Goal: Task Accomplishment & Management: Complete application form

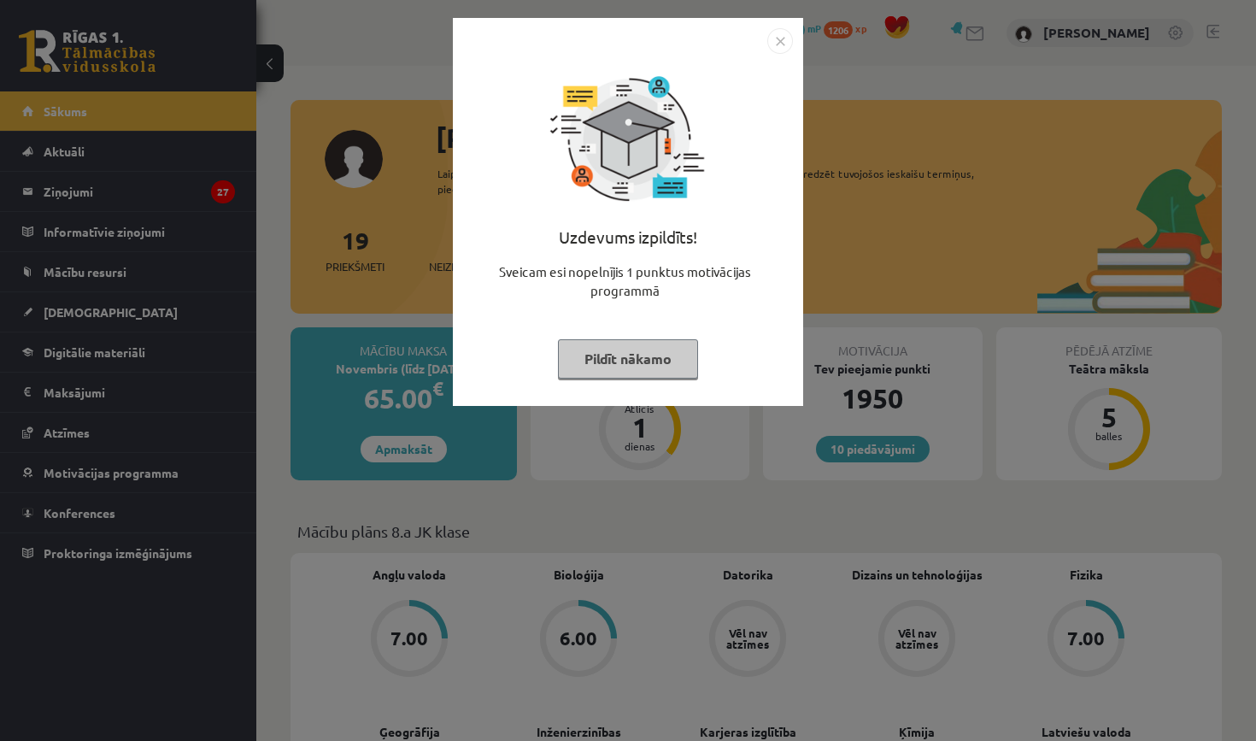
click at [776, 37] on img "Close" at bounding box center [780, 41] width 26 height 26
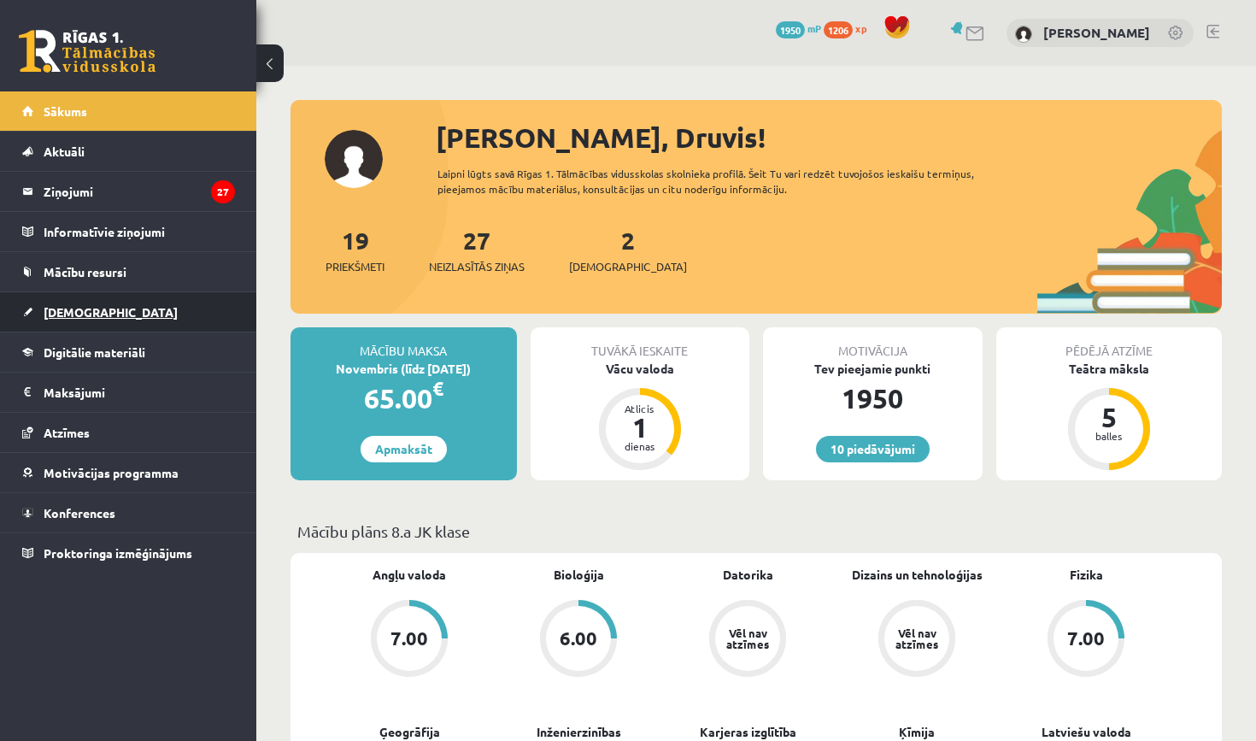
click at [113, 318] on link "[DEMOGRAPHIC_DATA]" at bounding box center [128, 311] width 213 height 39
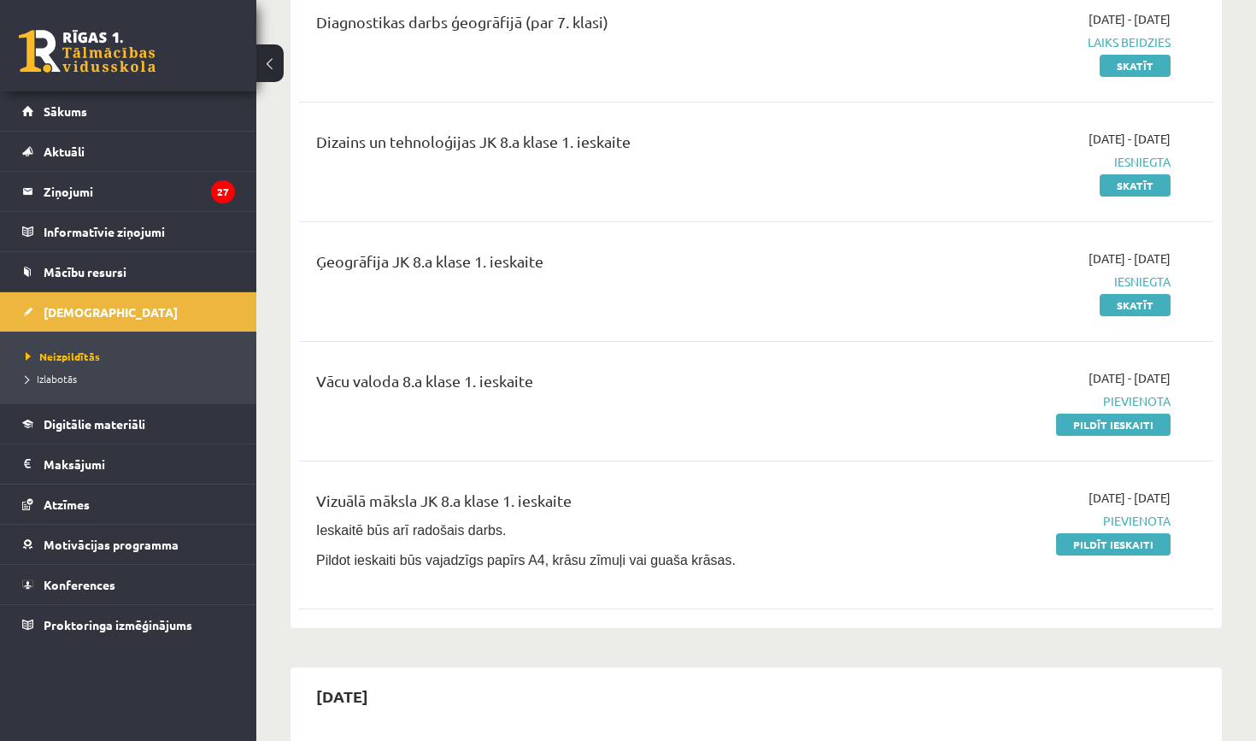
scroll to position [443, 0]
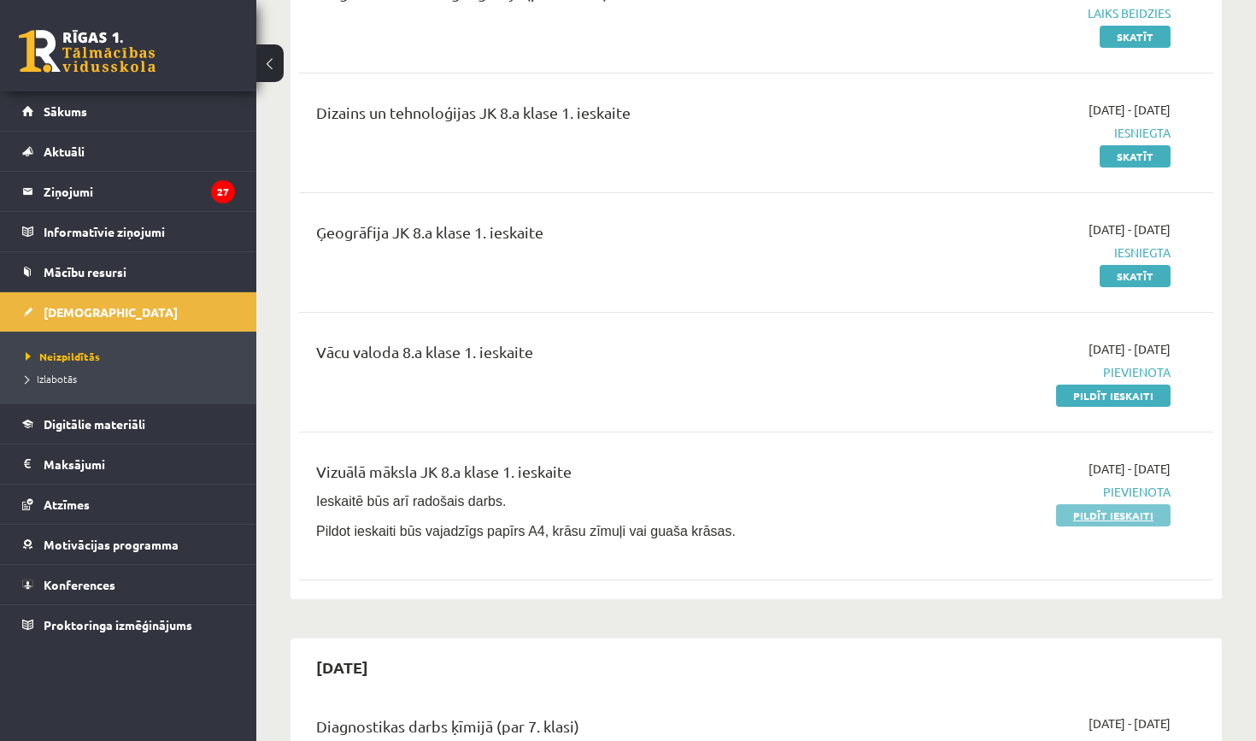
click at [1105, 511] on link "Pildīt ieskaiti" at bounding box center [1113, 515] width 114 height 22
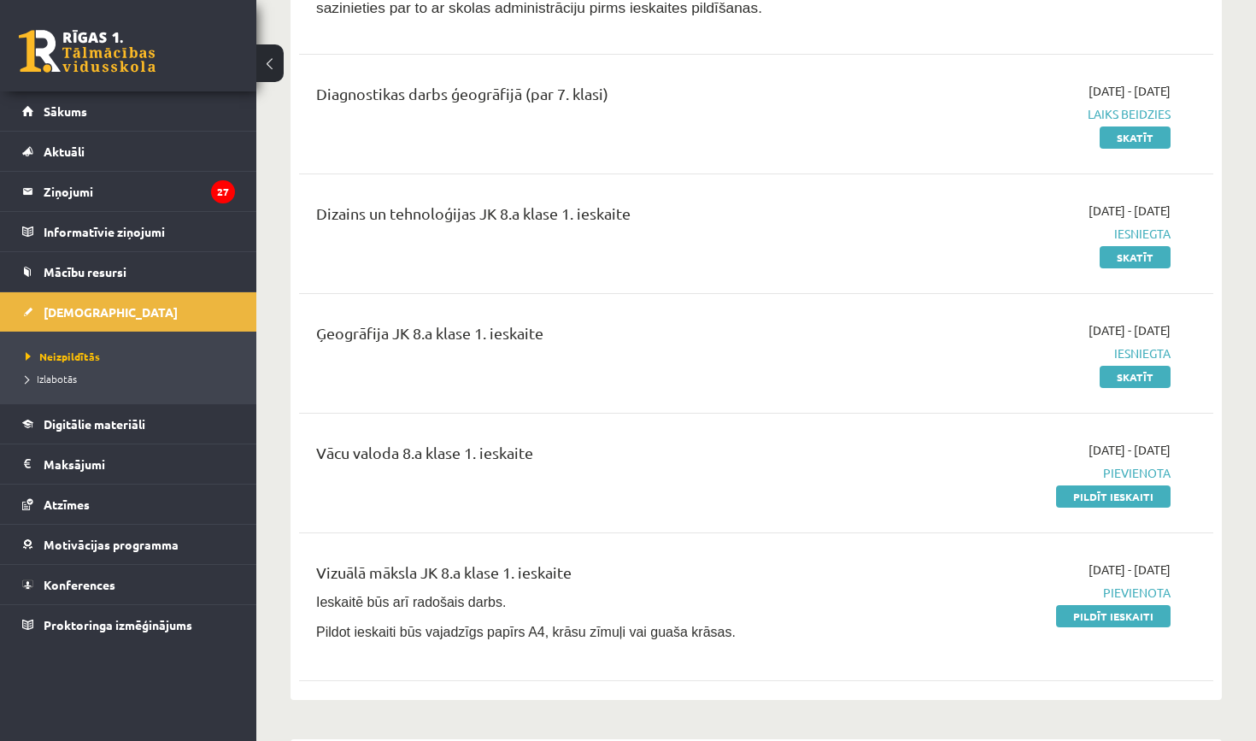
scroll to position [349, 0]
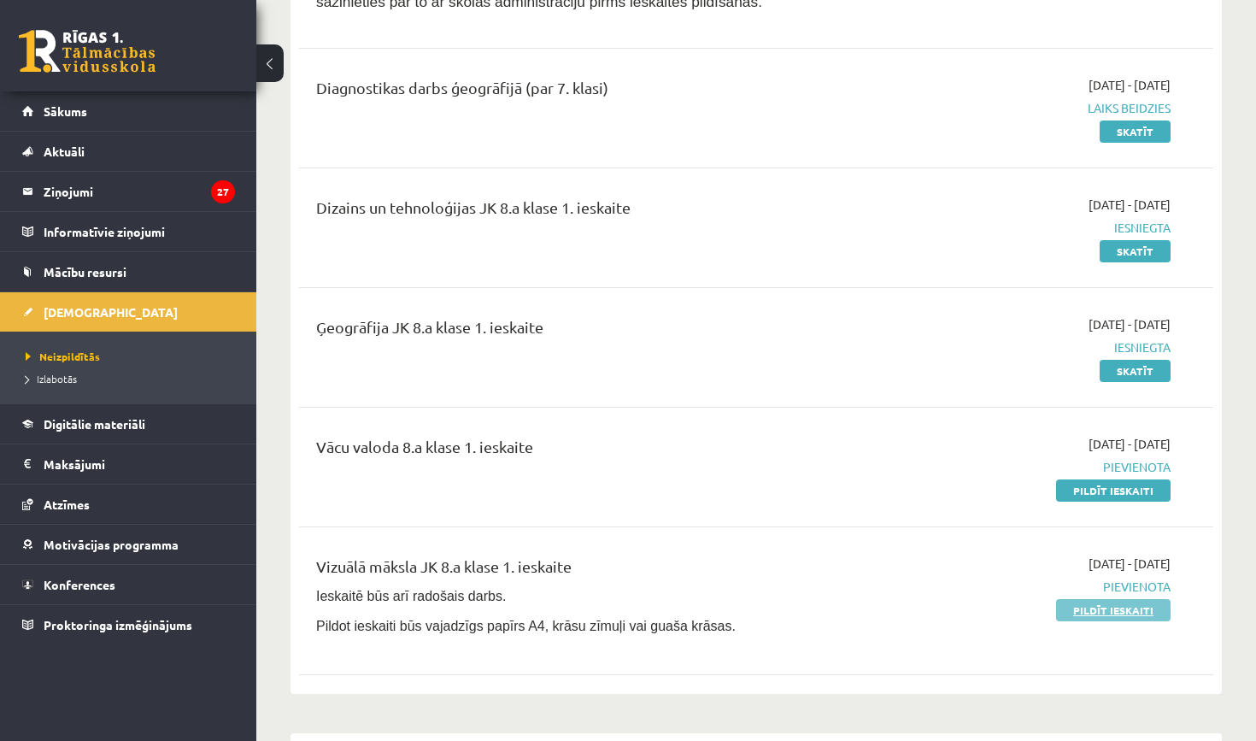
click at [1114, 612] on link "Pildīt ieskaiti" at bounding box center [1113, 610] width 114 height 22
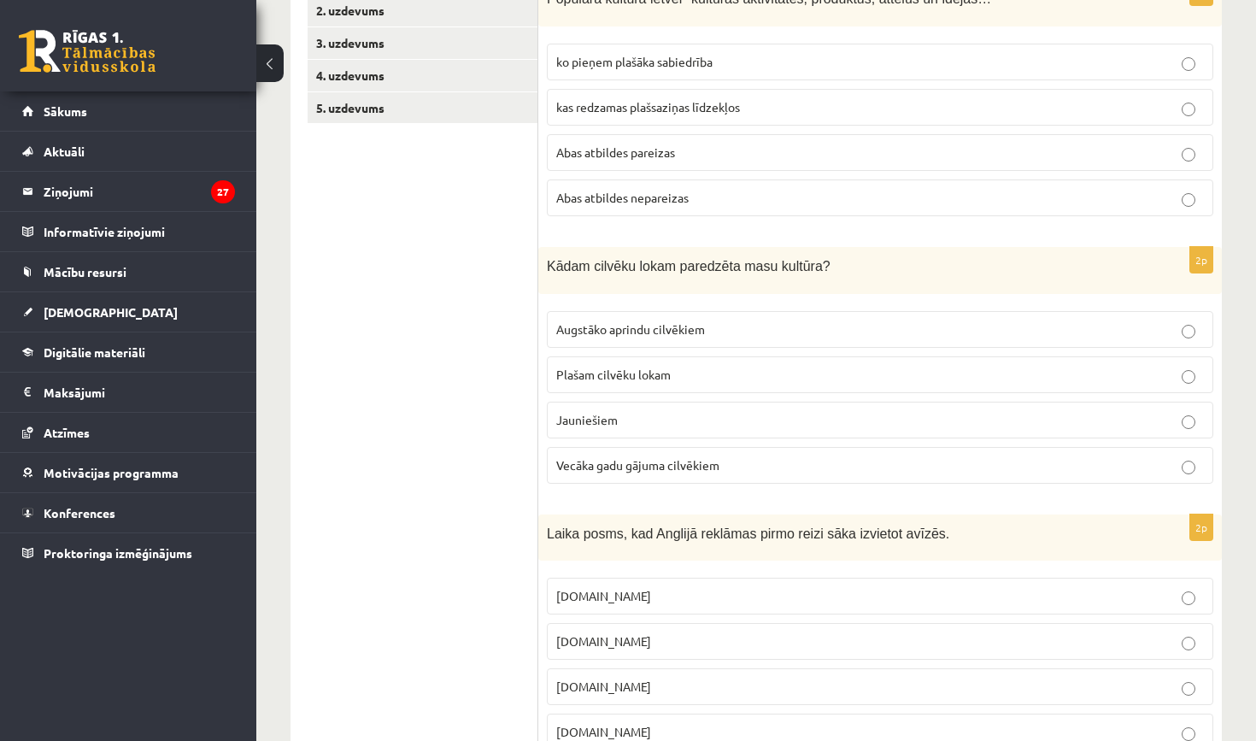
scroll to position [393, 0]
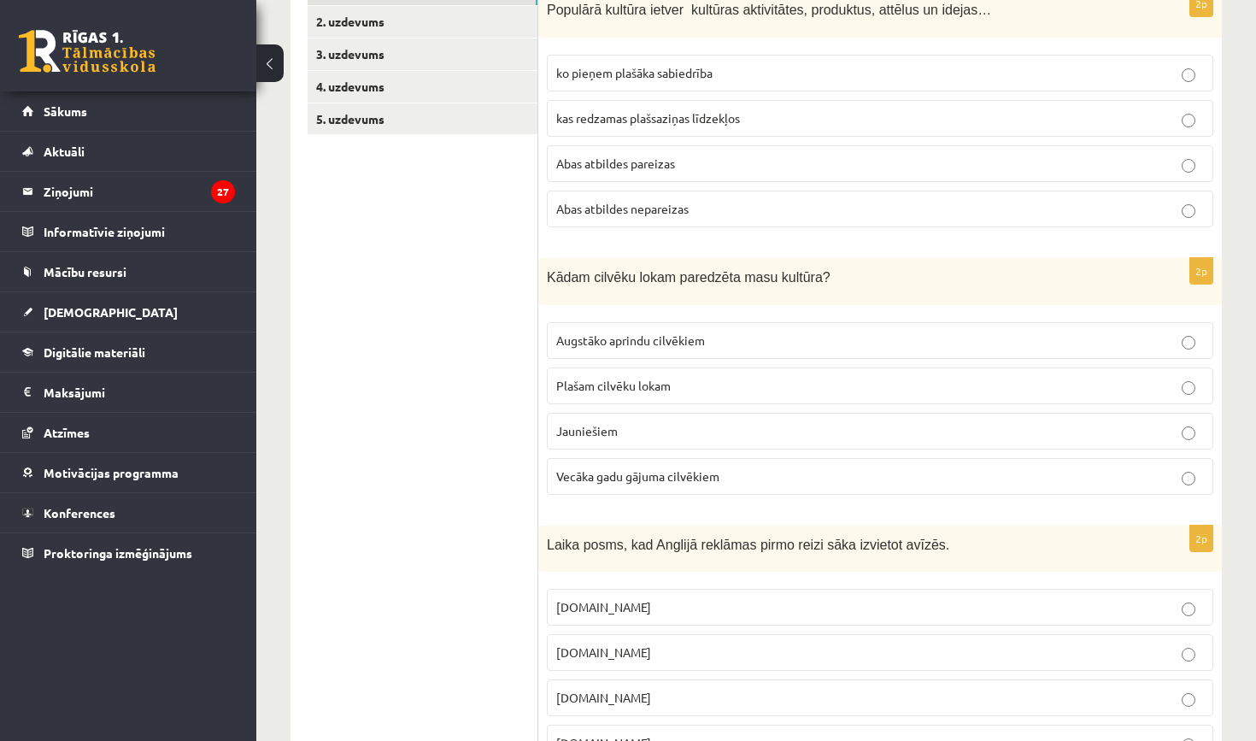
click at [638, 160] on span "Abas atbildes pareizas" at bounding box center [615, 162] width 119 height 15
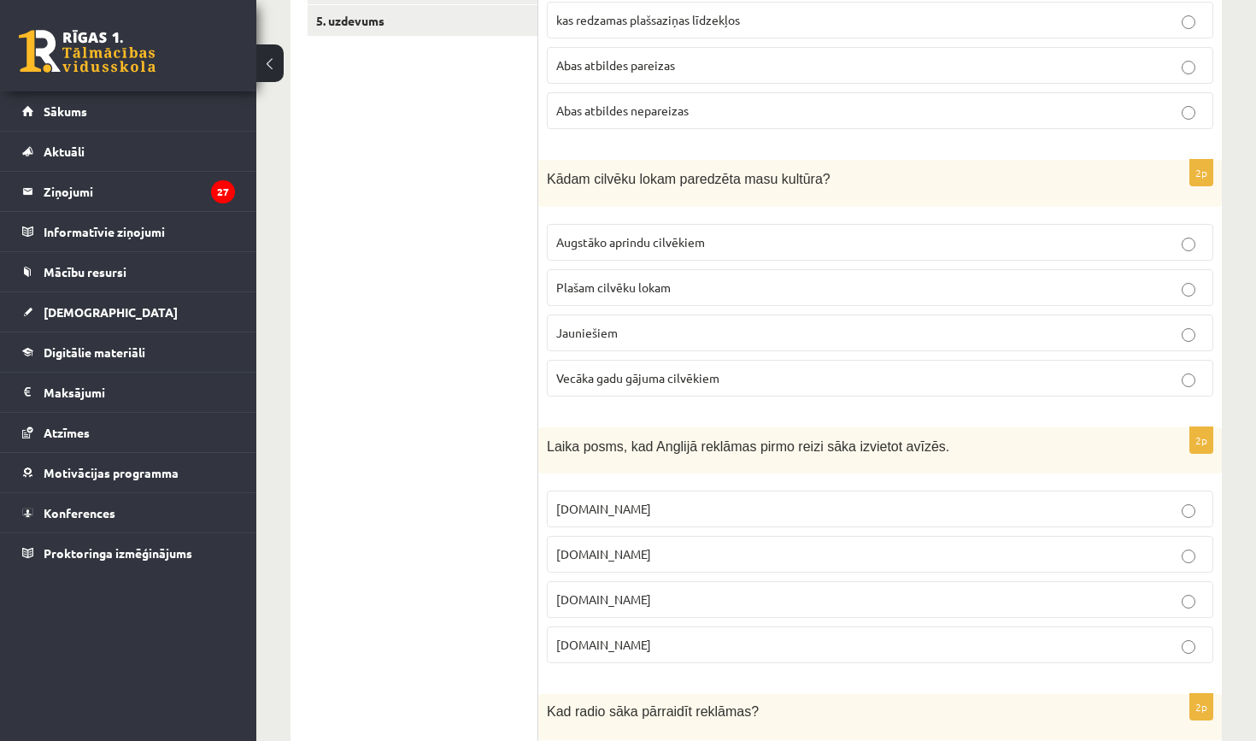
scroll to position [495, 0]
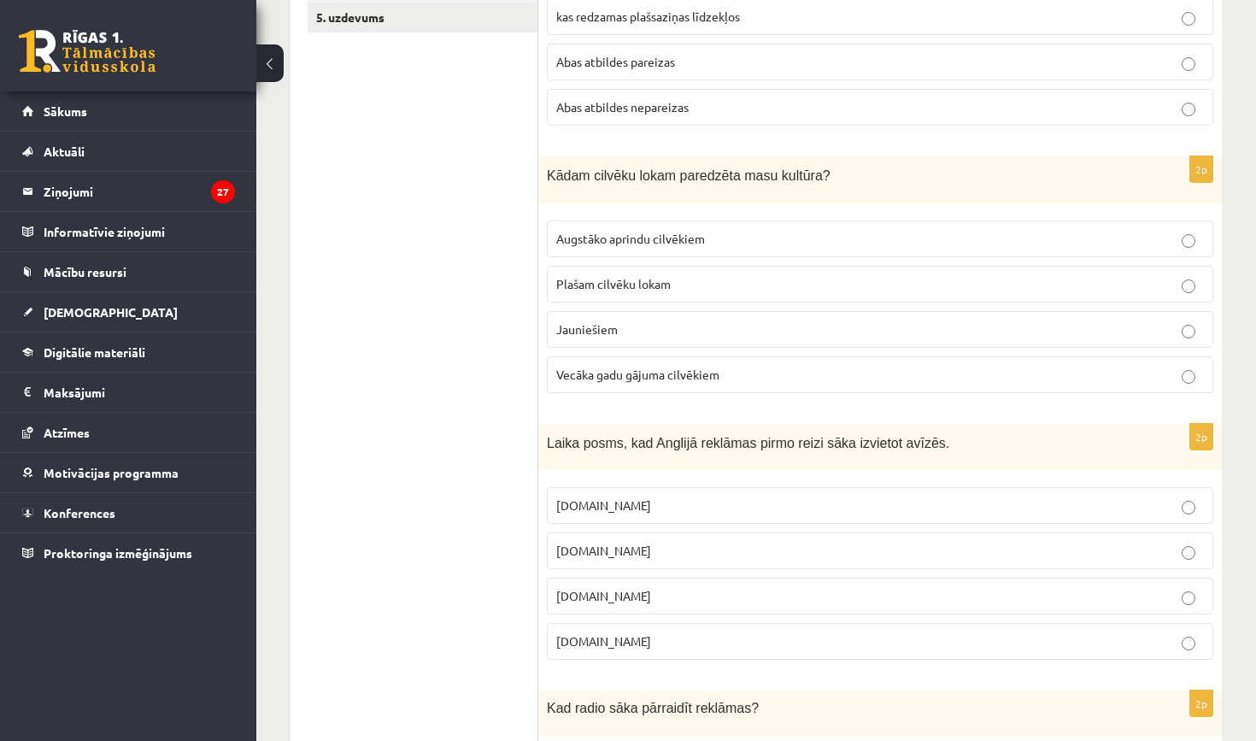
click at [654, 279] on span "Plašam cilvēku lokam" at bounding box center [613, 283] width 114 height 15
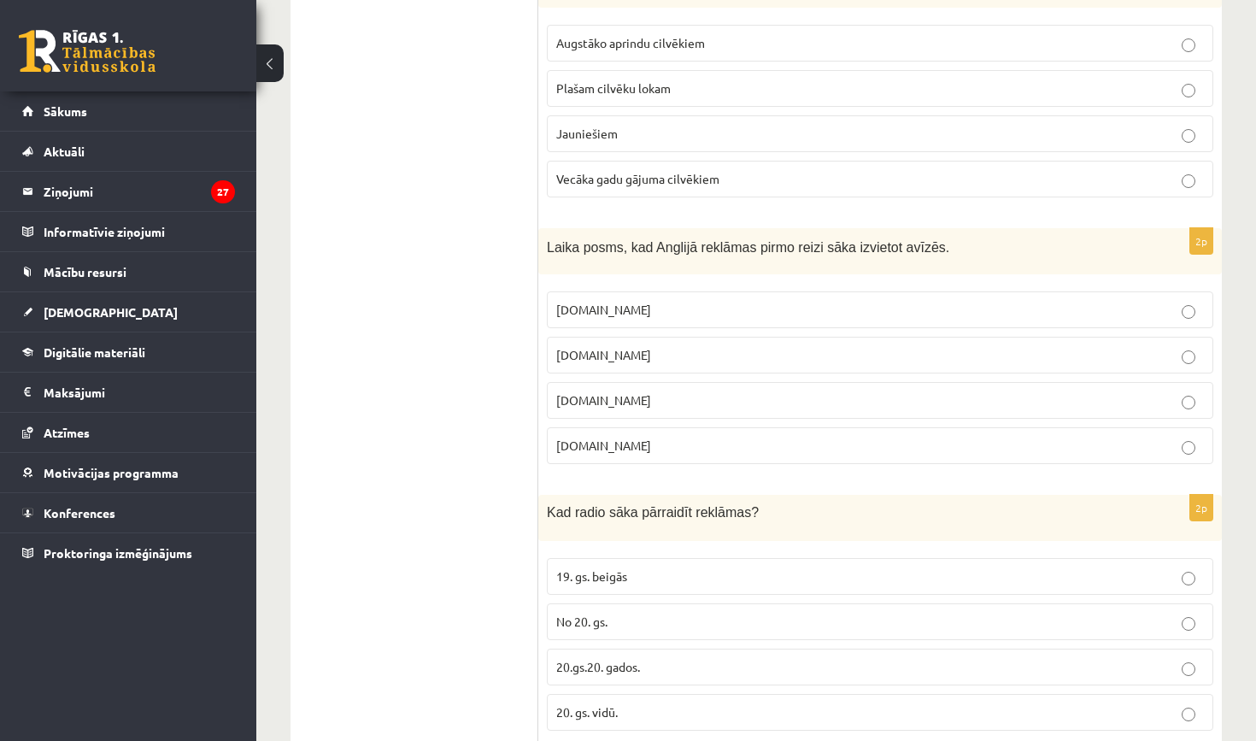
scroll to position [716, 0]
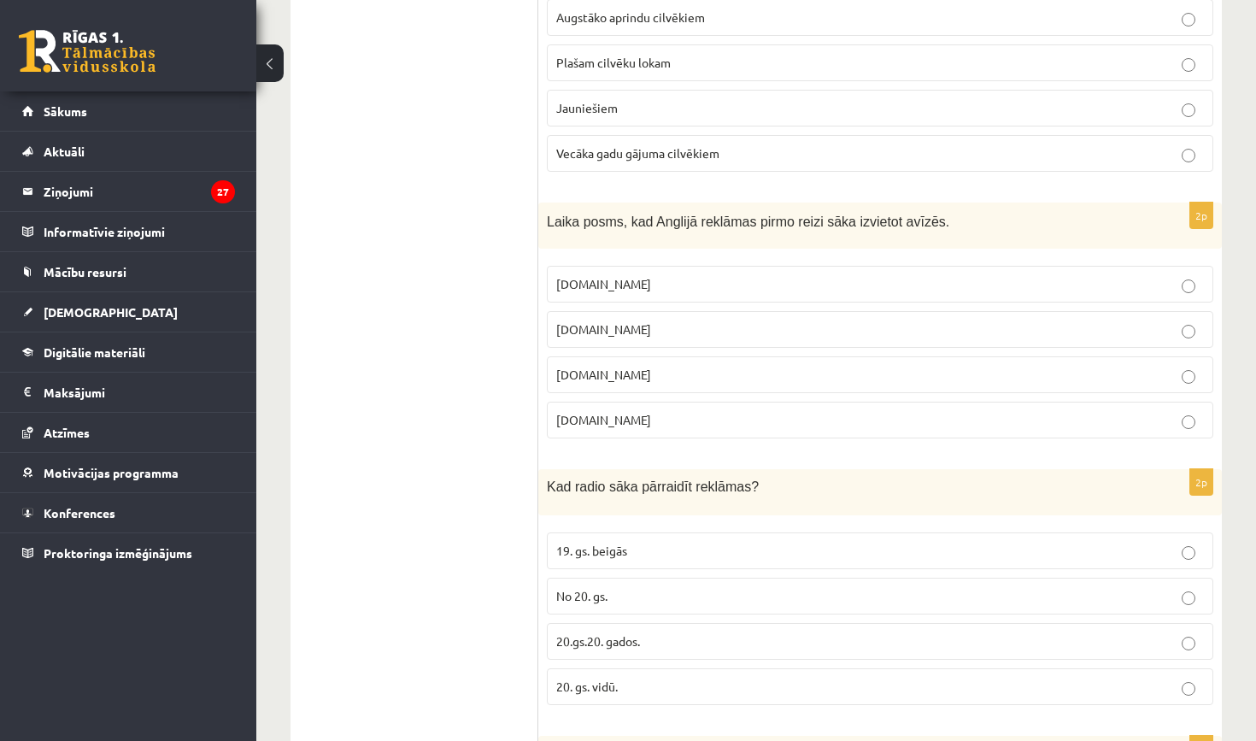
click at [630, 331] on p "18.gs" at bounding box center [880, 329] width 648 height 18
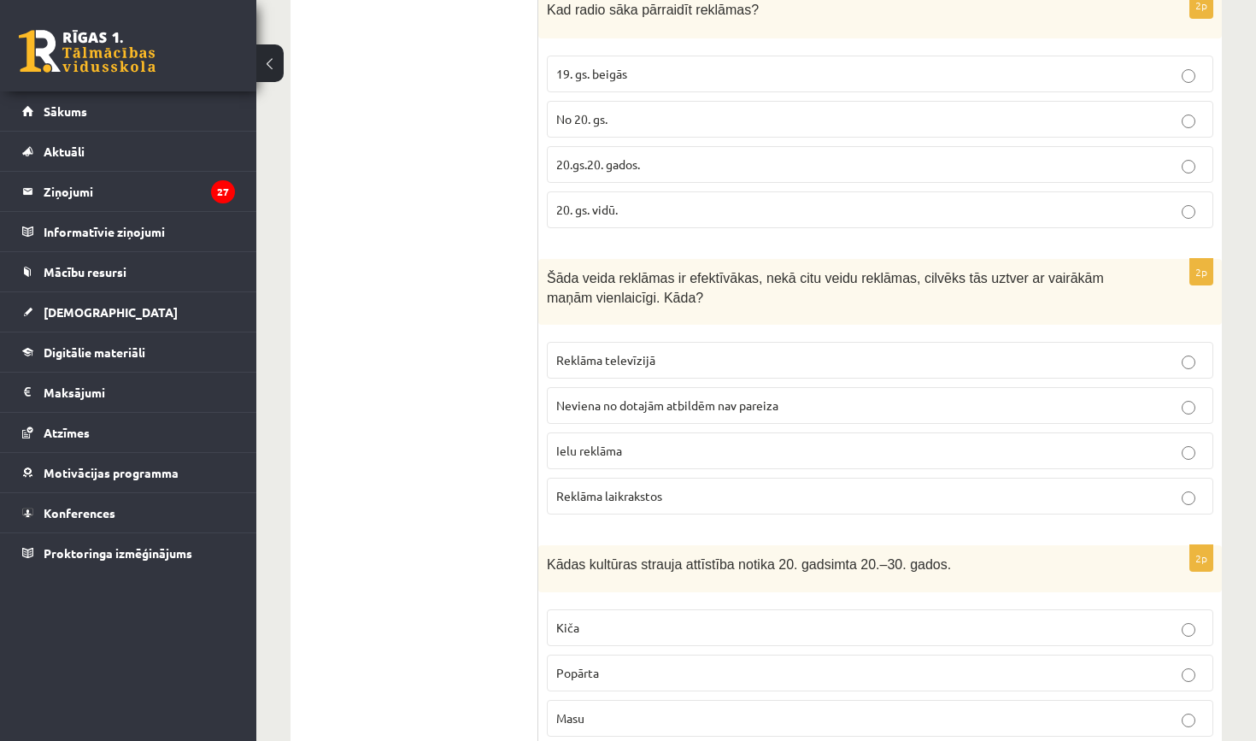
scroll to position [1193, 0]
click at [654, 160] on p "20.gs.20. gados." at bounding box center [880, 164] width 648 height 18
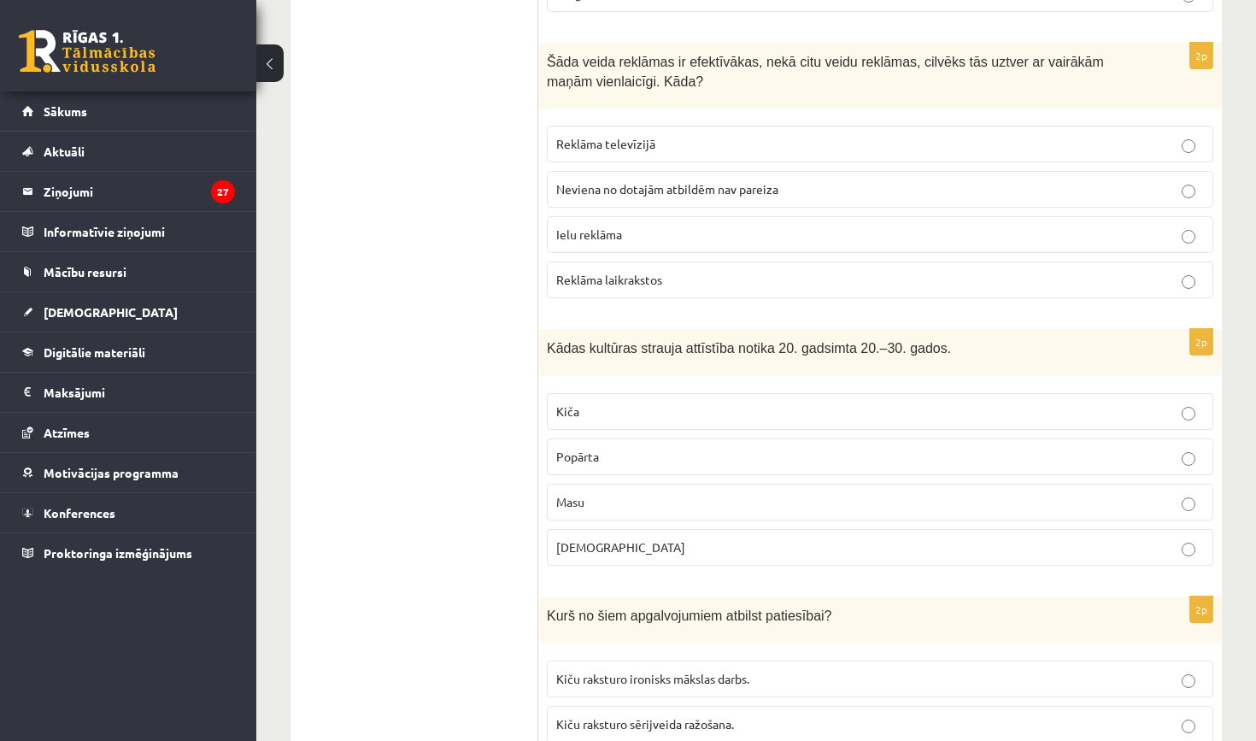
scroll to position [1410, 0]
click at [624, 139] on span "Reklāma televīzijā" at bounding box center [605, 141] width 99 height 15
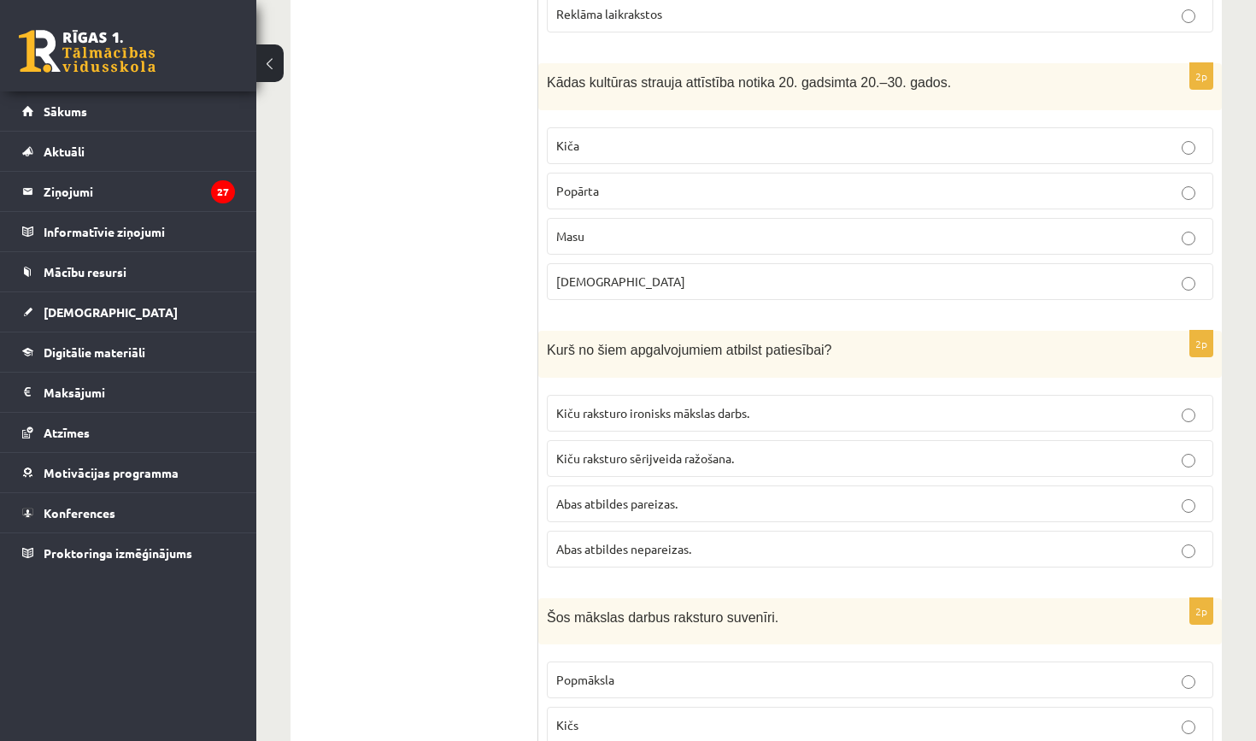
scroll to position [1674, 0]
click at [624, 232] on p "Masu" at bounding box center [880, 236] width 648 height 18
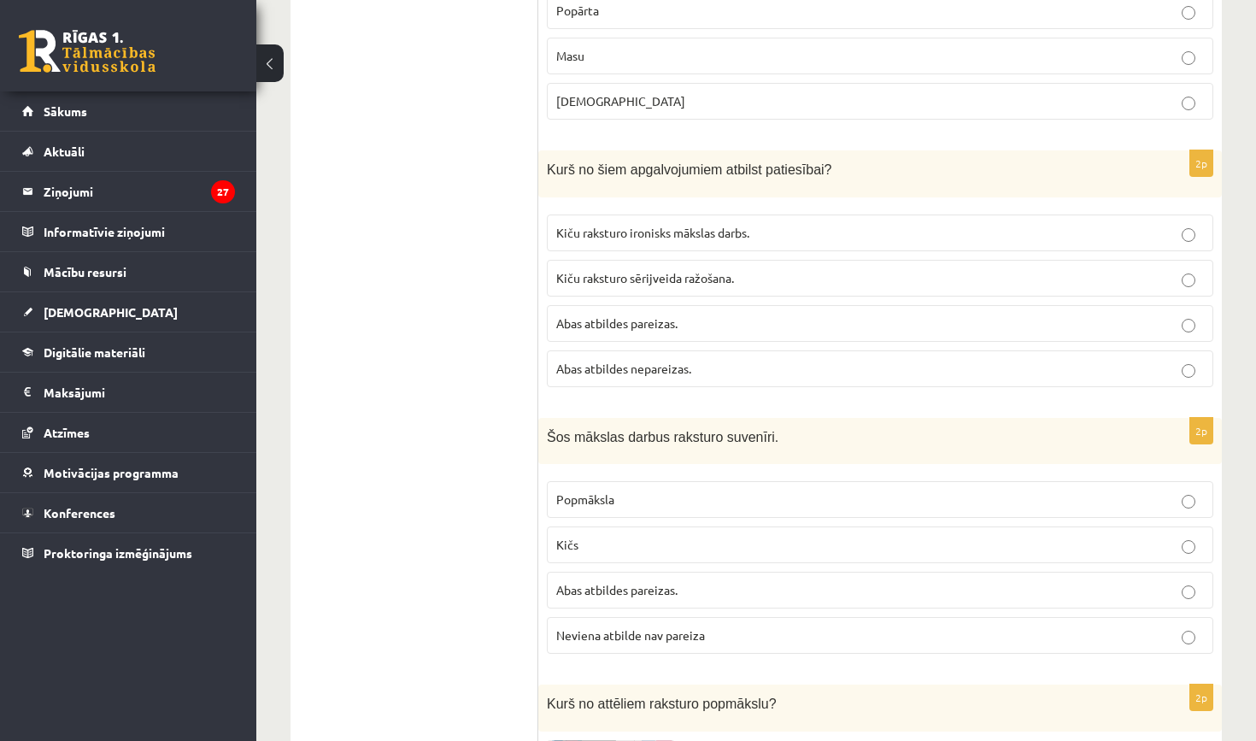
scroll to position [1888, 0]
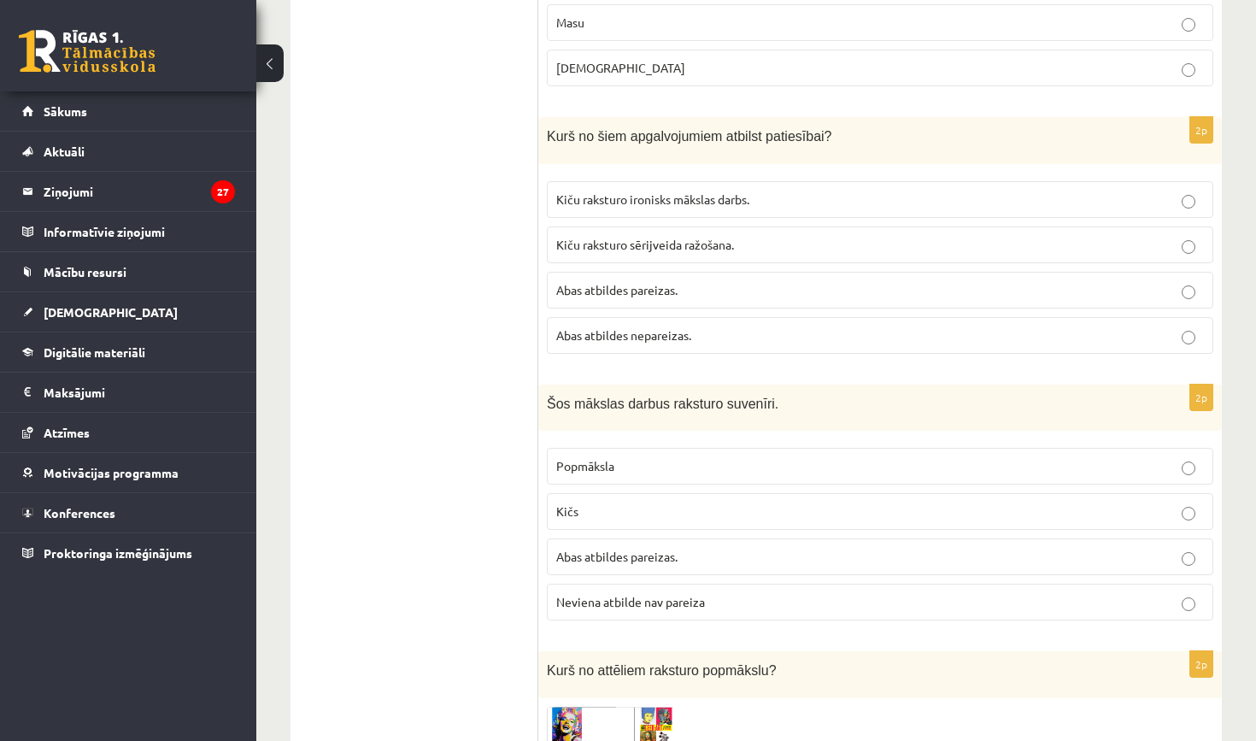
click at [766, 237] on p "Kiču raksturo sērijveida ražošana." at bounding box center [880, 245] width 648 height 18
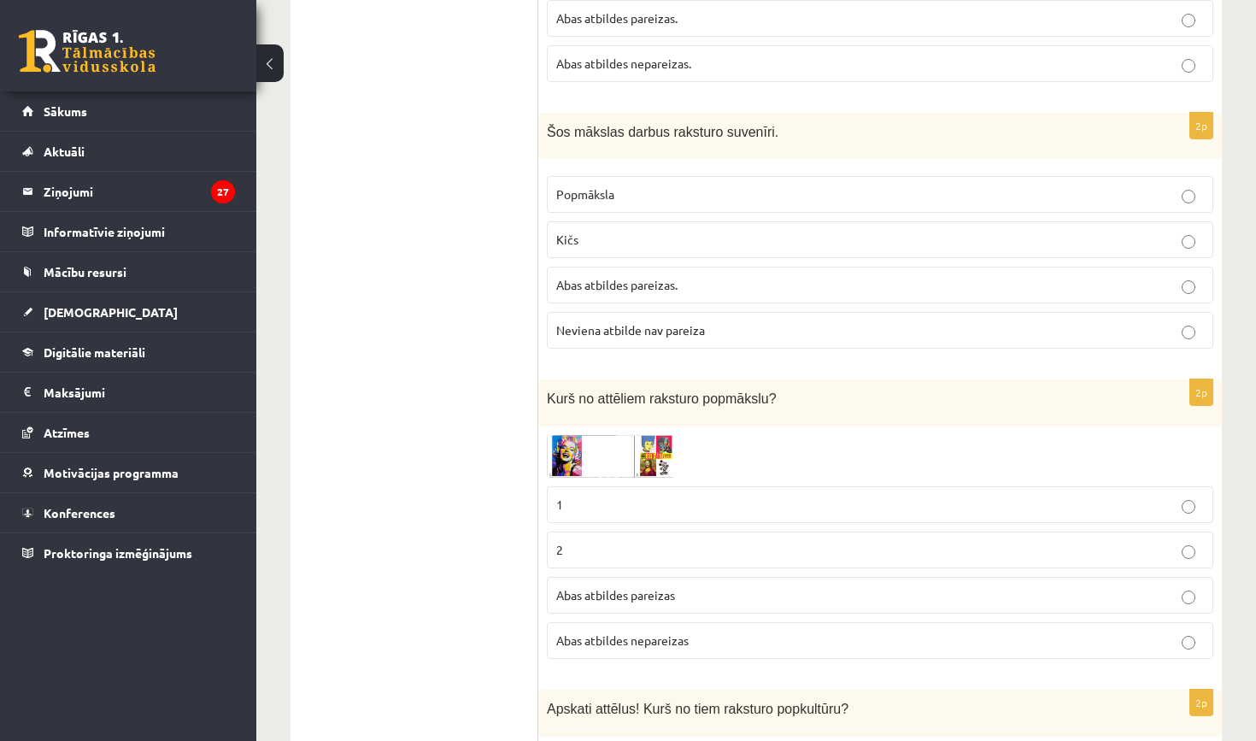
scroll to position [2148, 0]
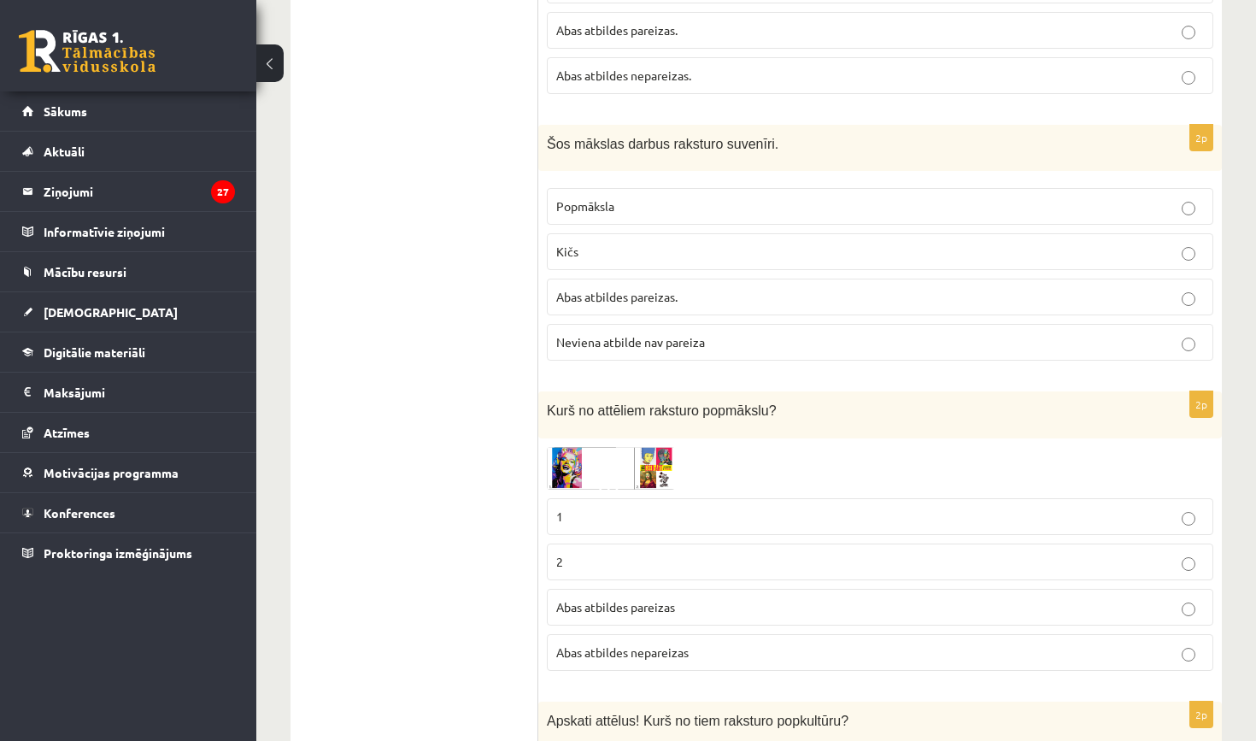
click at [566, 243] on span "Kičs" at bounding box center [567, 250] width 22 height 15
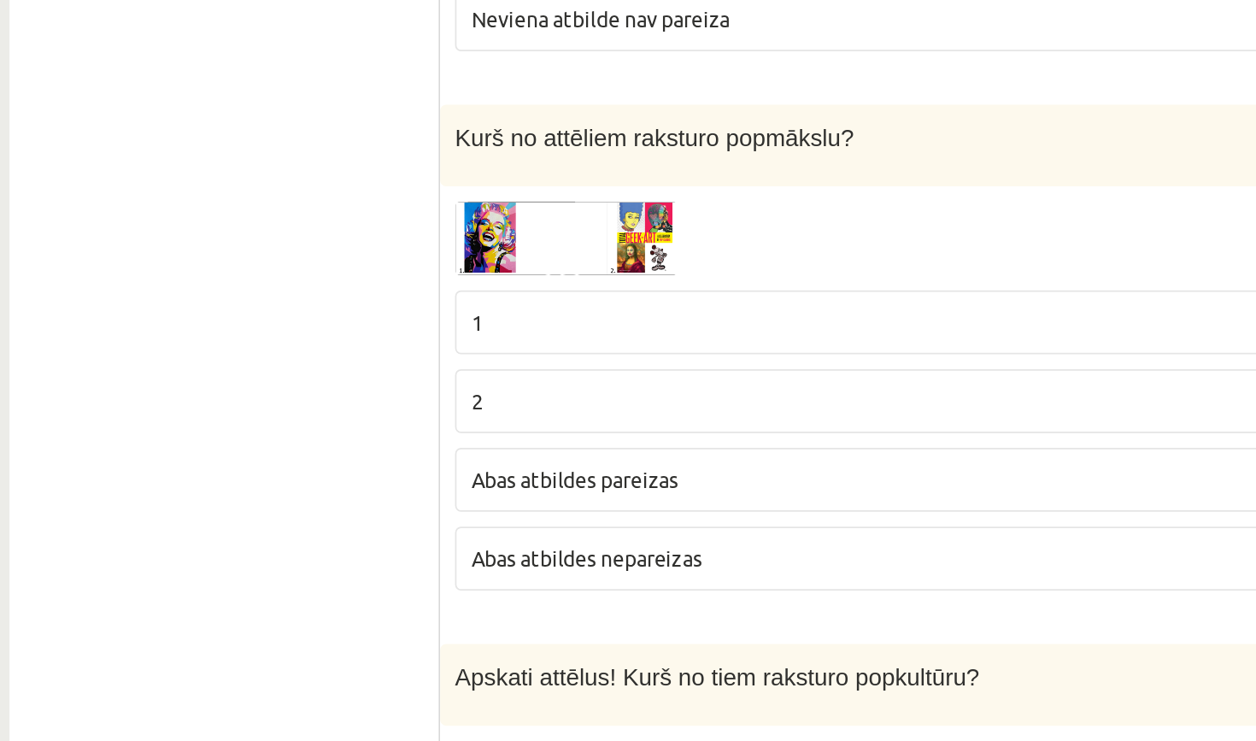
scroll to position [2021, 0]
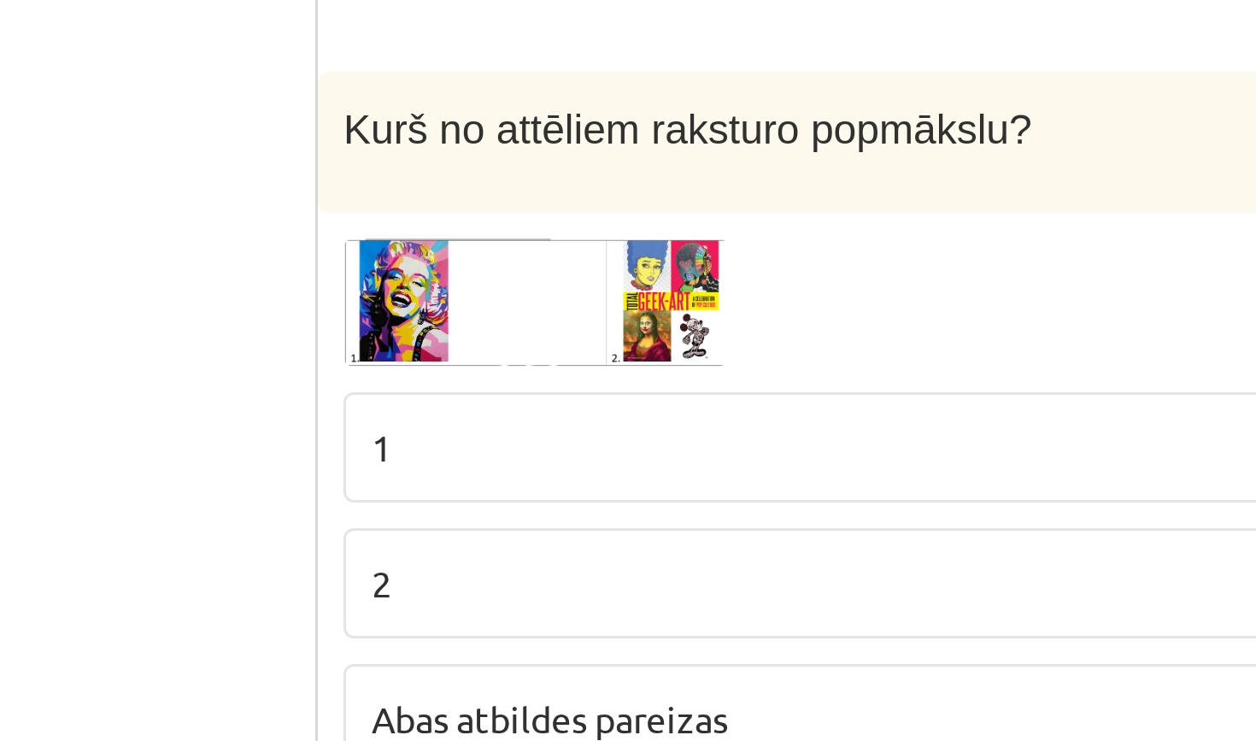
click at [547, 573] on img at bounding box center [611, 595] width 128 height 44
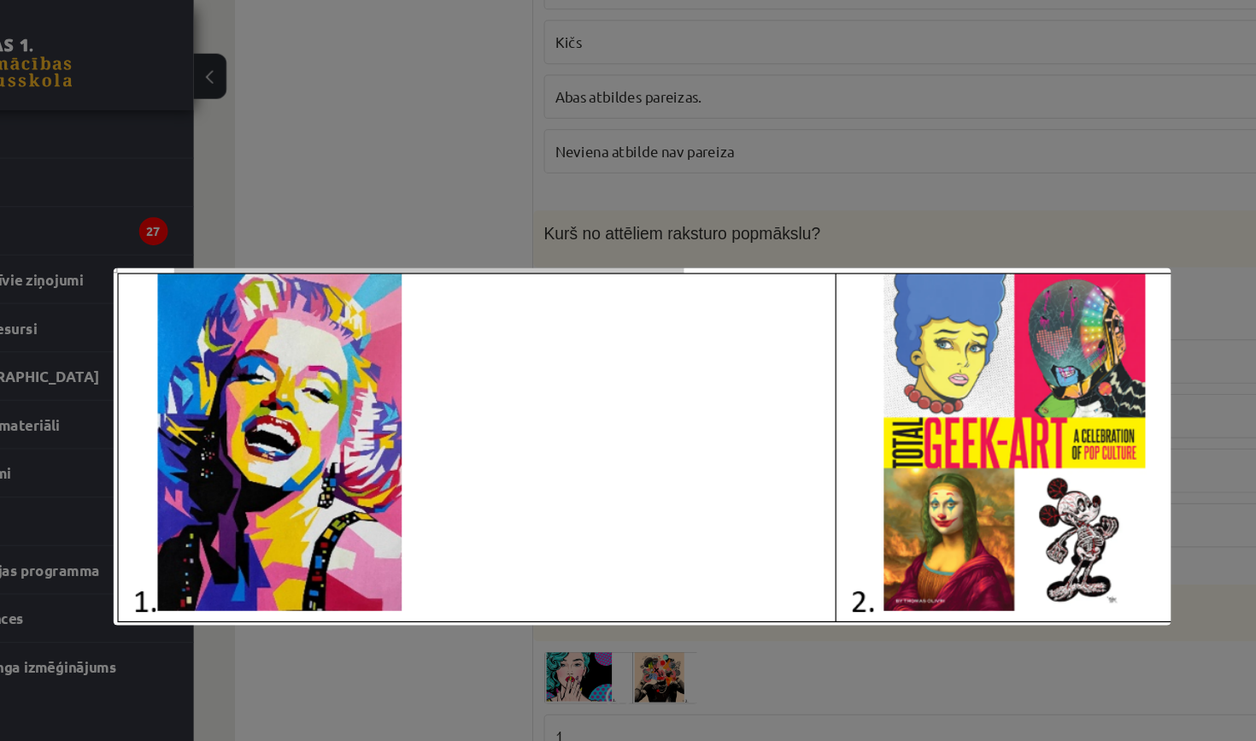
scroll to position [2313, 0]
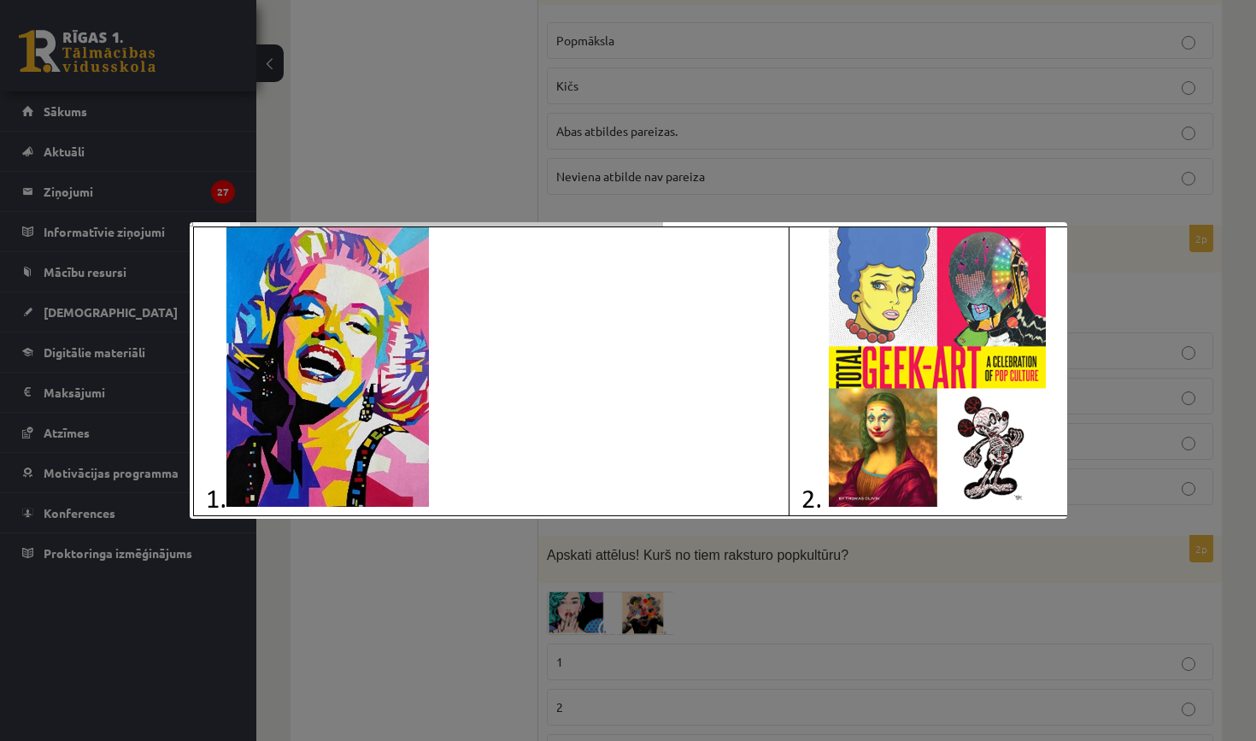
click at [672, 186] on div at bounding box center [628, 370] width 1256 height 741
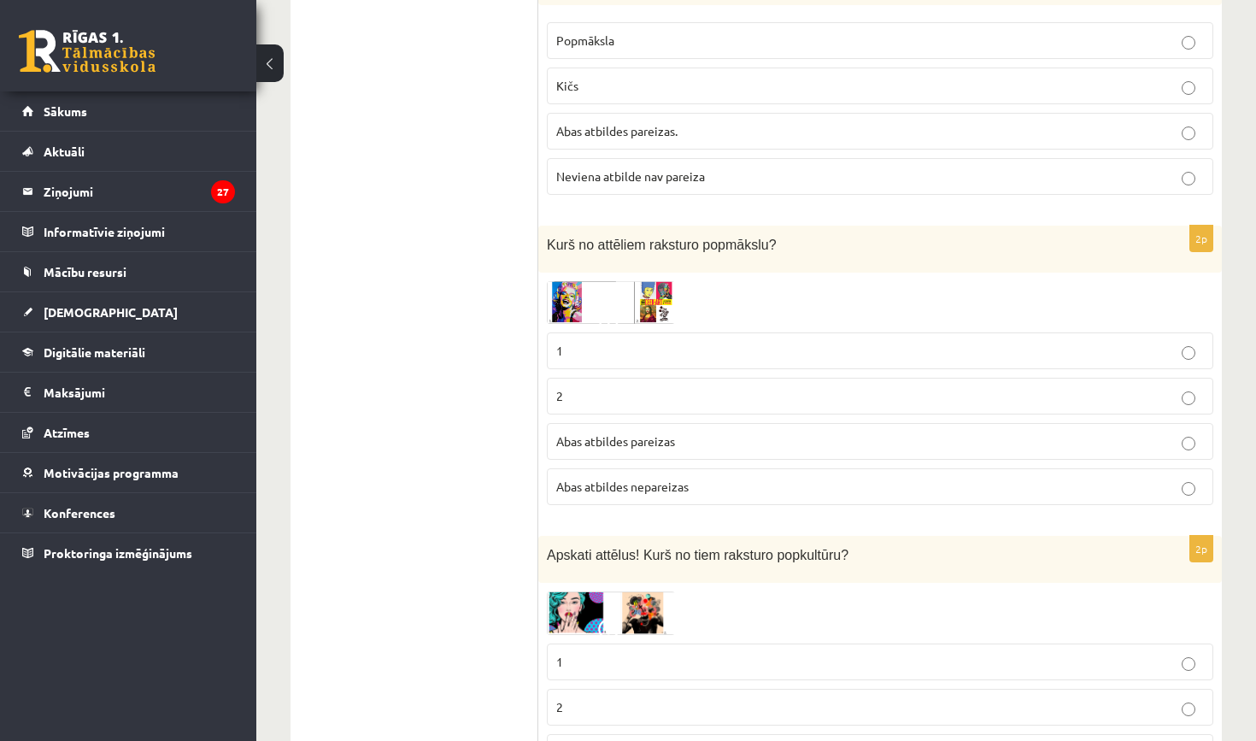
click at [597, 349] on p "1" at bounding box center [880, 351] width 648 height 18
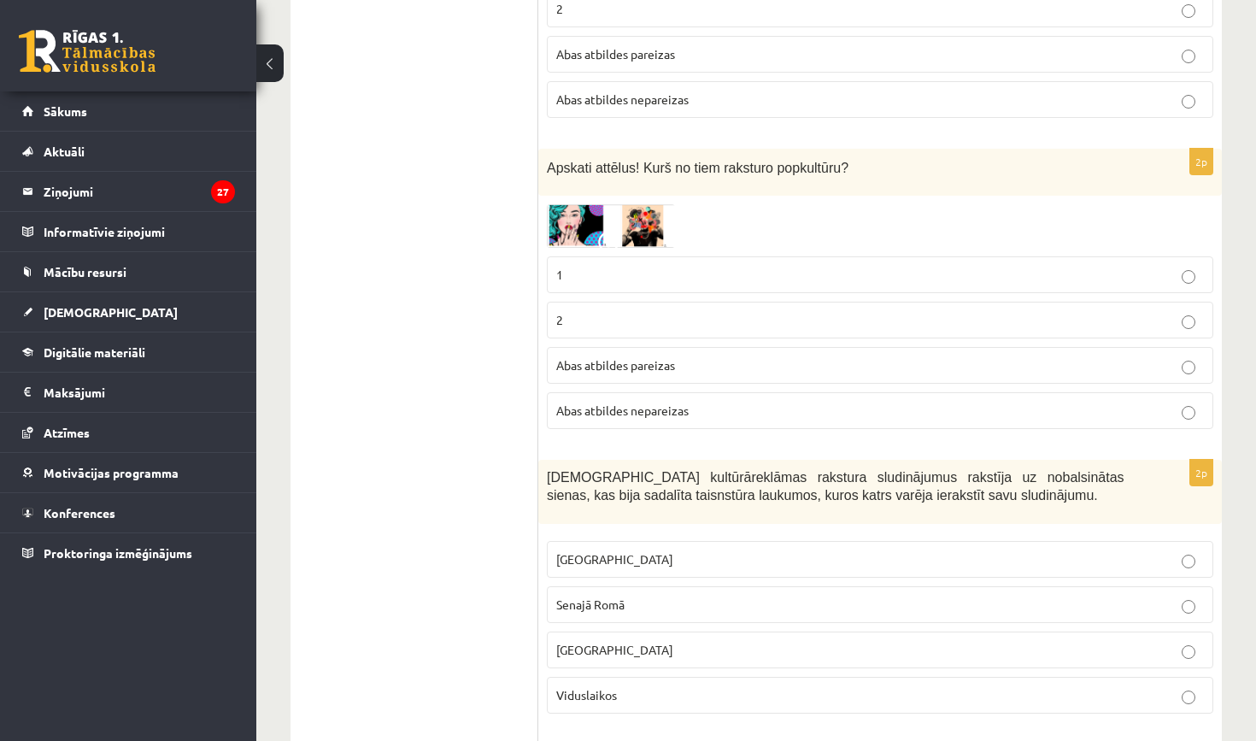
scroll to position [2699, 0]
click at [574, 197] on div "2p Apskati attēlus! Kurš no tiem raksturo popkultūru? 1 2 Abas atbildes pareiza…" at bounding box center [879, 297] width 683 height 294
click at [586, 234] on img at bounding box center [611, 228] width 128 height 44
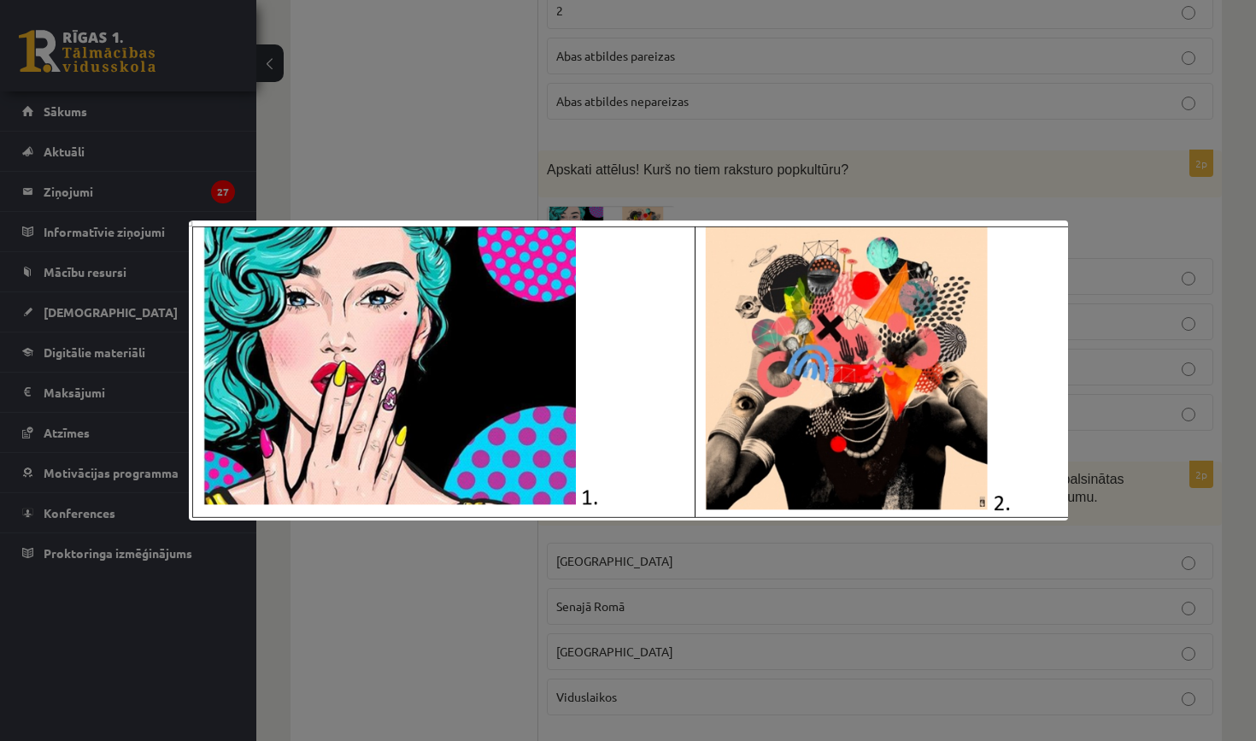
click at [608, 141] on div at bounding box center [628, 370] width 1256 height 741
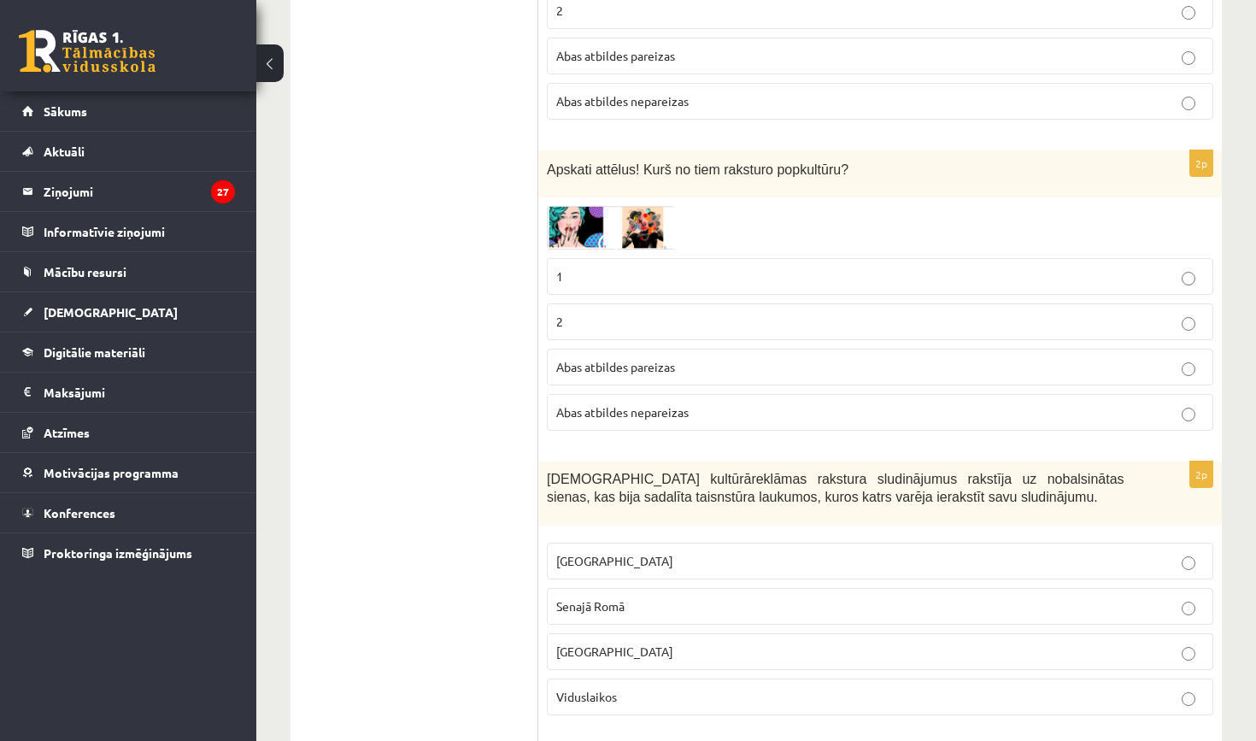
click at [583, 313] on p "2" at bounding box center [880, 322] width 648 height 18
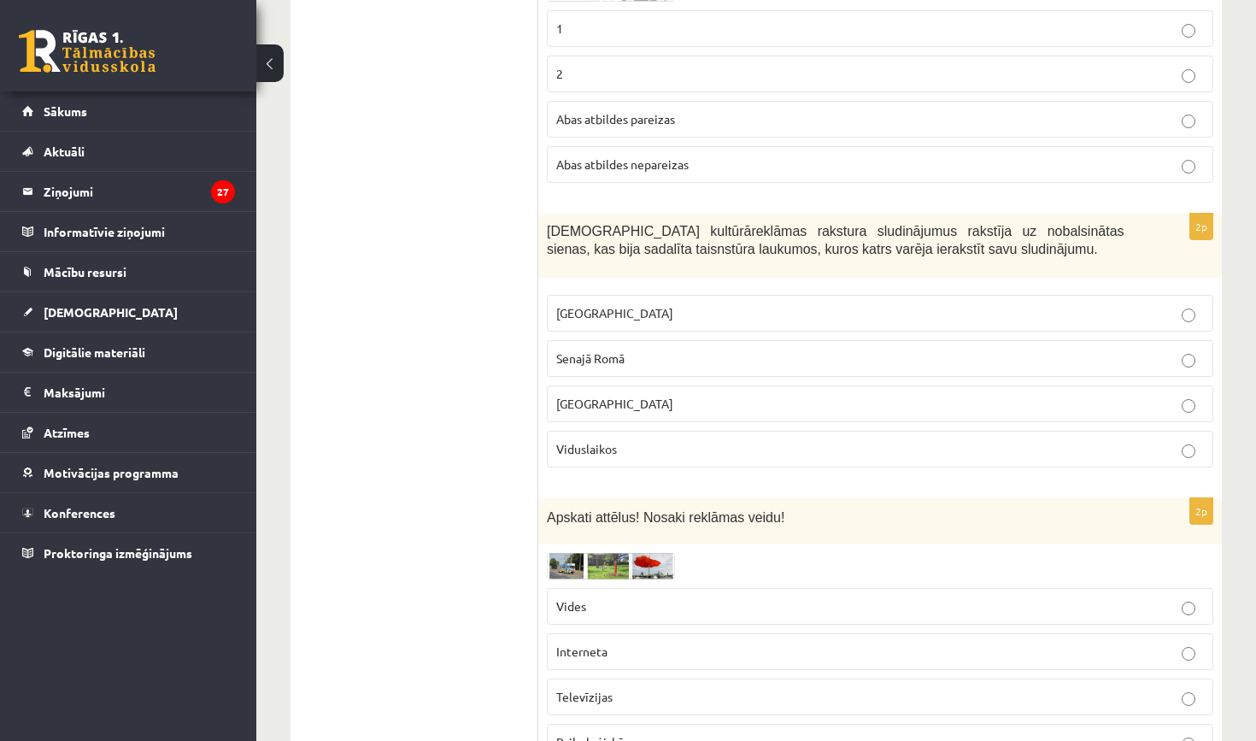
scroll to position [2951, 0]
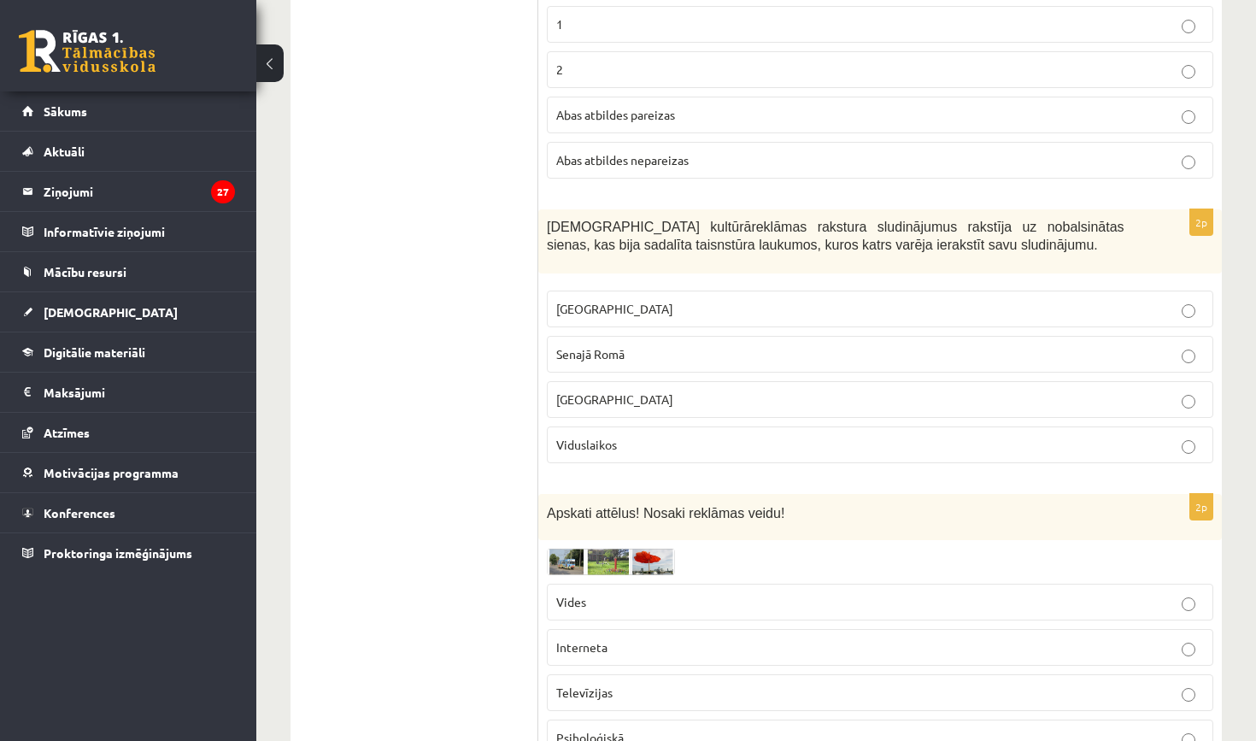
click at [579, 346] on span "Senajā Romā" at bounding box center [590, 353] width 68 height 15
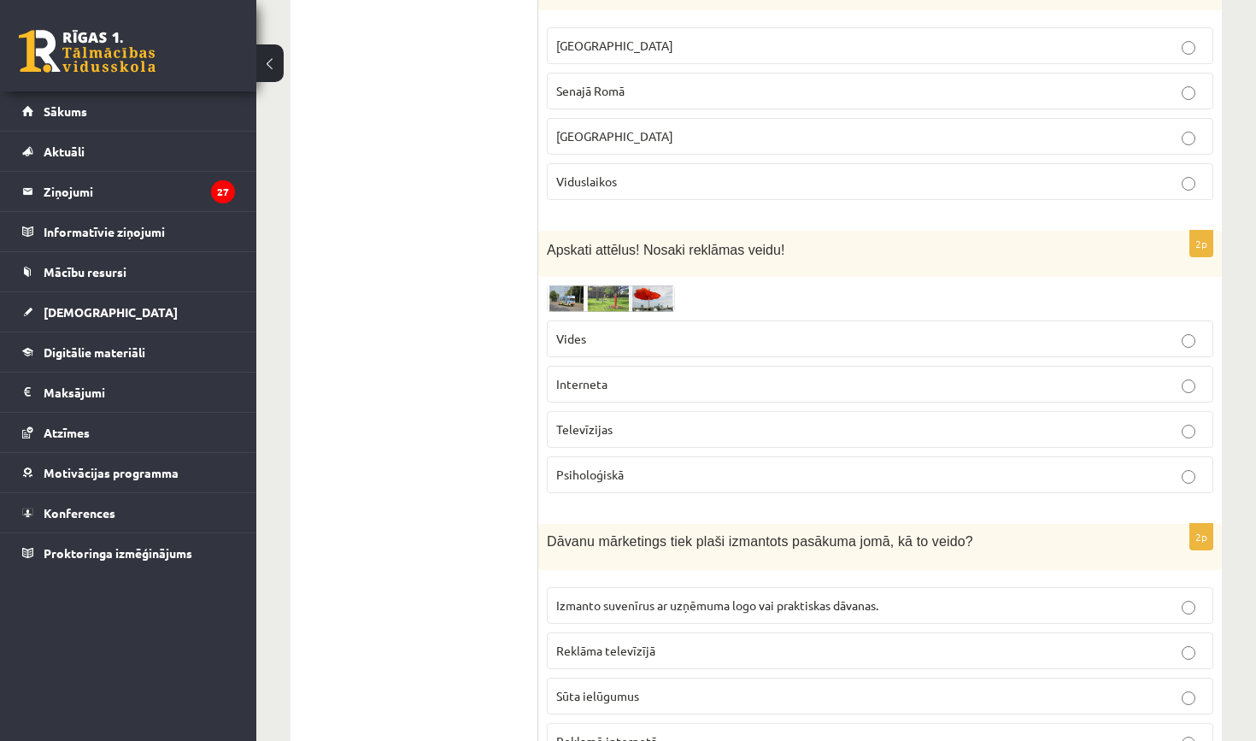
scroll to position [3216, 0]
click at [604, 284] on img at bounding box center [611, 296] width 128 height 26
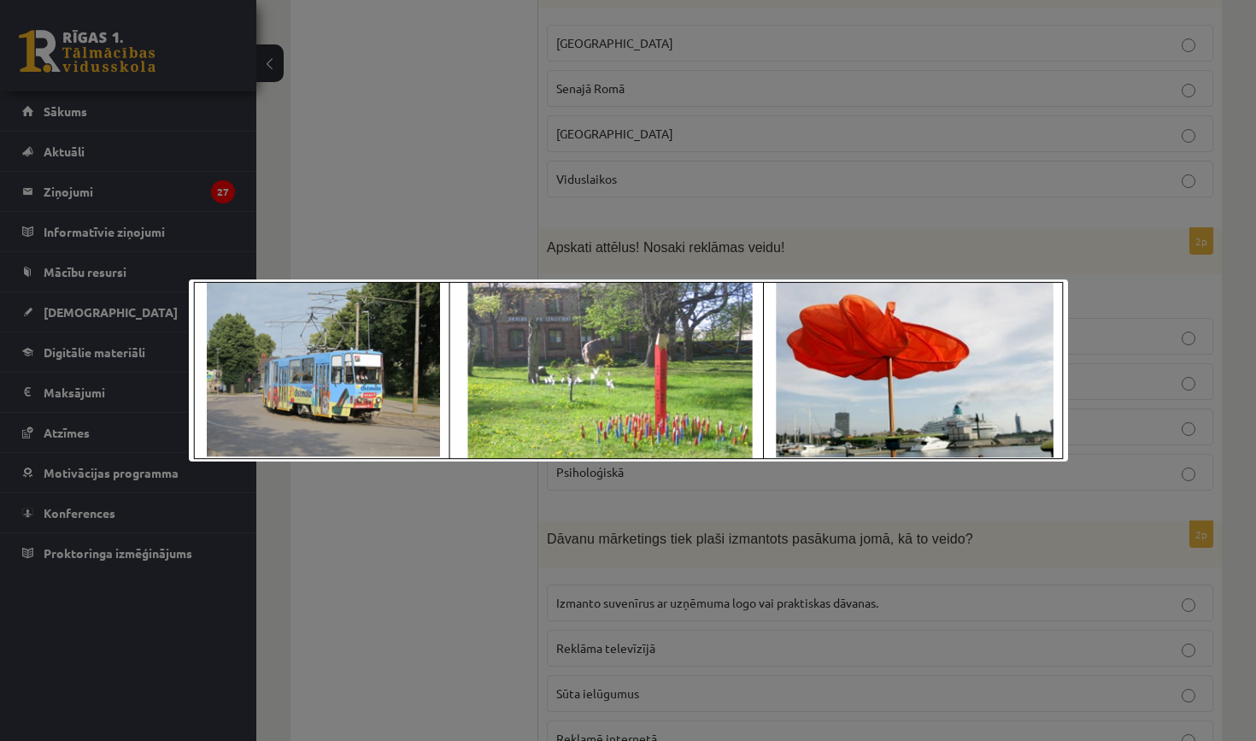
click at [545, 138] on div at bounding box center [628, 370] width 1256 height 741
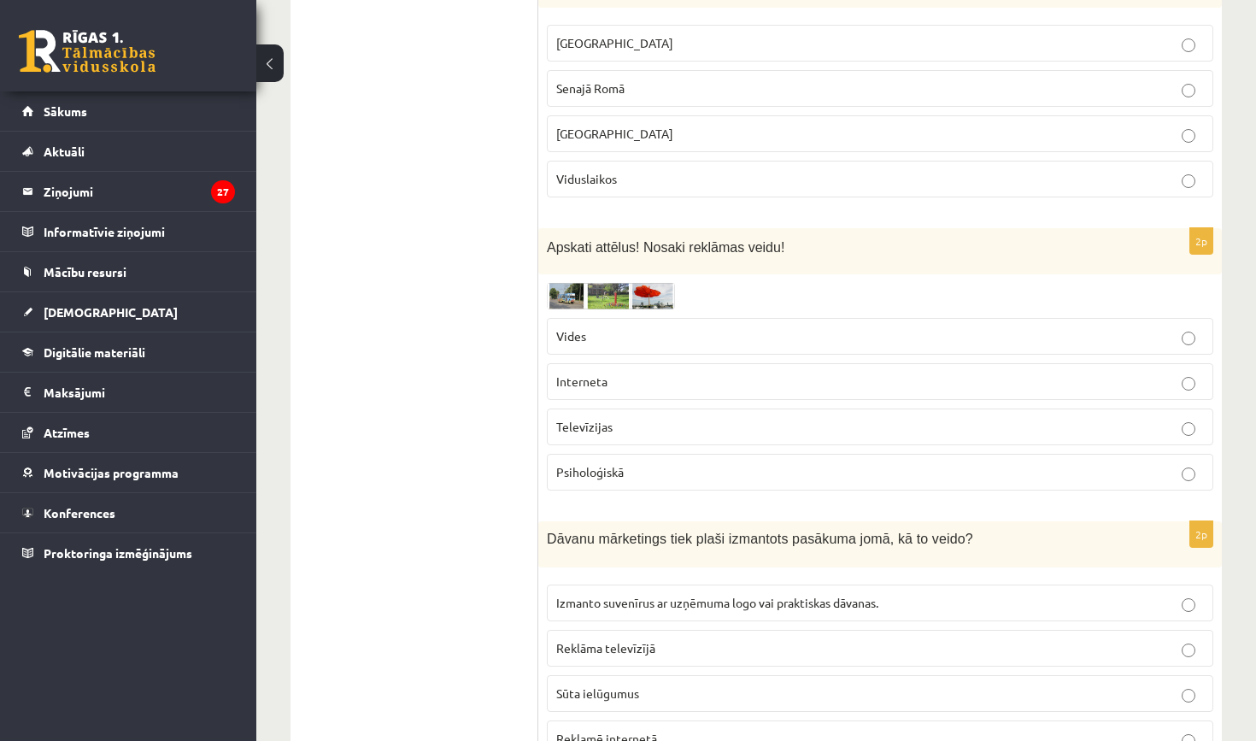
click at [575, 332] on span "Vides" at bounding box center [571, 335] width 30 height 15
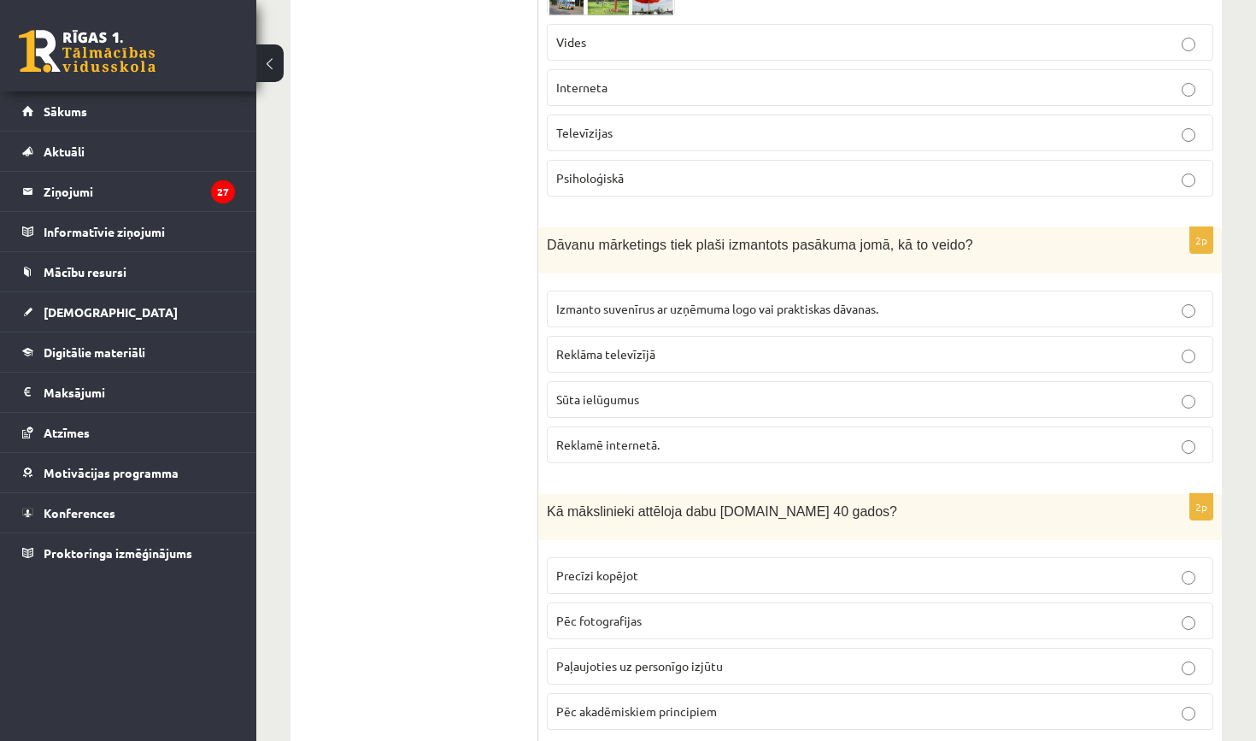
scroll to position [3505, 0]
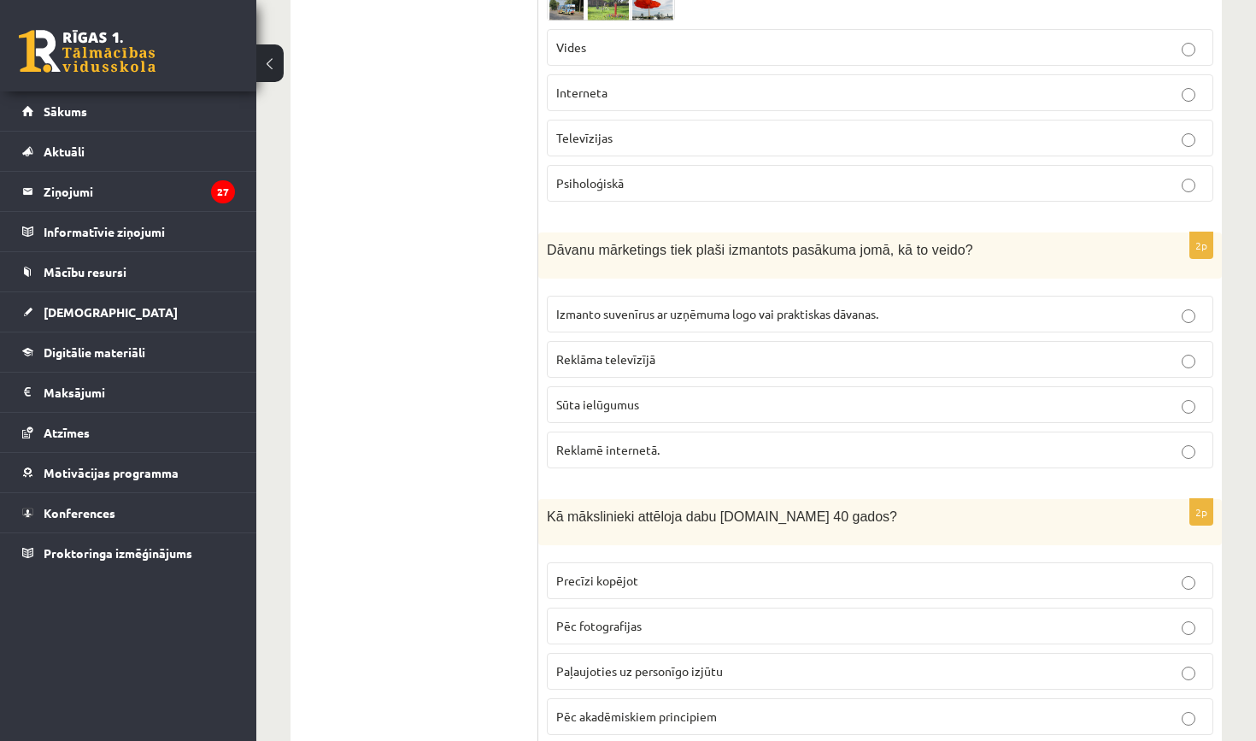
click at [575, 442] on span "Reklamē internetā." at bounding box center [607, 449] width 103 height 15
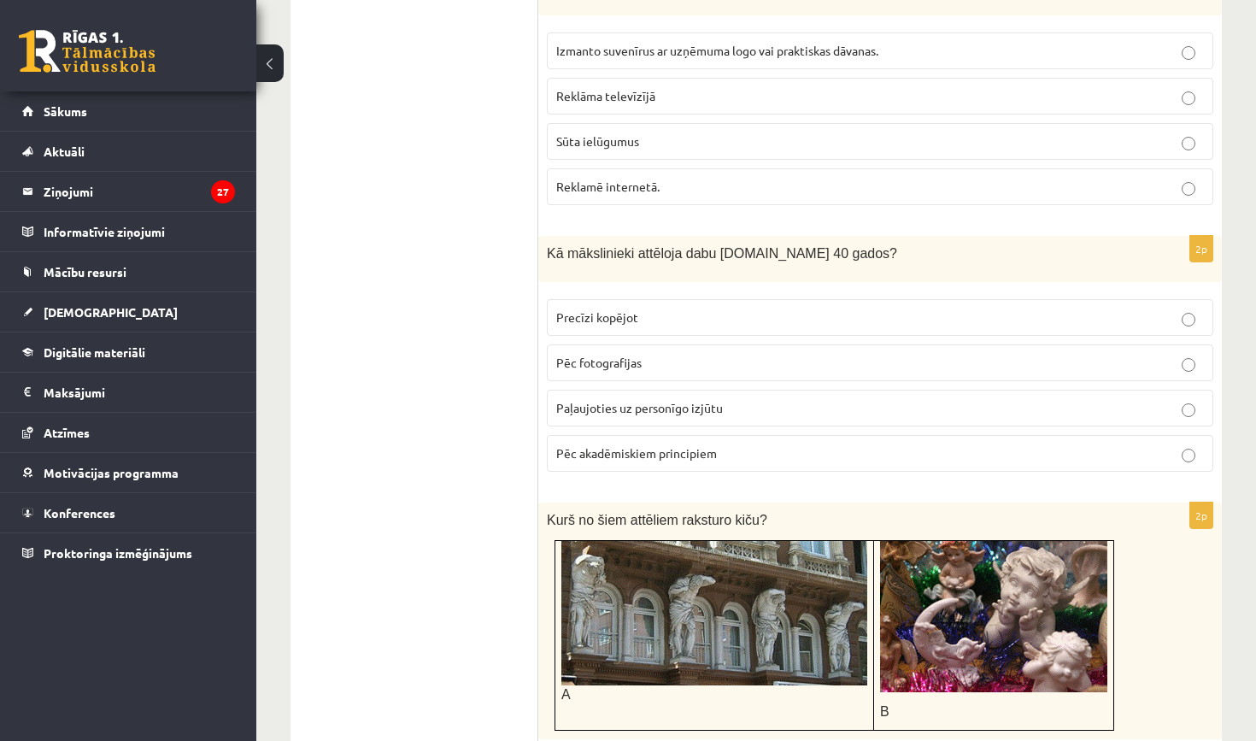
scroll to position [3795, 0]
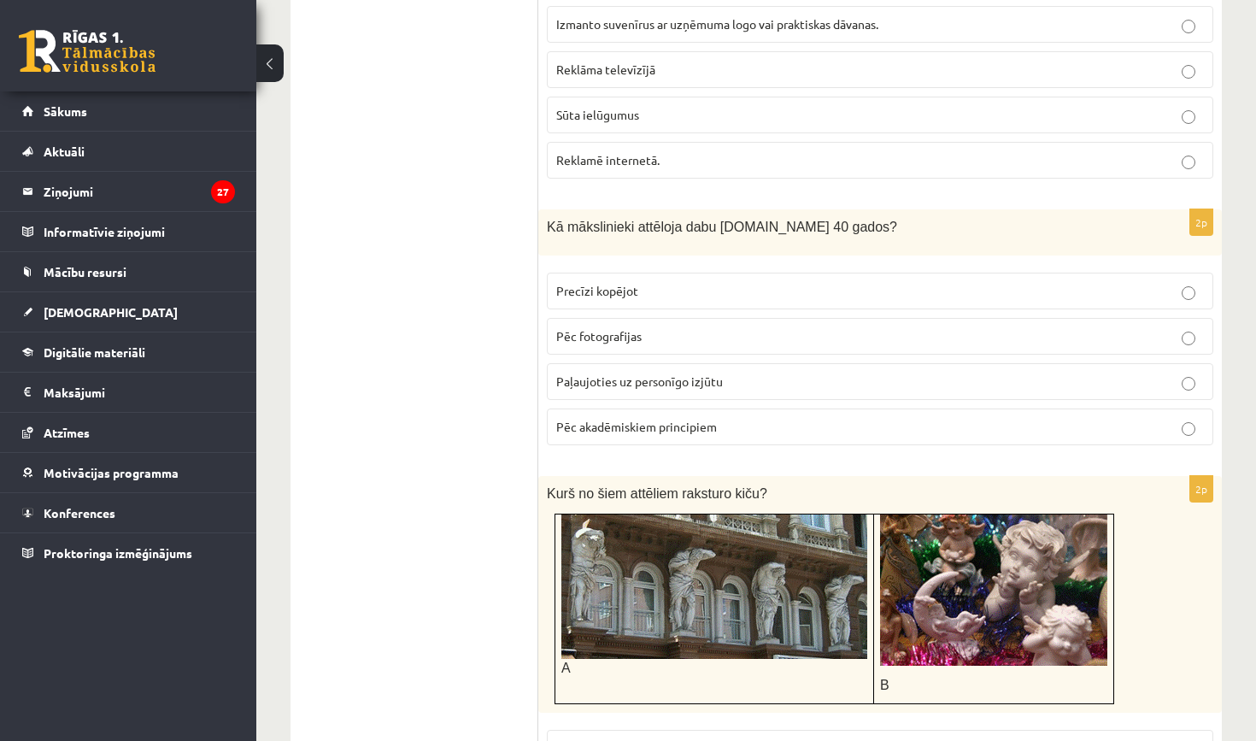
click at [572, 283] on span "Precīzi kopējot" at bounding box center [597, 290] width 82 height 15
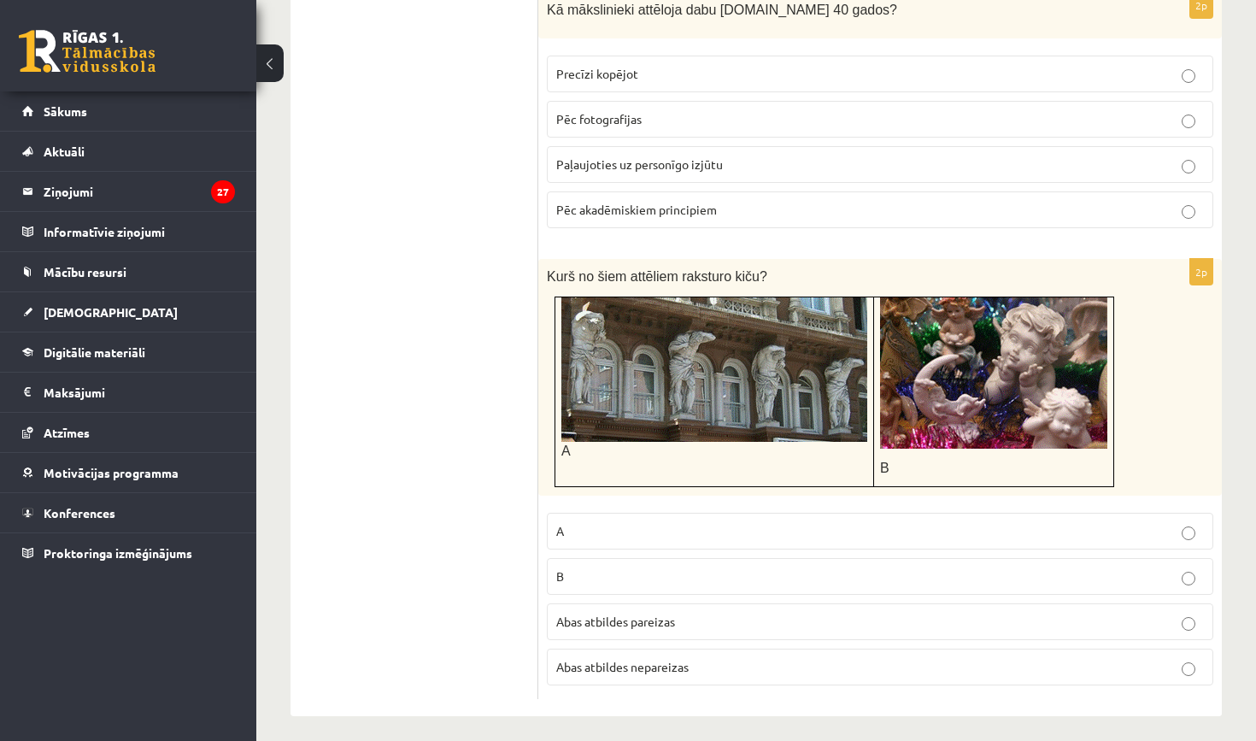
scroll to position [4011, 0]
click at [631, 513] on label "A" at bounding box center [880, 531] width 666 height 37
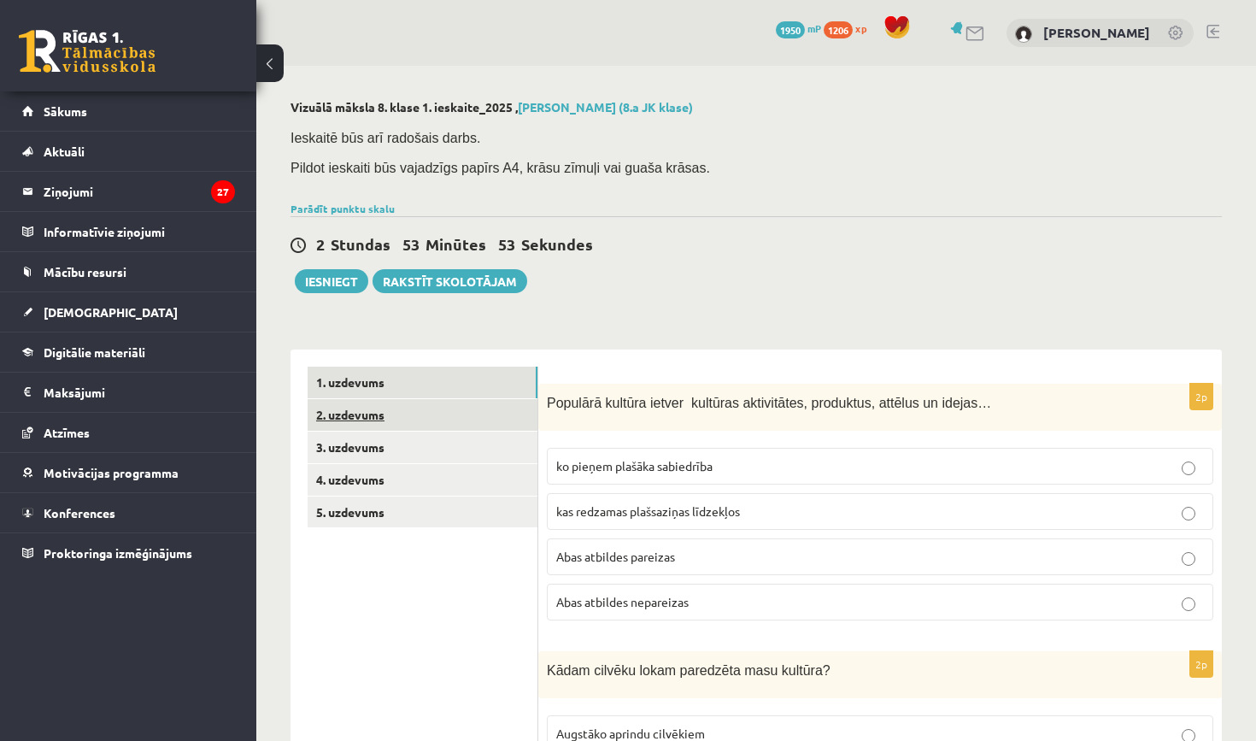
scroll to position [0, 0]
click at [396, 413] on link "2. uzdevums" at bounding box center [423, 415] width 230 height 32
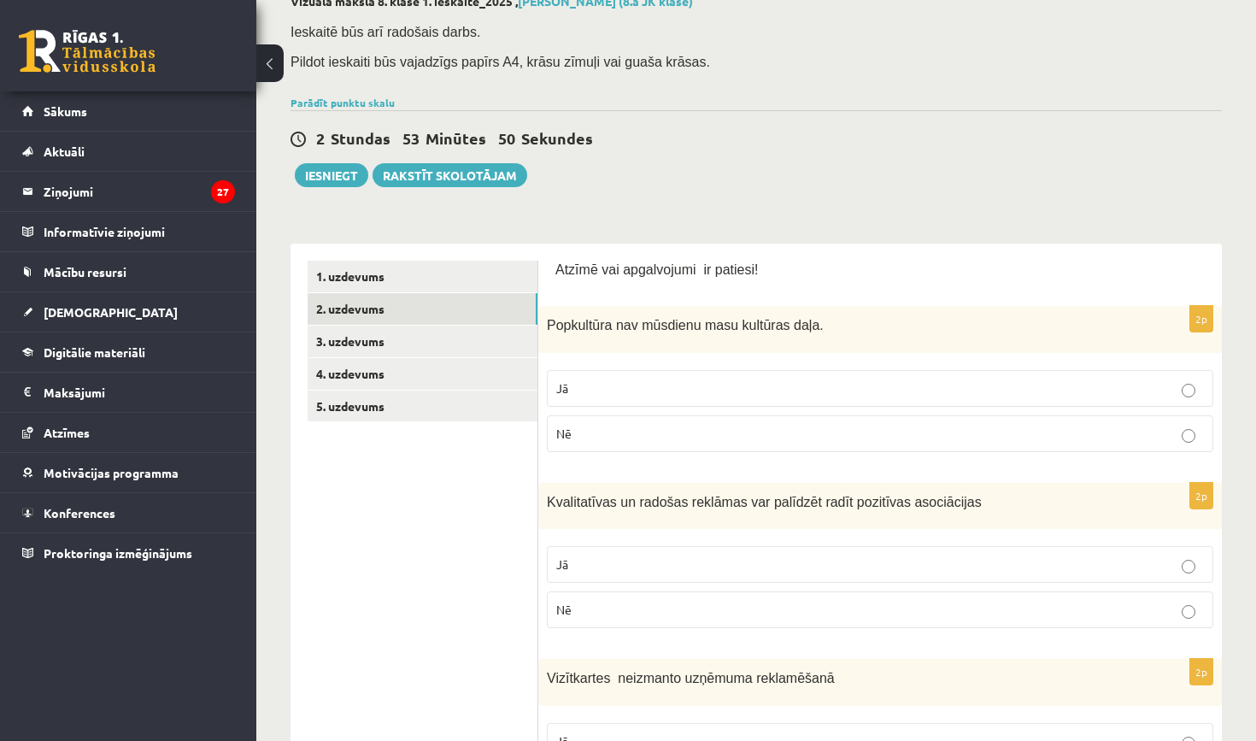
scroll to position [107, 0]
click at [611, 424] on p "Nē" at bounding box center [880, 433] width 648 height 18
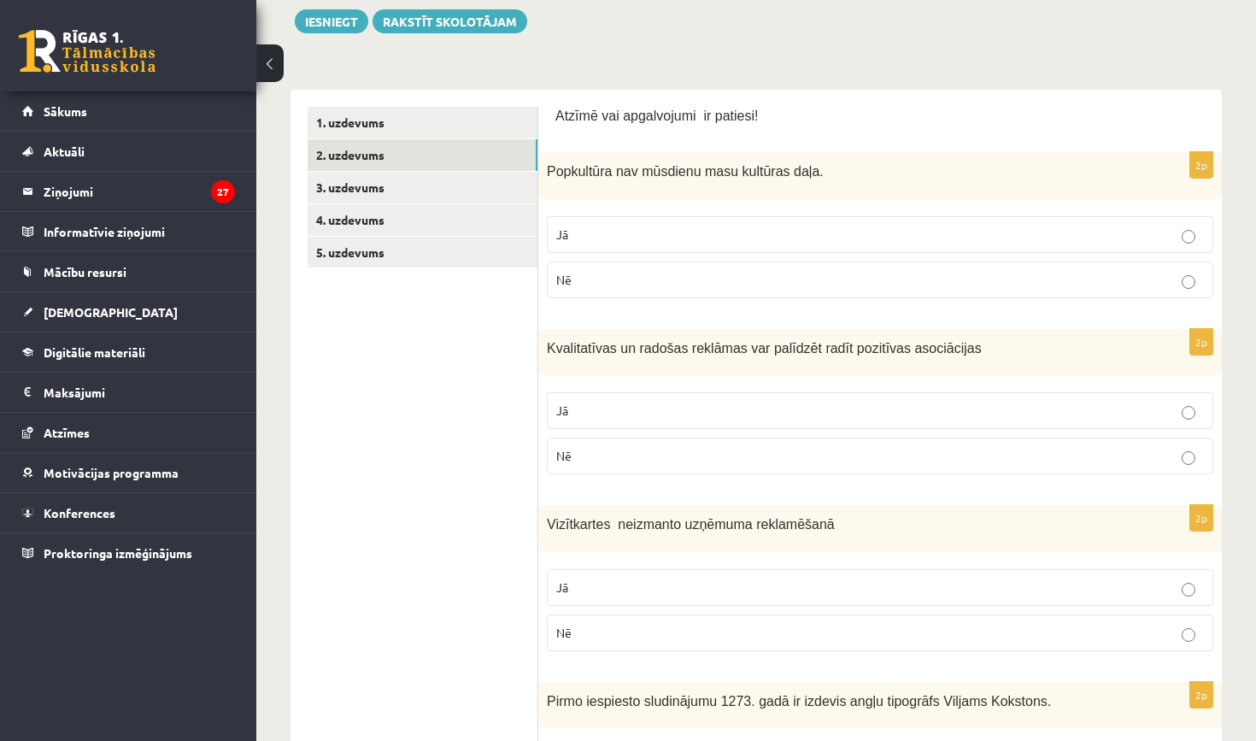
scroll to position [263, 0]
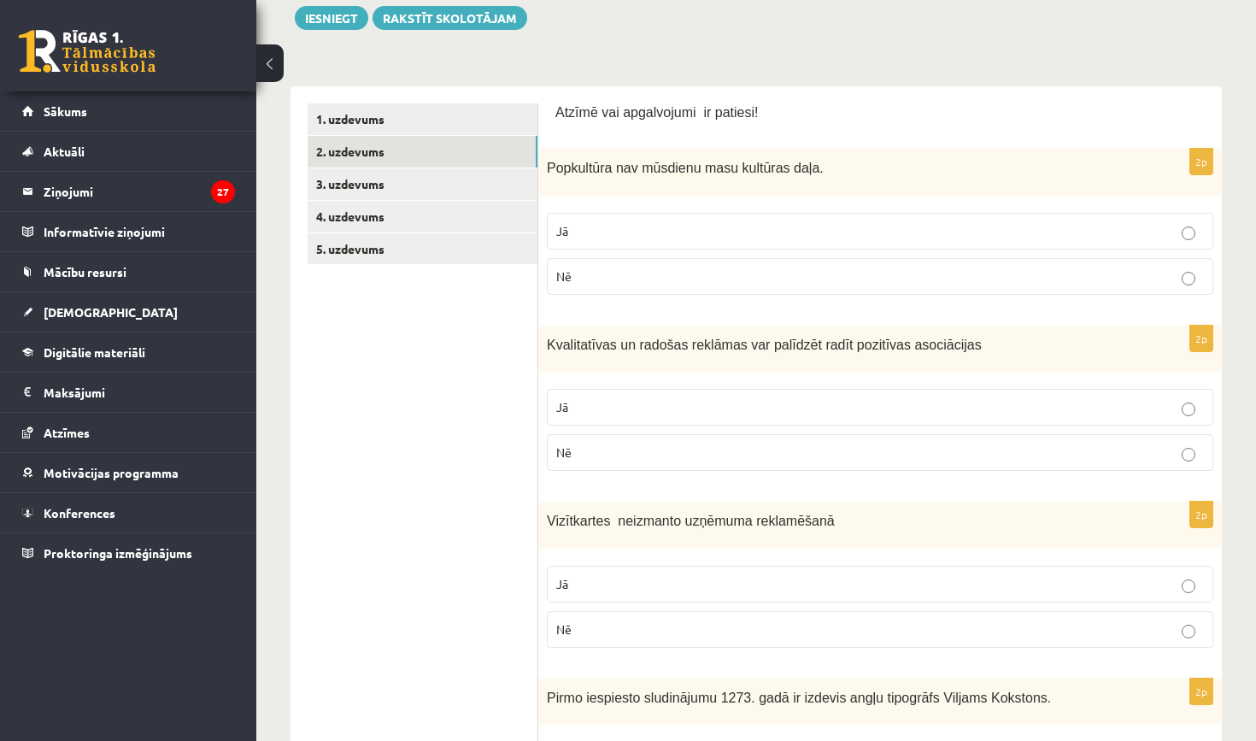
click at [623, 393] on label "Jā" at bounding box center [880, 407] width 666 height 37
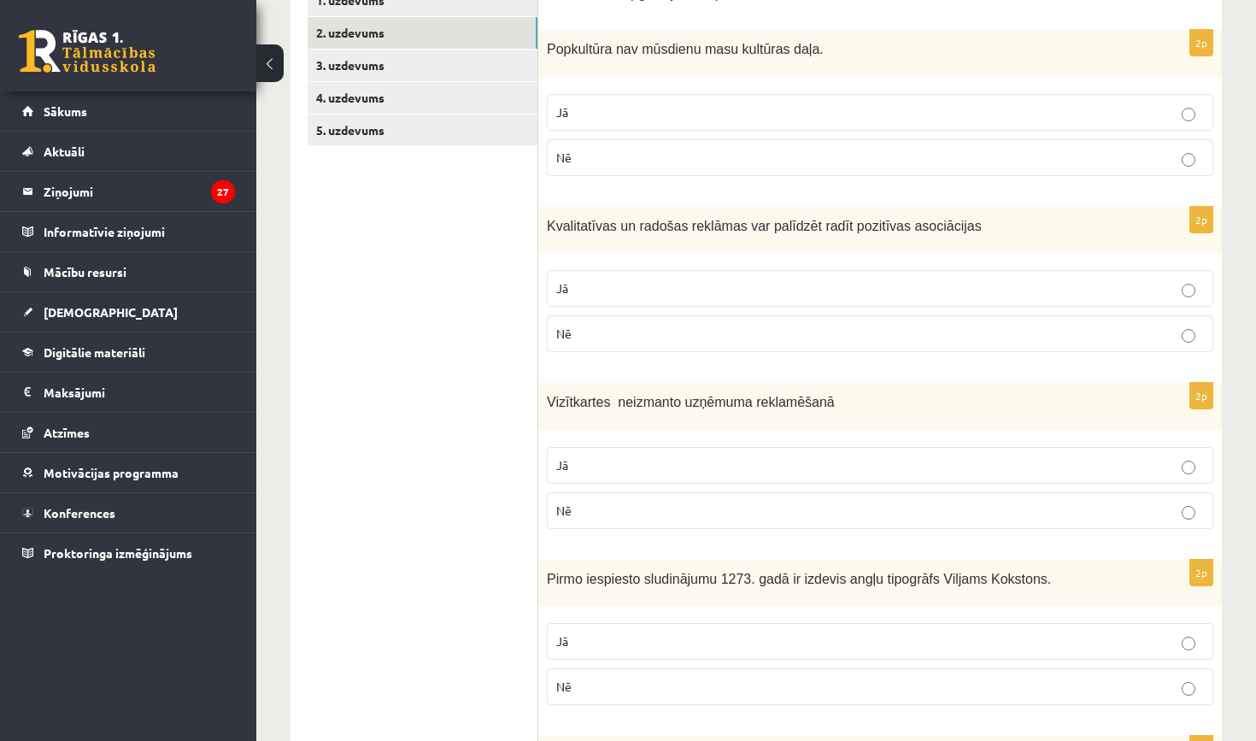
scroll to position [484, 0]
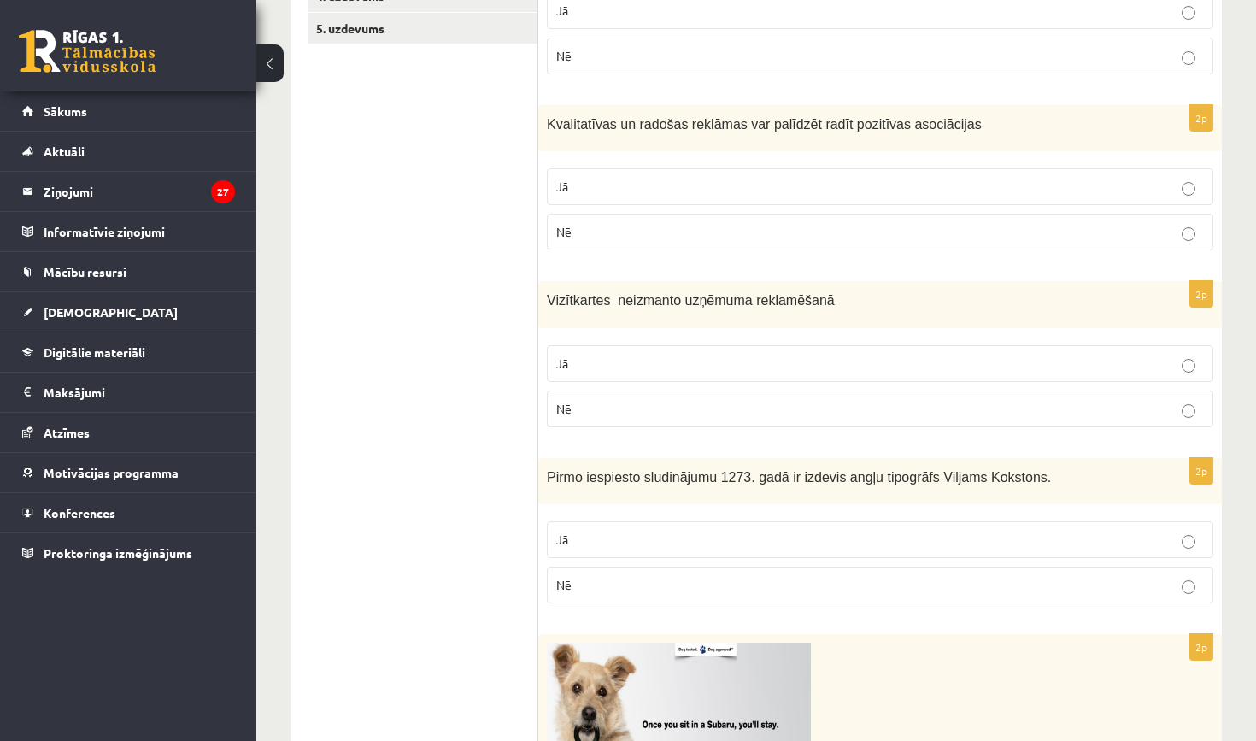
click at [613, 416] on label "Nē" at bounding box center [880, 408] width 666 height 37
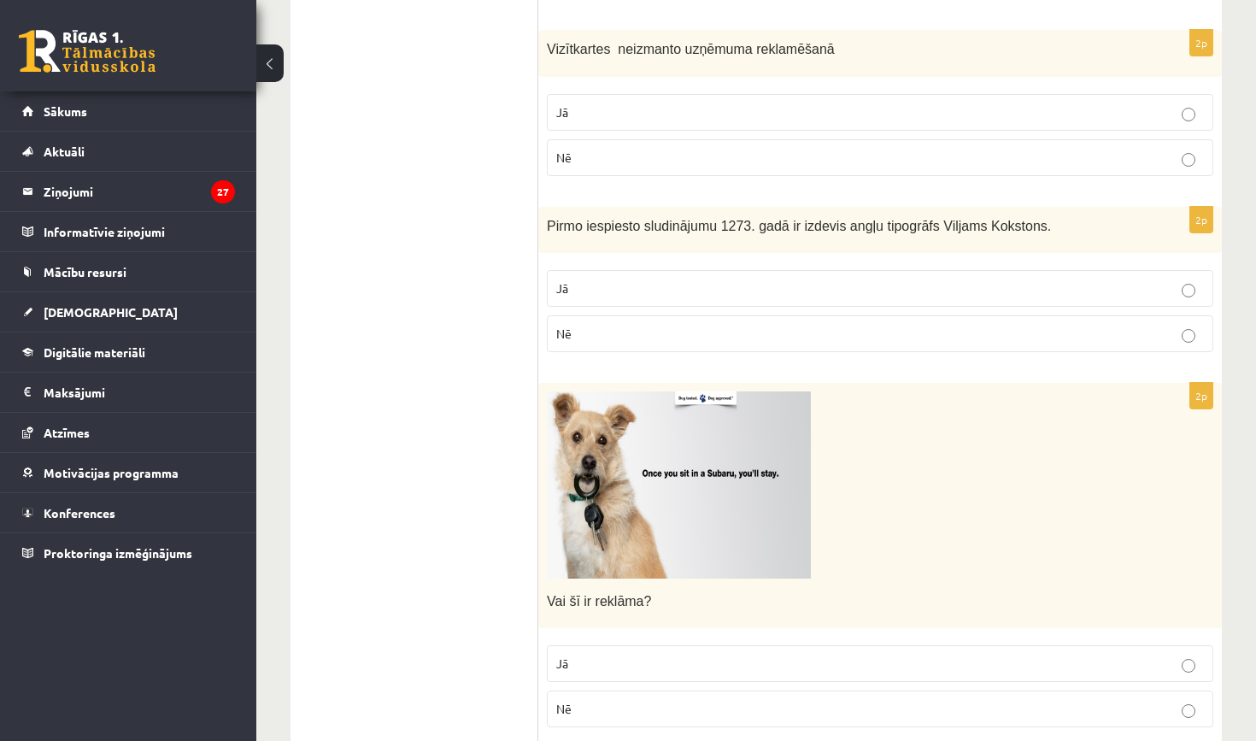
scroll to position [741, 0]
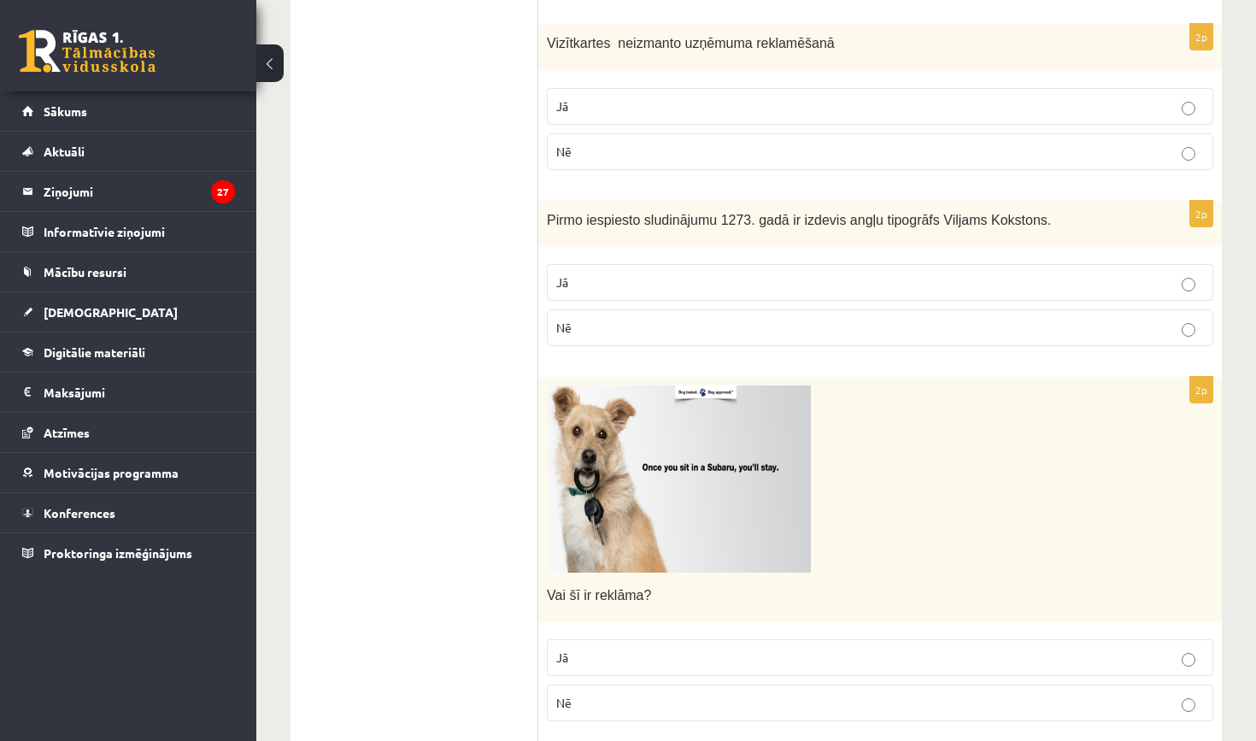
click at [658, 278] on p "Jā" at bounding box center [880, 282] width 648 height 18
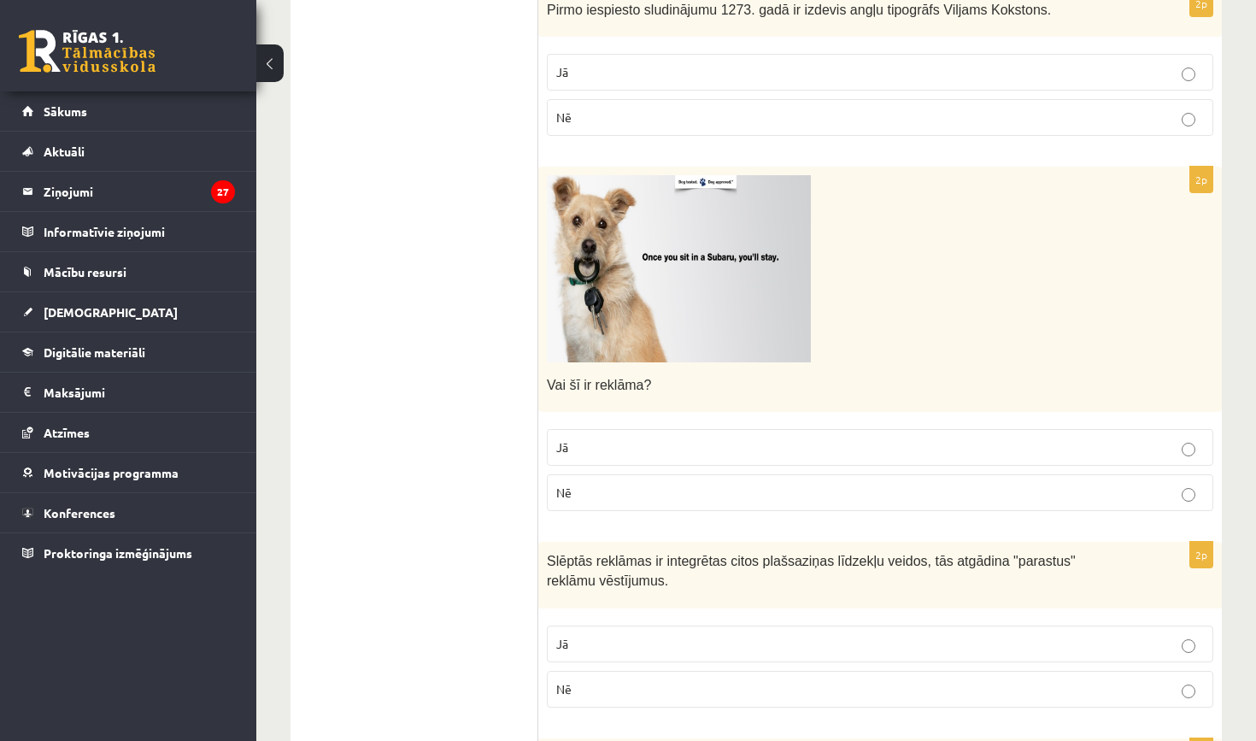
scroll to position [953, 0]
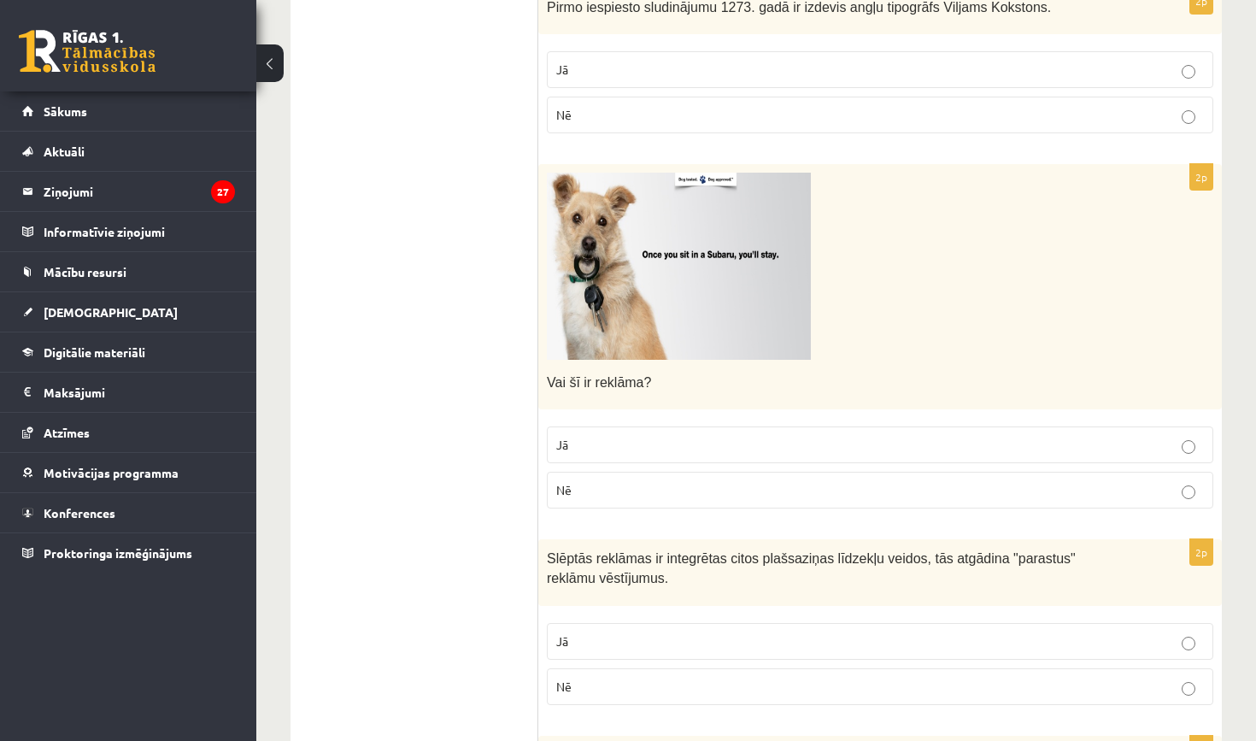
click at [658, 278] on img at bounding box center [679, 266] width 264 height 187
click at [682, 242] on img at bounding box center [679, 266] width 264 height 187
click at [677, 286] on img at bounding box center [679, 266] width 264 height 187
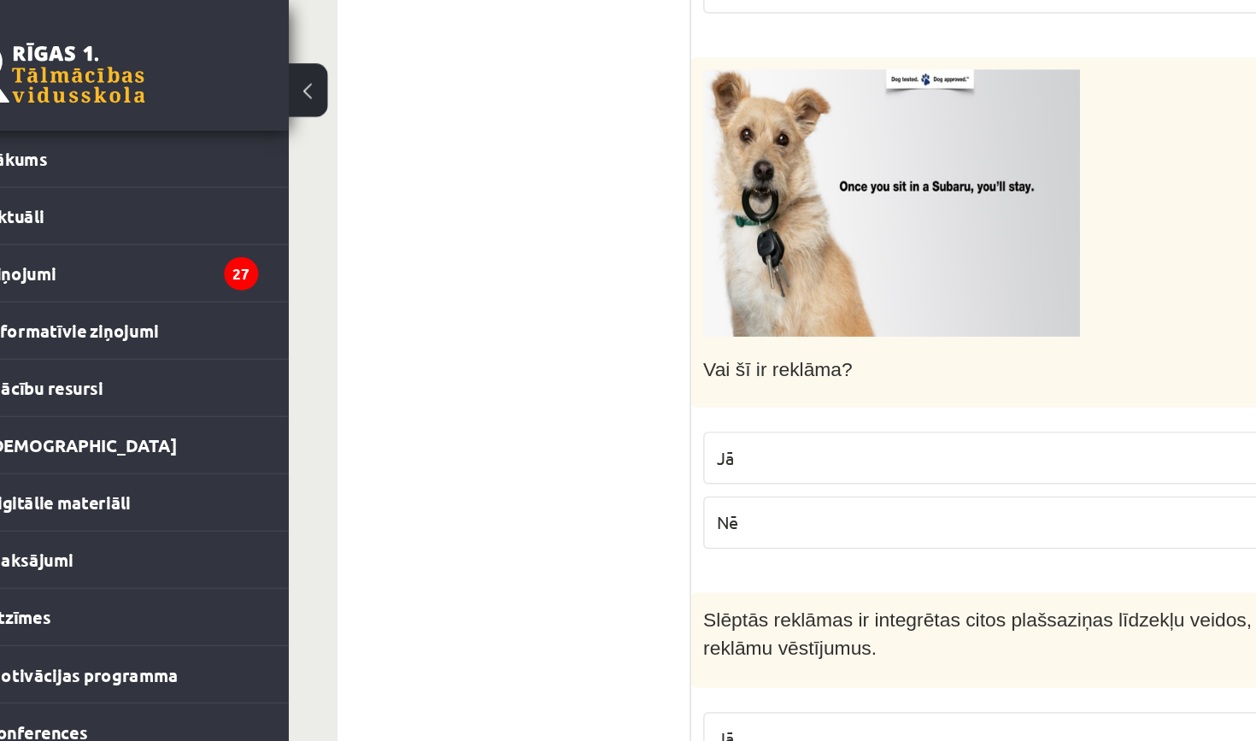
scroll to position [988, 0]
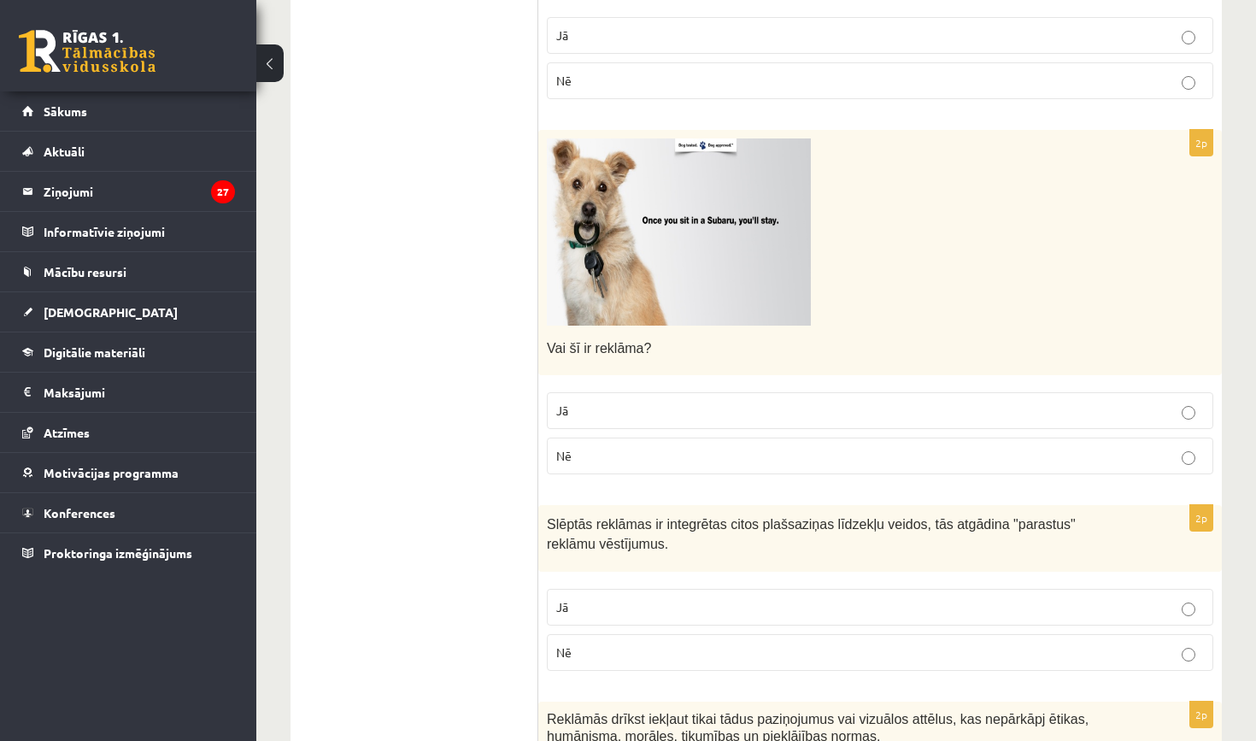
click at [578, 402] on p "Jā" at bounding box center [880, 411] width 648 height 18
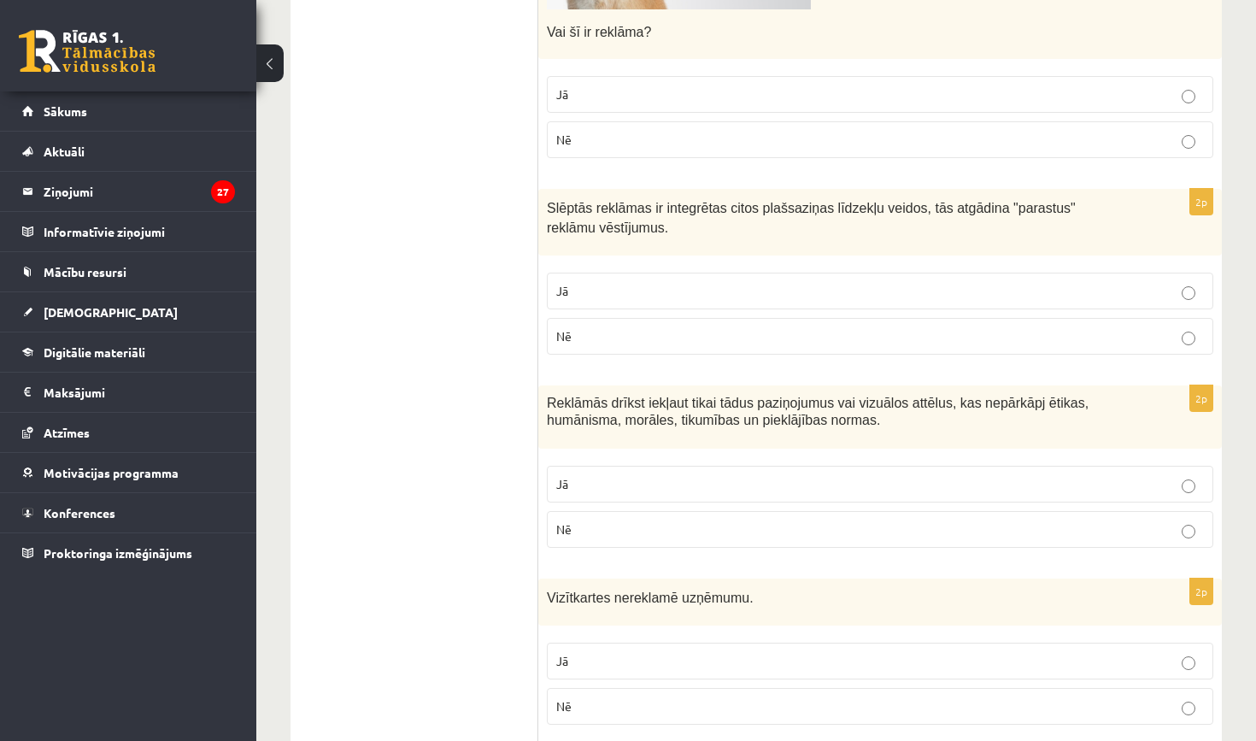
scroll to position [1311, 0]
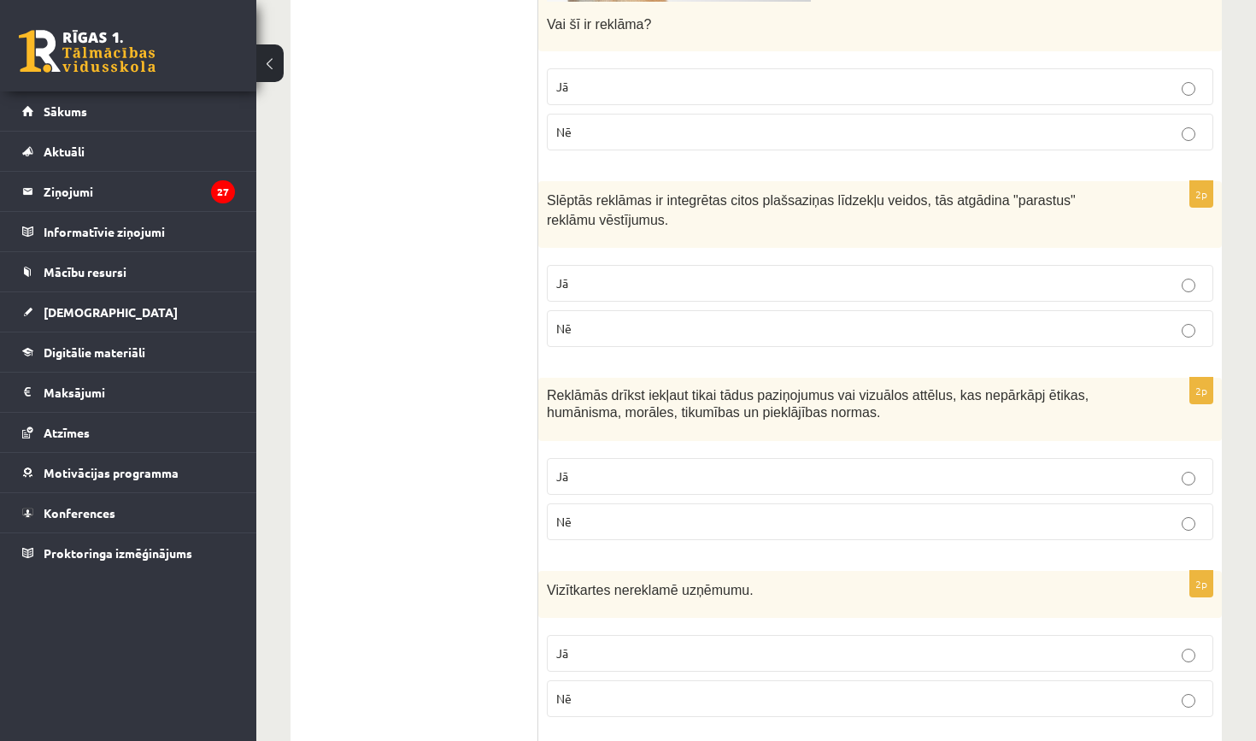
click at [578, 275] on p "Jā" at bounding box center [880, 283] width 648 height 18
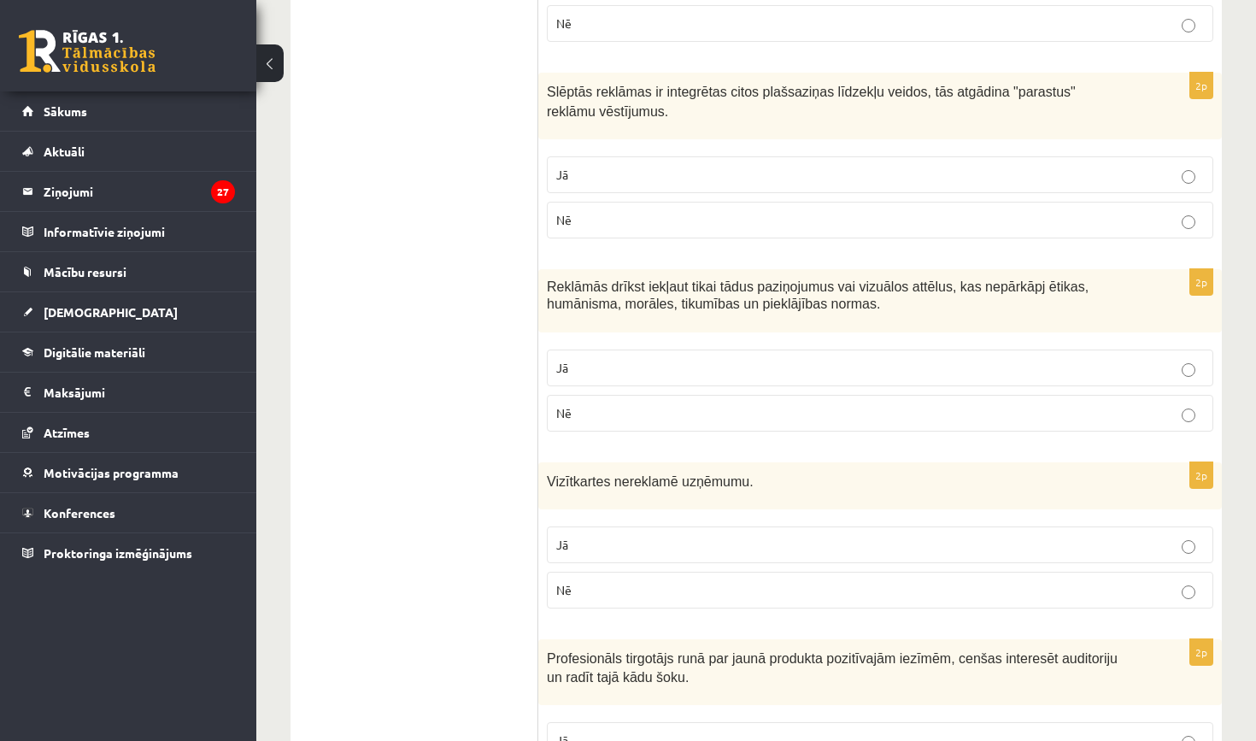
scroll to position [1431, 0]
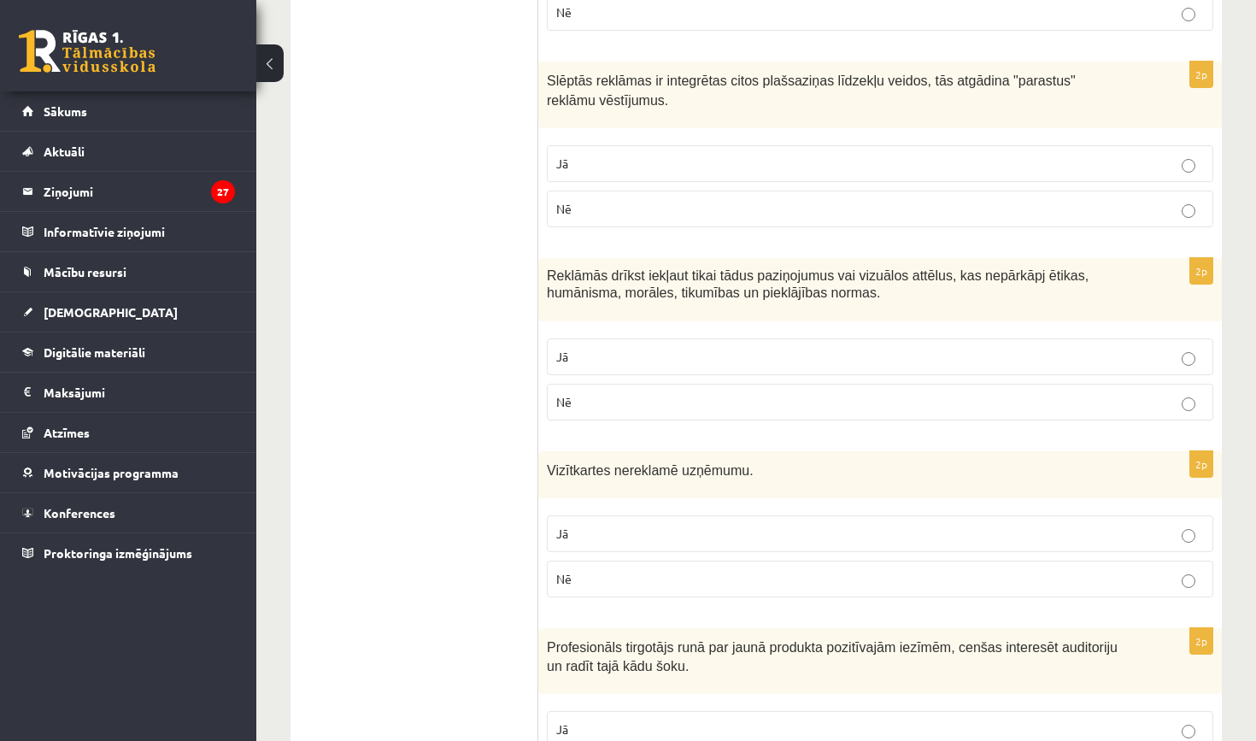
click at [591, 169] on label "Jā" at bounding box center [880, 163] width 666 height 37
click at [591, 214] on label "Nē" at bounding box center [880, 209] width 666 height 37
click at [595, 155] on p "Jā" at bounding box center [880, 164] width 648 height 18
click at [570, 397] on span "Nē" at bounding box center [563, 401] width 15 height 15
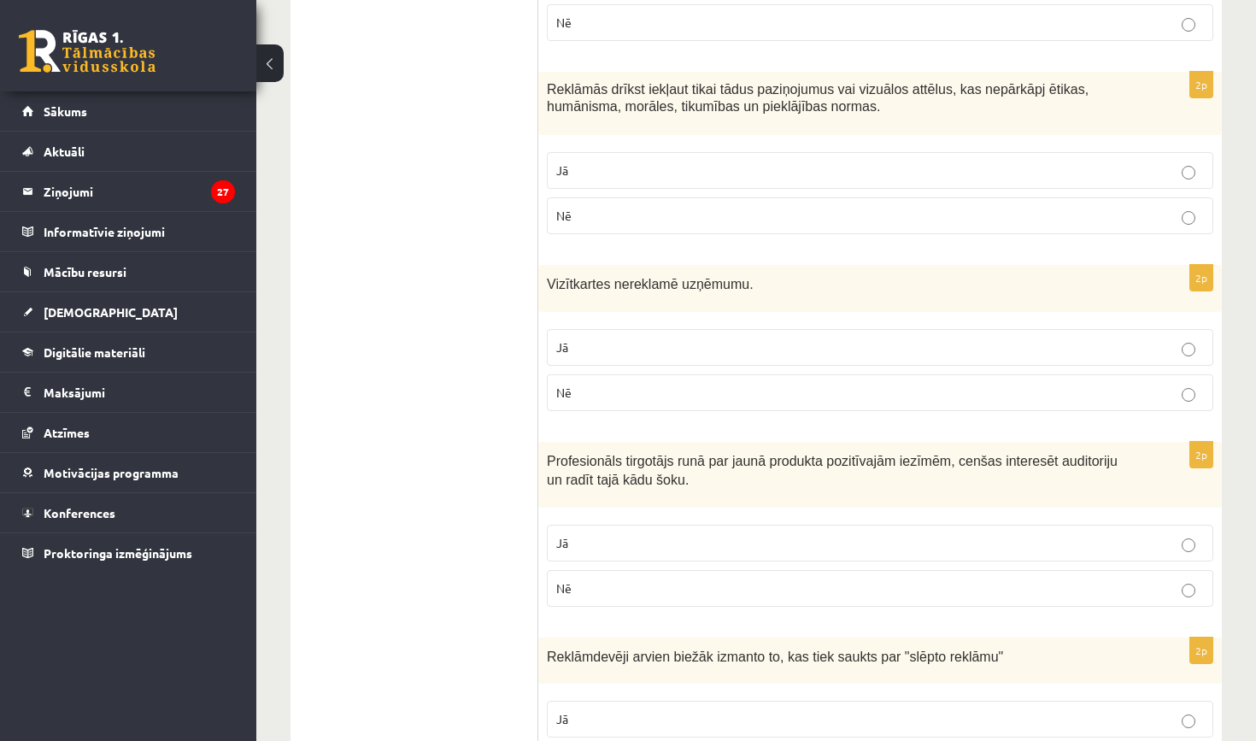
scroll to position [1624, 0]
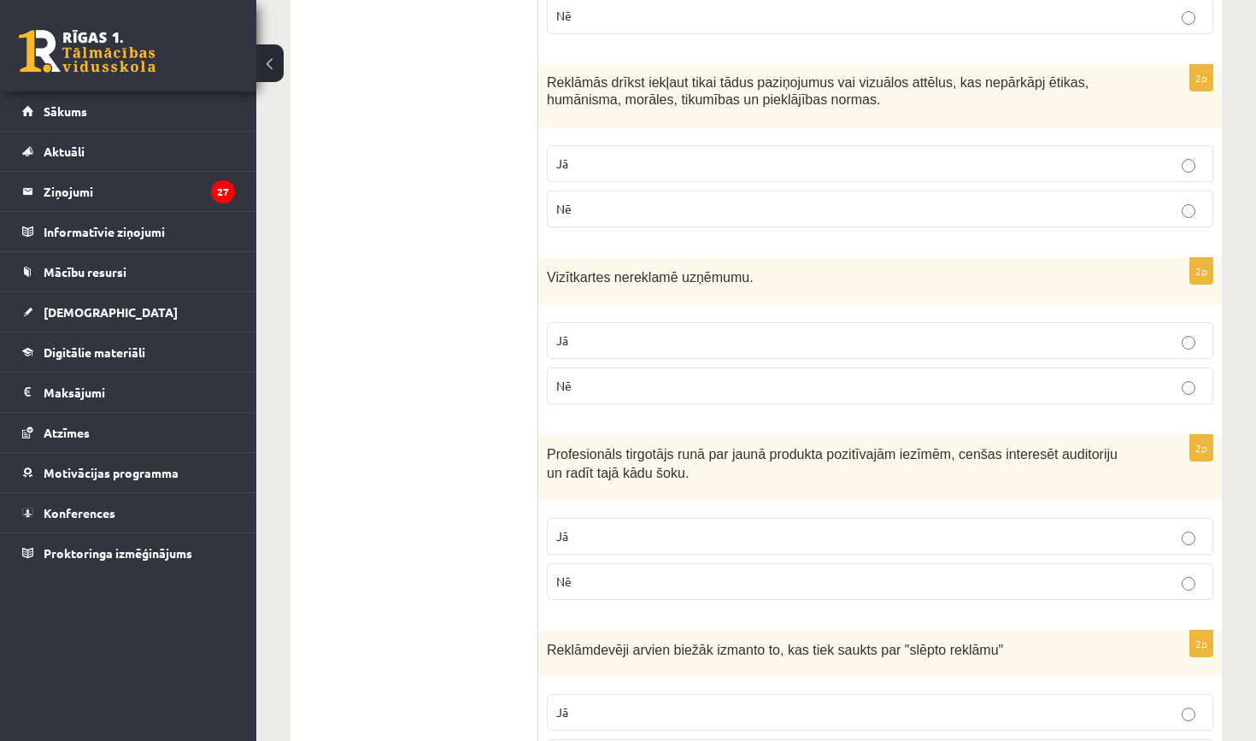
click at [594, 388] on label "Nē" at bounding box center [880, 385] width 666 height 37
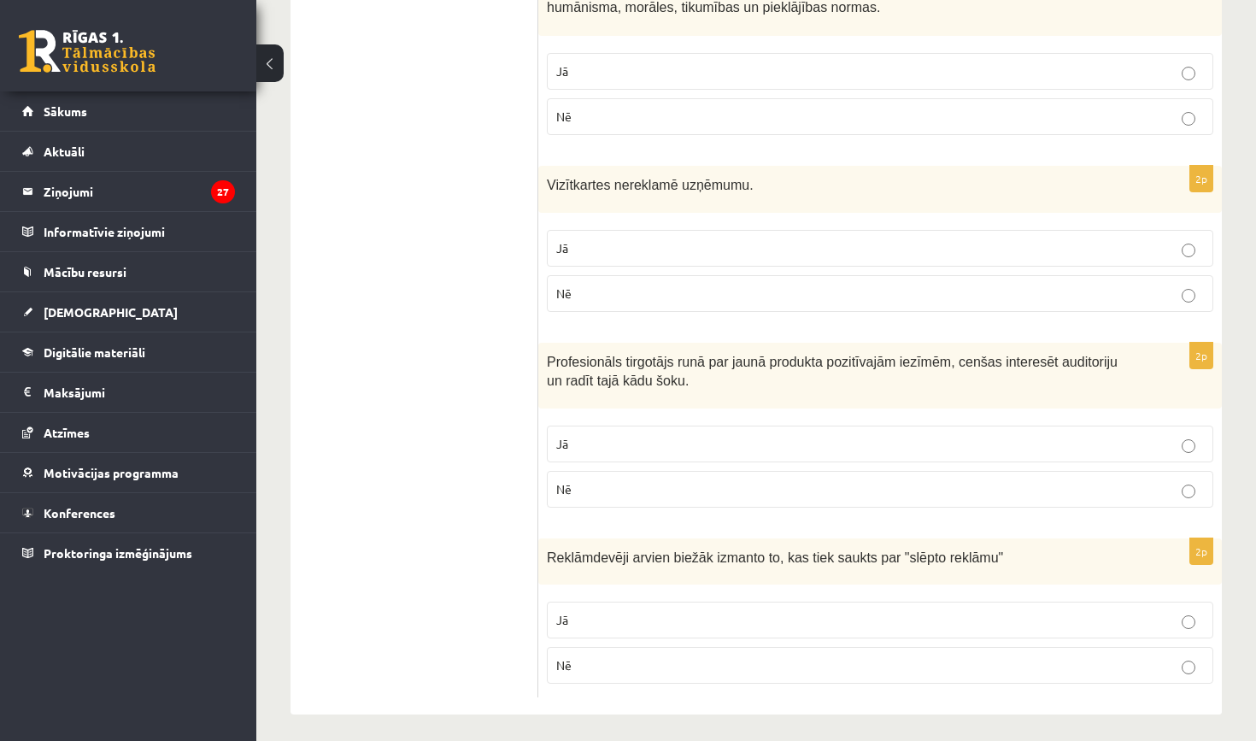
scroll to position [1715, 0]
click at [573, 500] on label "Nē" at bounding box center [880, 490] width 666 height 37
click at [628, 602] on label "Jā" at bounding box center [880, 620] width 666 height 37
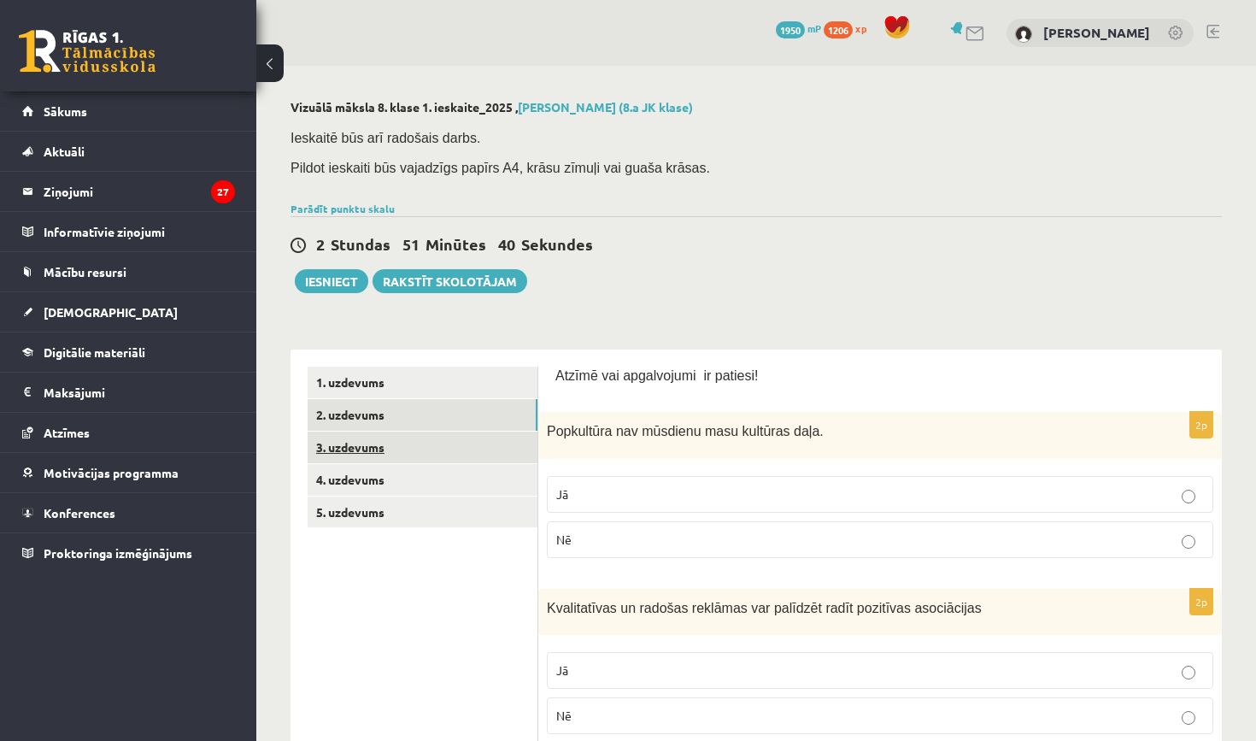
scroll to position [0, 0]
click at [454, 448] on link "3. uzdevums" at bounding box center [423, 447] width 230 height 32
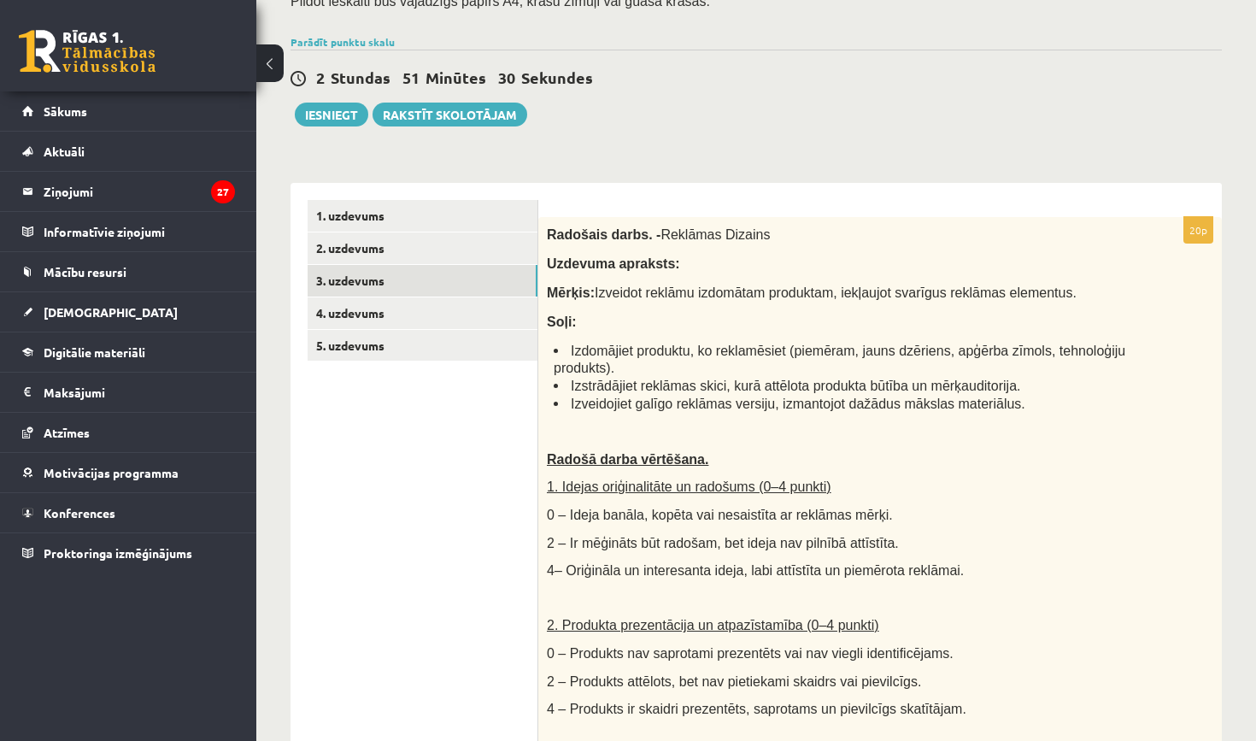
scroll to position [196, 0]
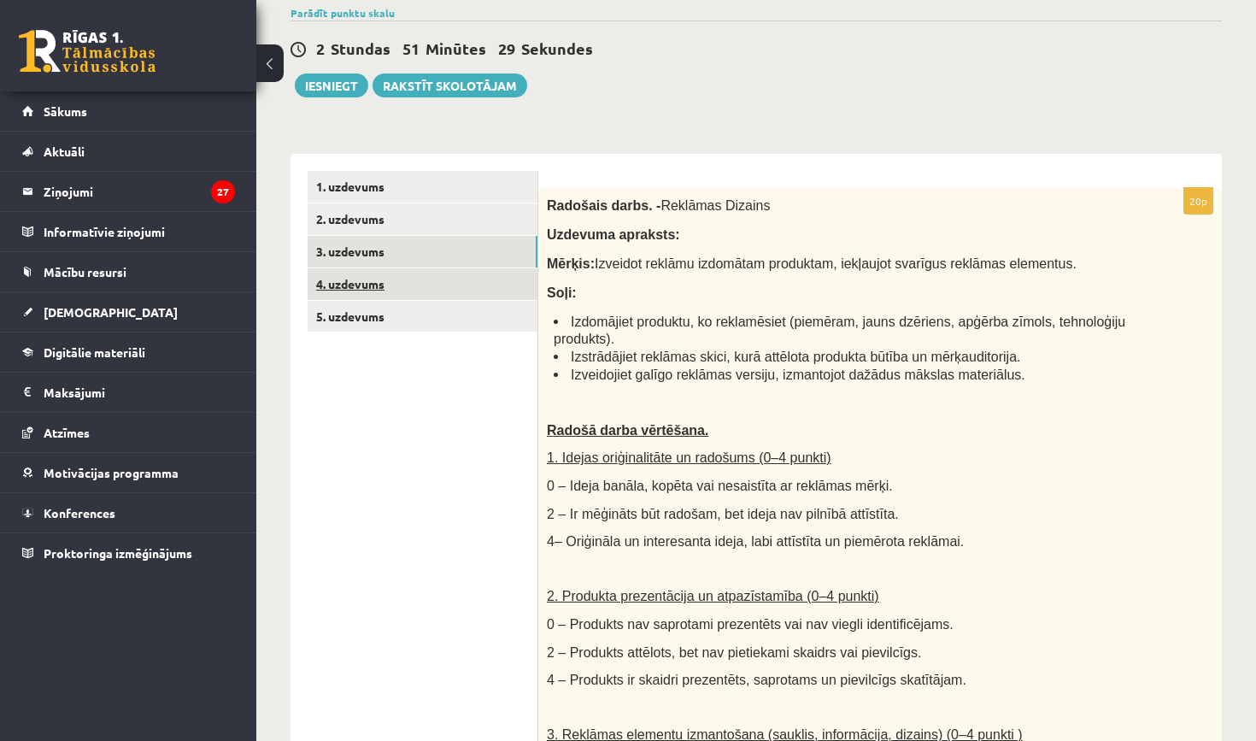
click at [454, 283] on link "4. uzdevums" at bounding box center [423, 284] width 230 height 32
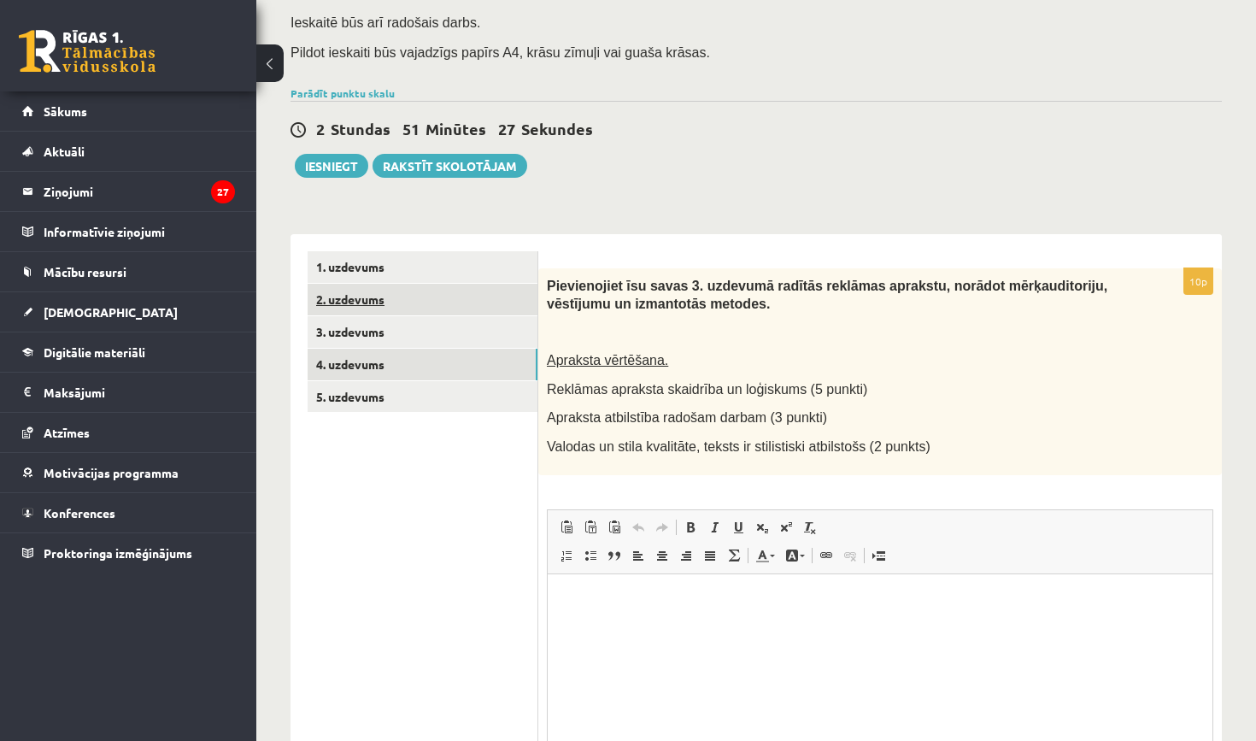
scroll to position [0, 0]
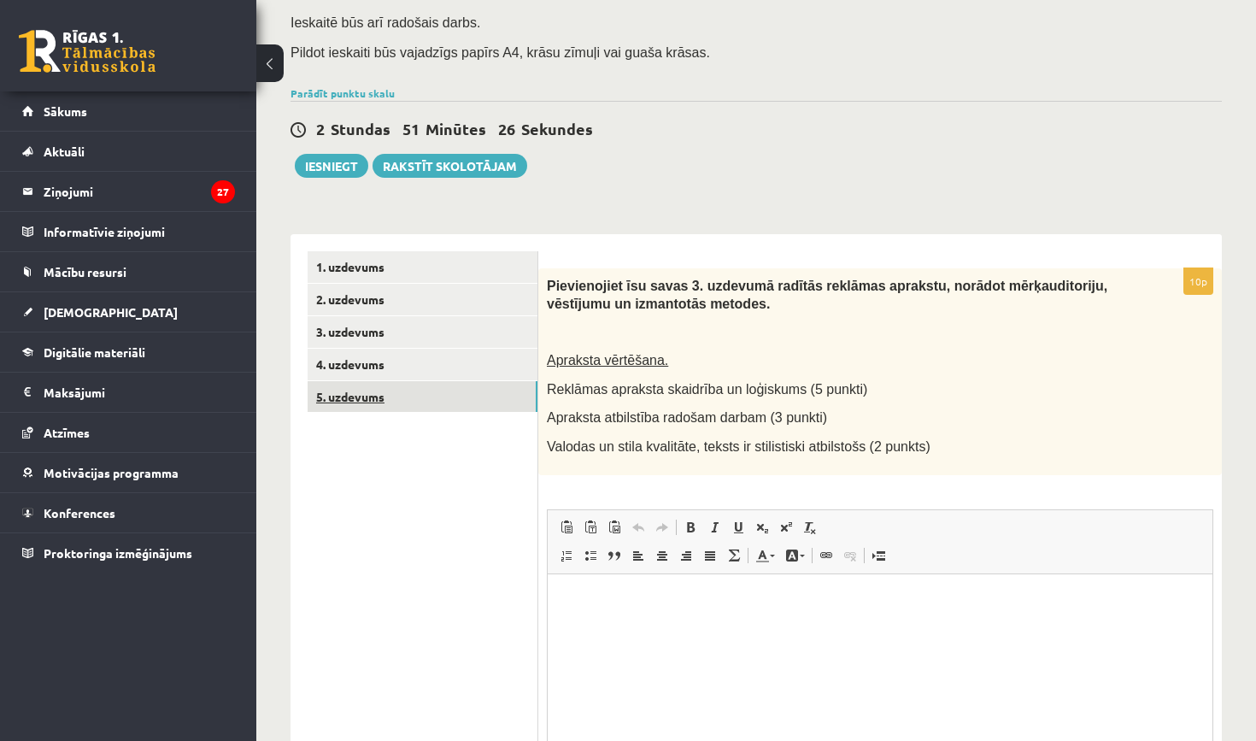
click at [426, 395] on link "5. uzdevums" at bounding box center [423, 397] width 230 height 32
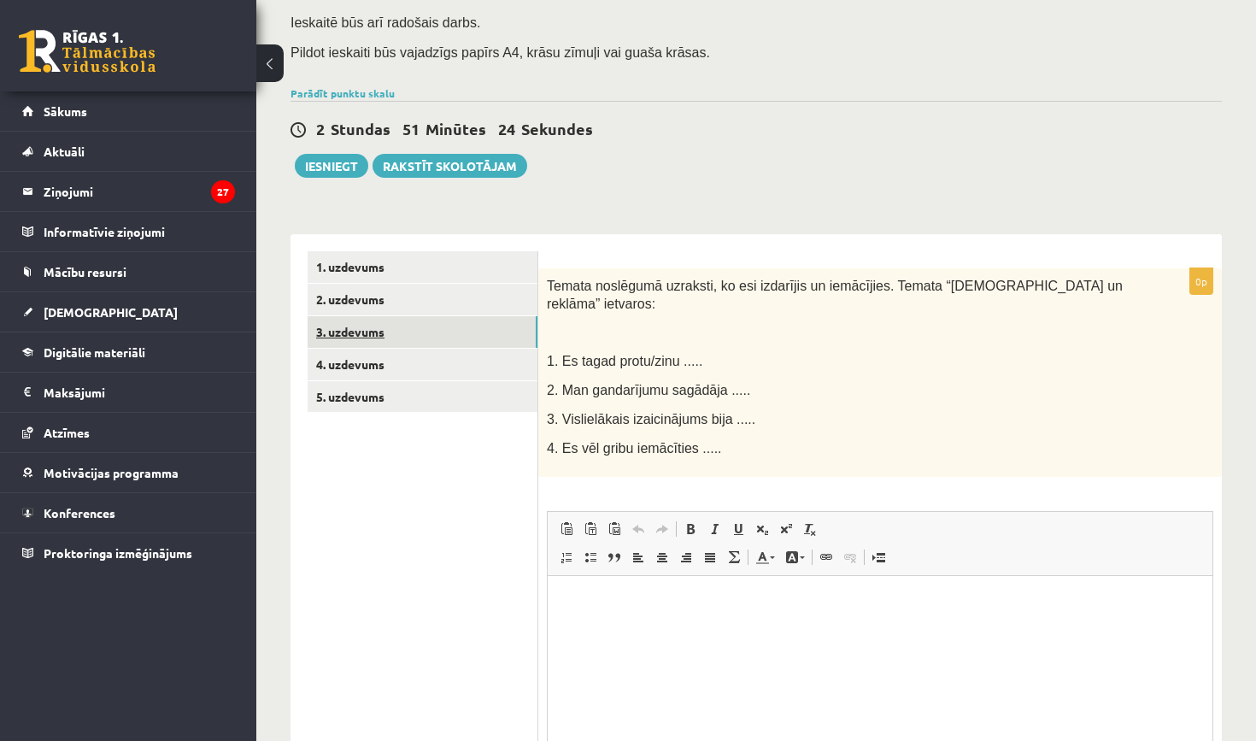
click at [417, 334] on link "3. uzdevums" at bounding box center [423, 332] width 230 height 32
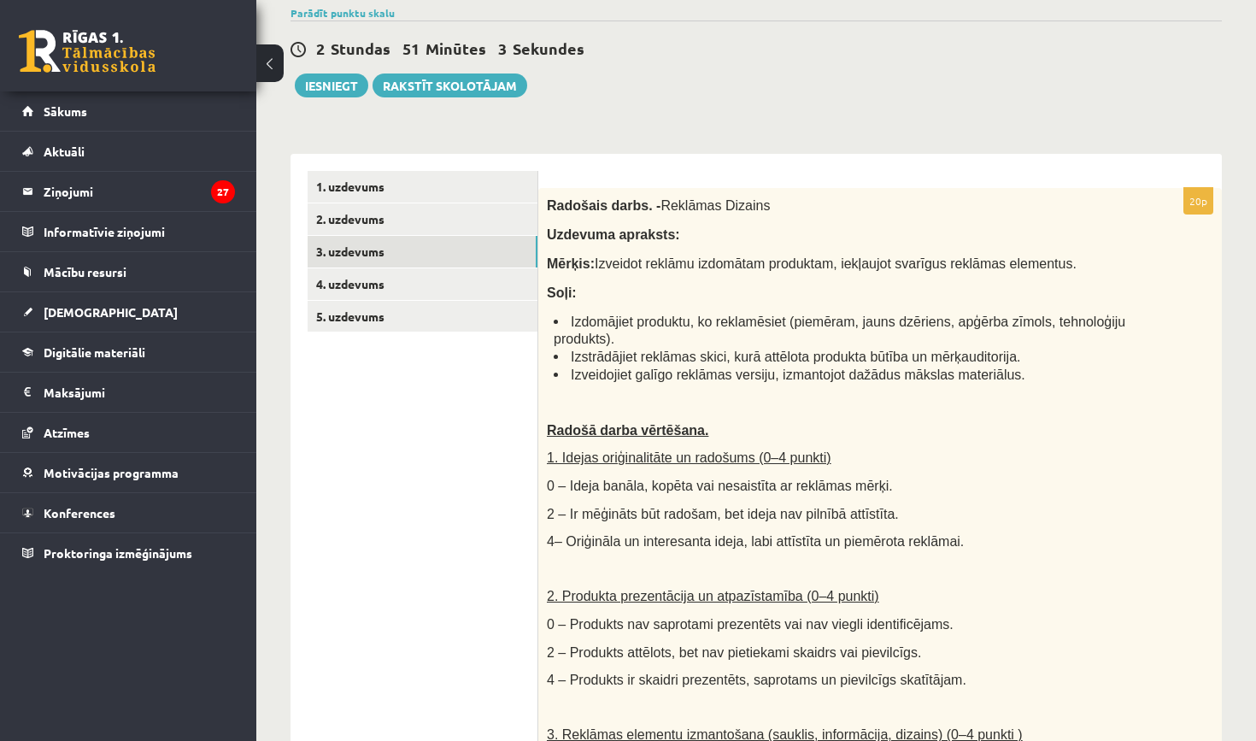
scroll to position [173, 0]
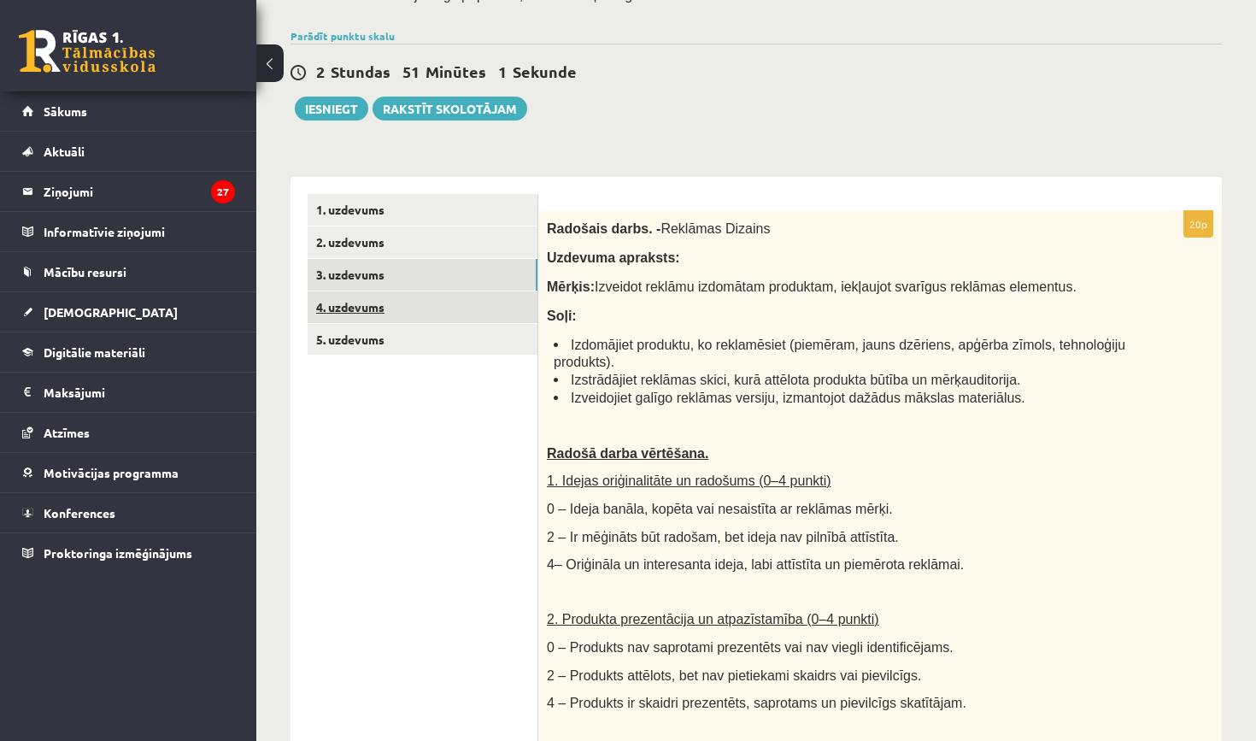
click at [461, 316] on link "4. uzdevums" at bounding box center [423, 307] width 230 height 32
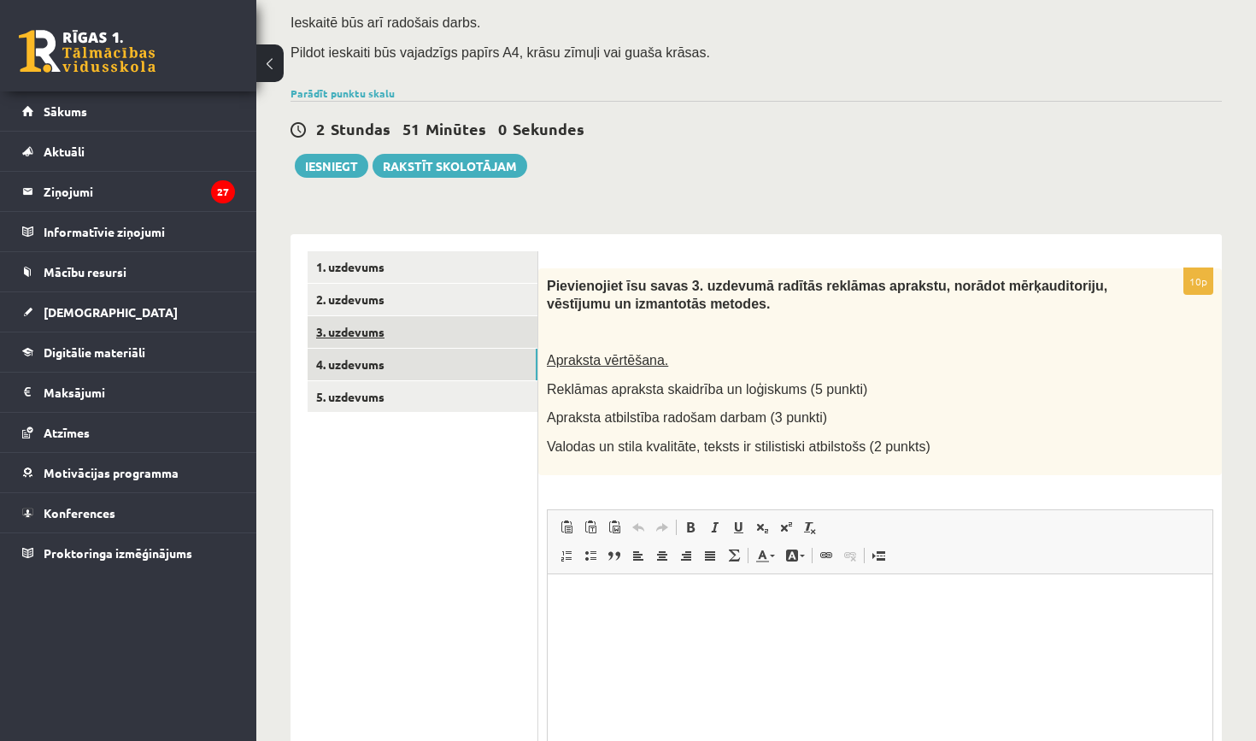
scroll to position [0, 0]
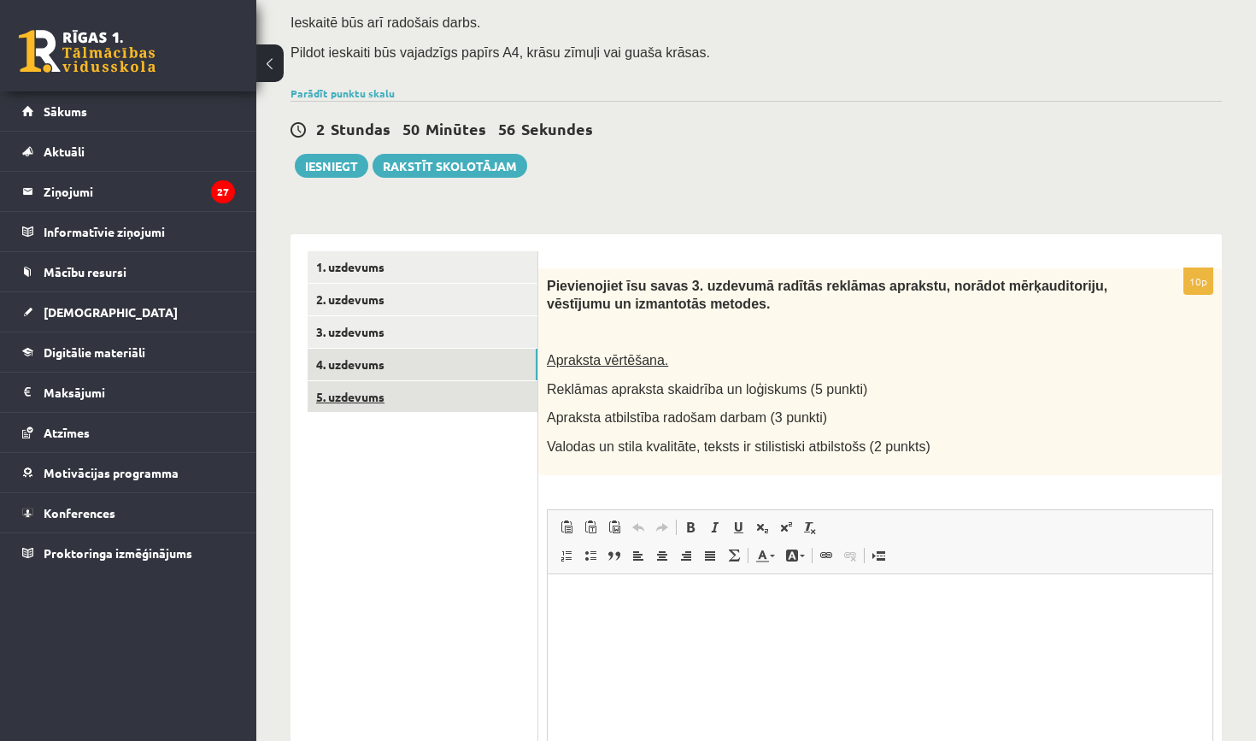
click at [443, 389] on link "5. uzdevums" at bounding box center [423, 397] width 230 height 32
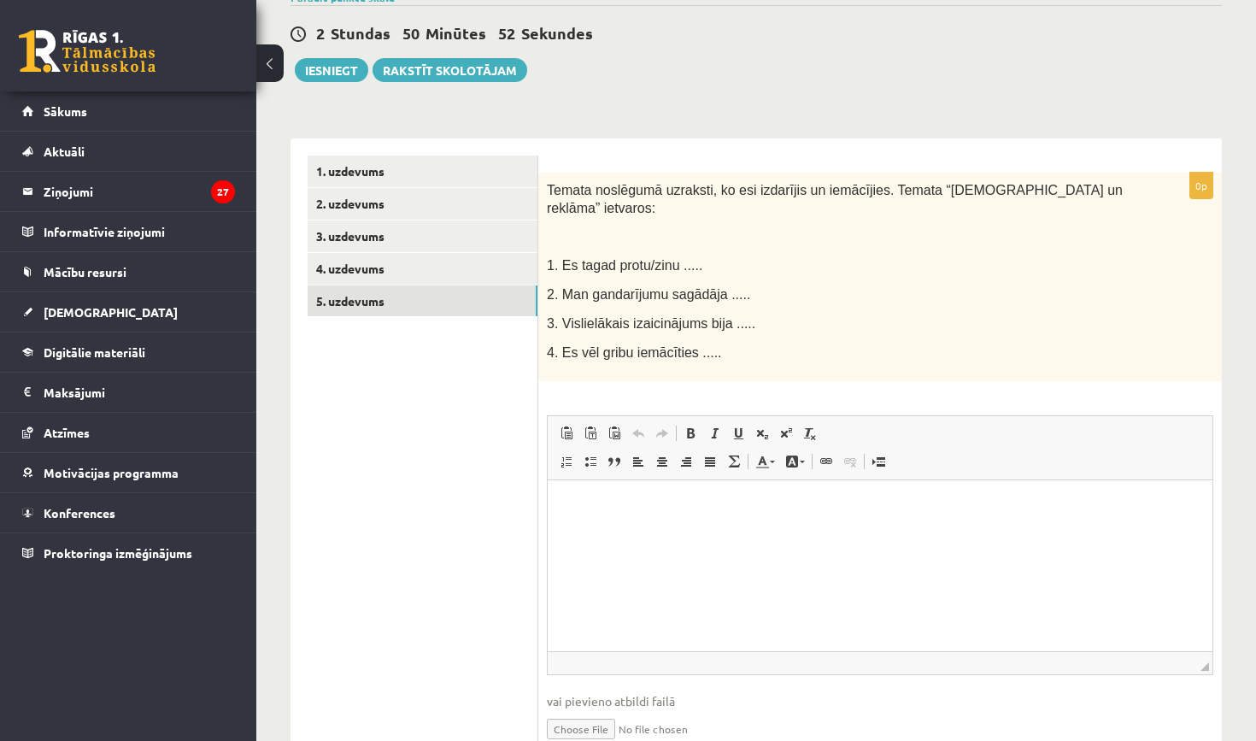
scroll to position [212, 0]
click at [679, 519] on html at bounding box center [880, 504] width 665 height 52
click at [572, 498] on p "*****" at bounding box center [880, 503] width 630 height 17
click at [441, 226] on link "3. uzdevums" at bounding box center [423, 236] width 230 height 32
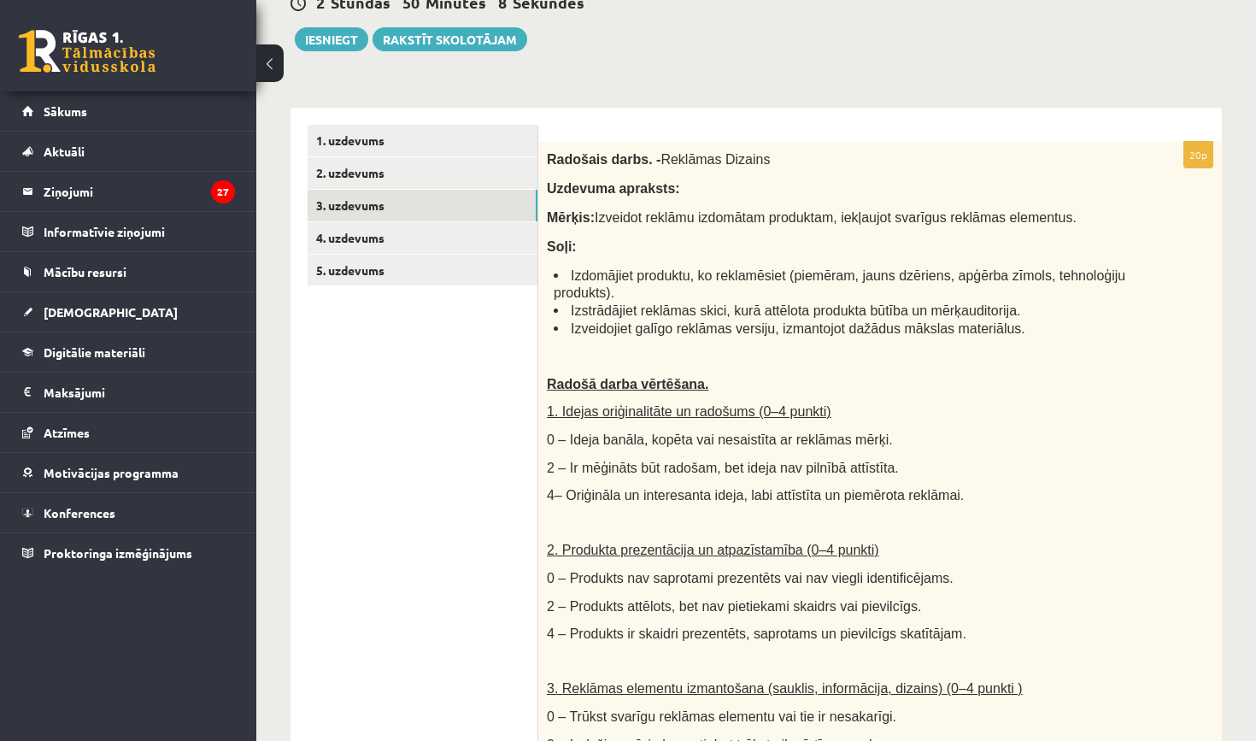
scroll to position [0, 0]
click at [371, 141] on link "1. uzdevums" at bounding box center [423, 141] width 230 height 32
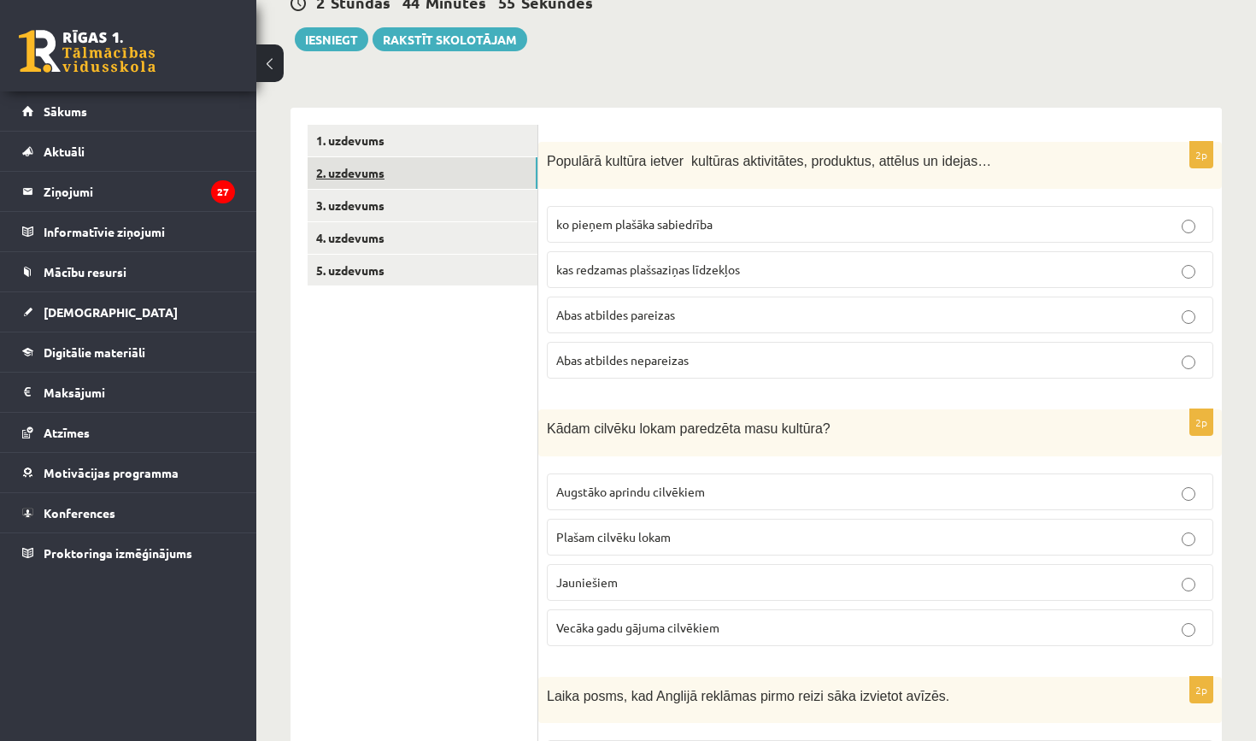
click at [369, 165] on link "2. uzdevums" at bounding box center [423, 173] width 230 height 32
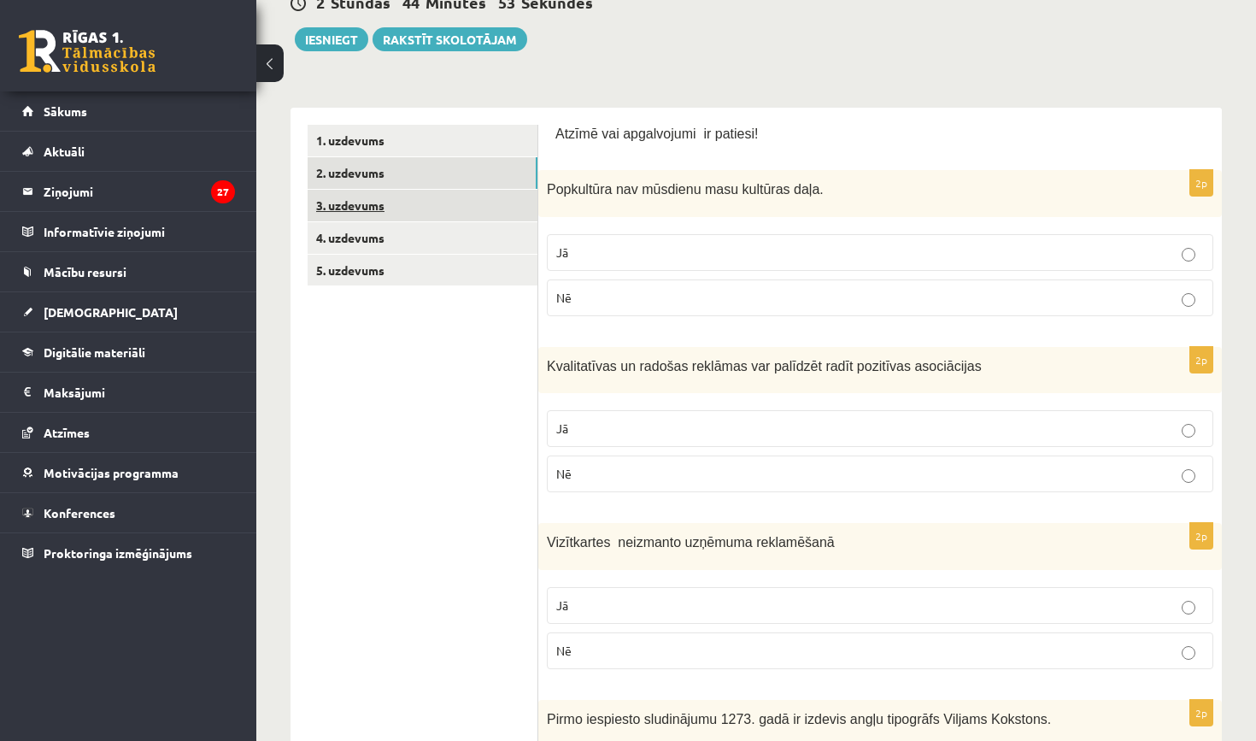
click at [366, 204] on link "3. uzdevums" at bounding box center [423, 206] width 230 height 32
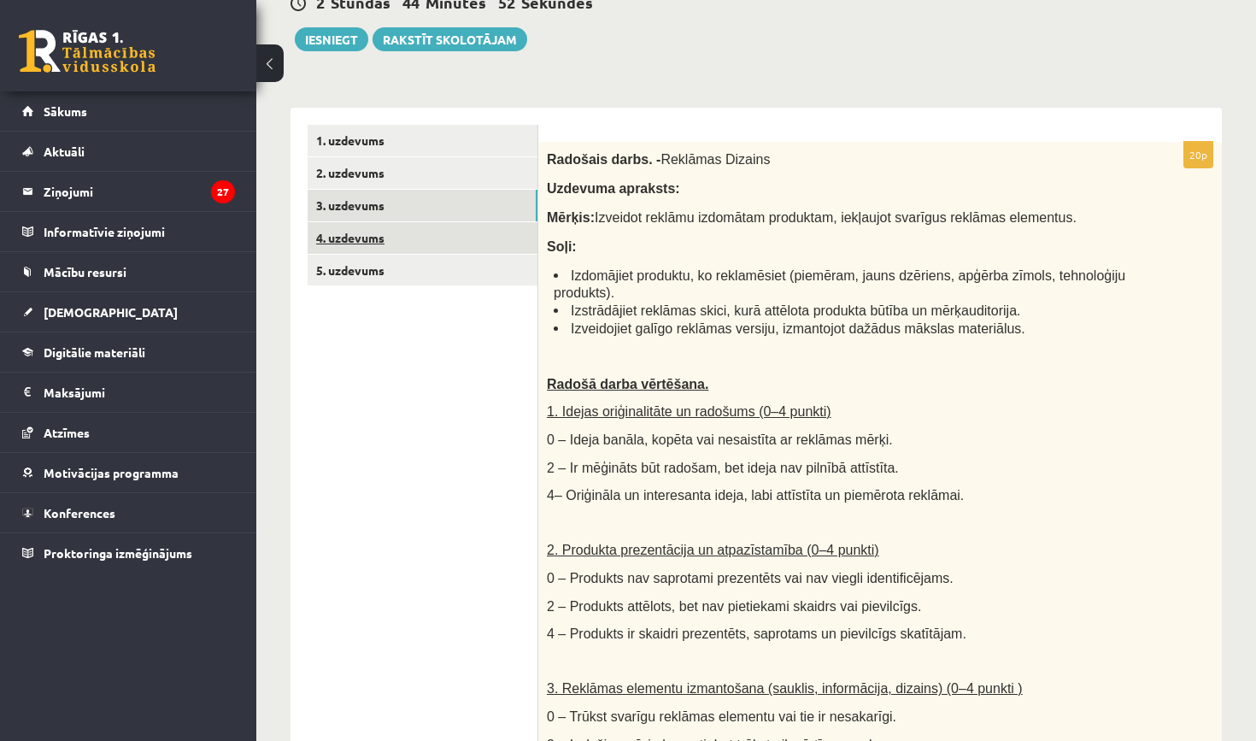
click at [366, 243] on link "4. uzdevums" at bounding box center [423, 238] width 230 height 32
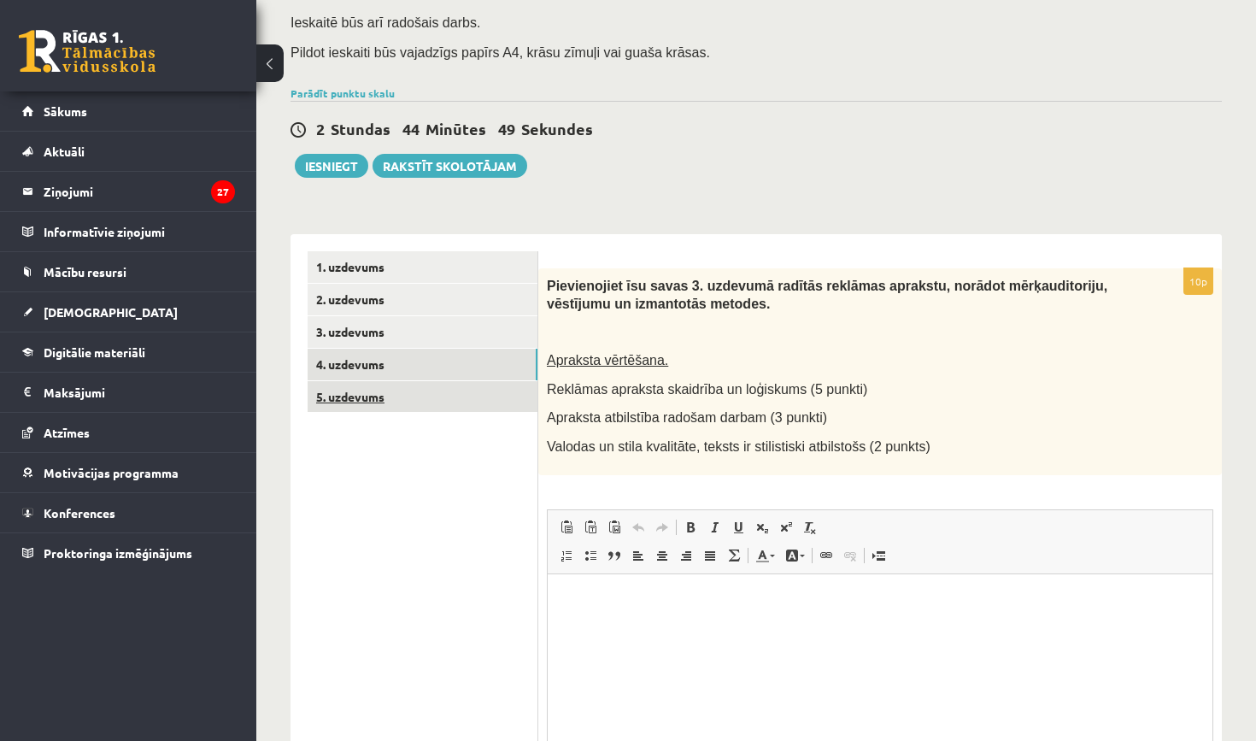
click at [424, 395] on link "5. uzdevums" at bounding box center [423, 397] width 230 height 32
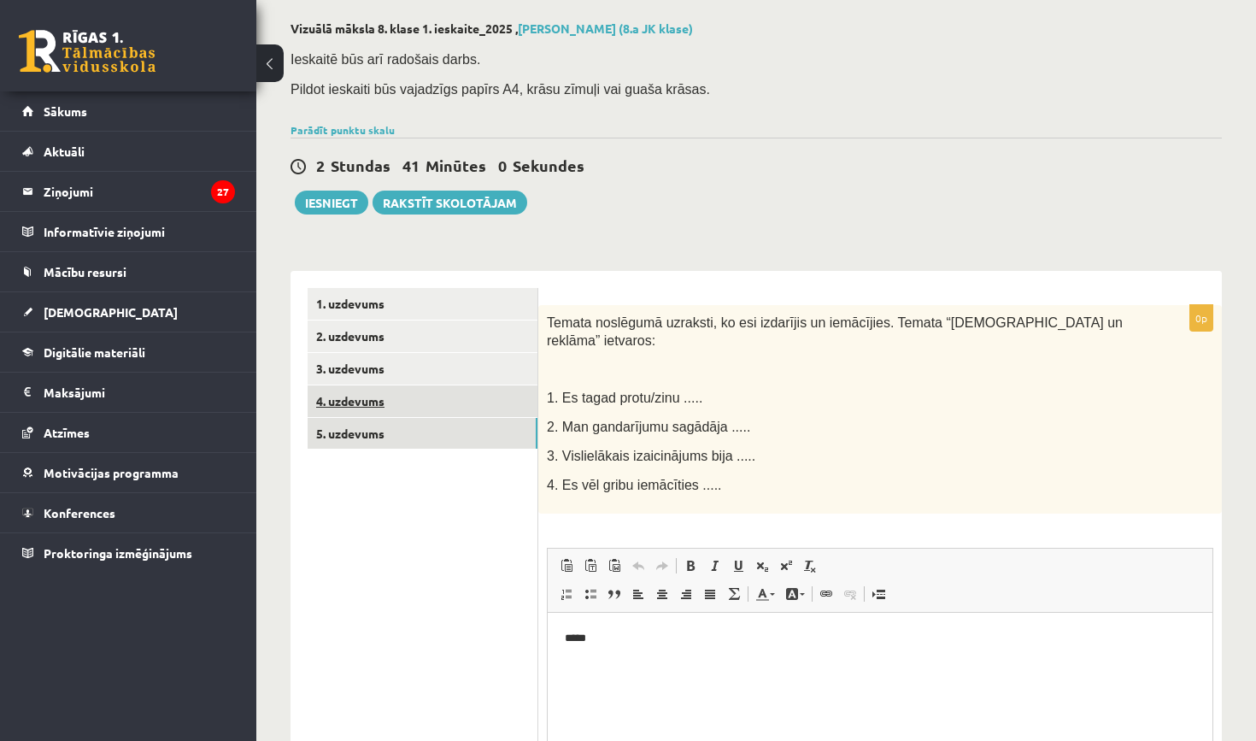
scroll to position [77, 0]
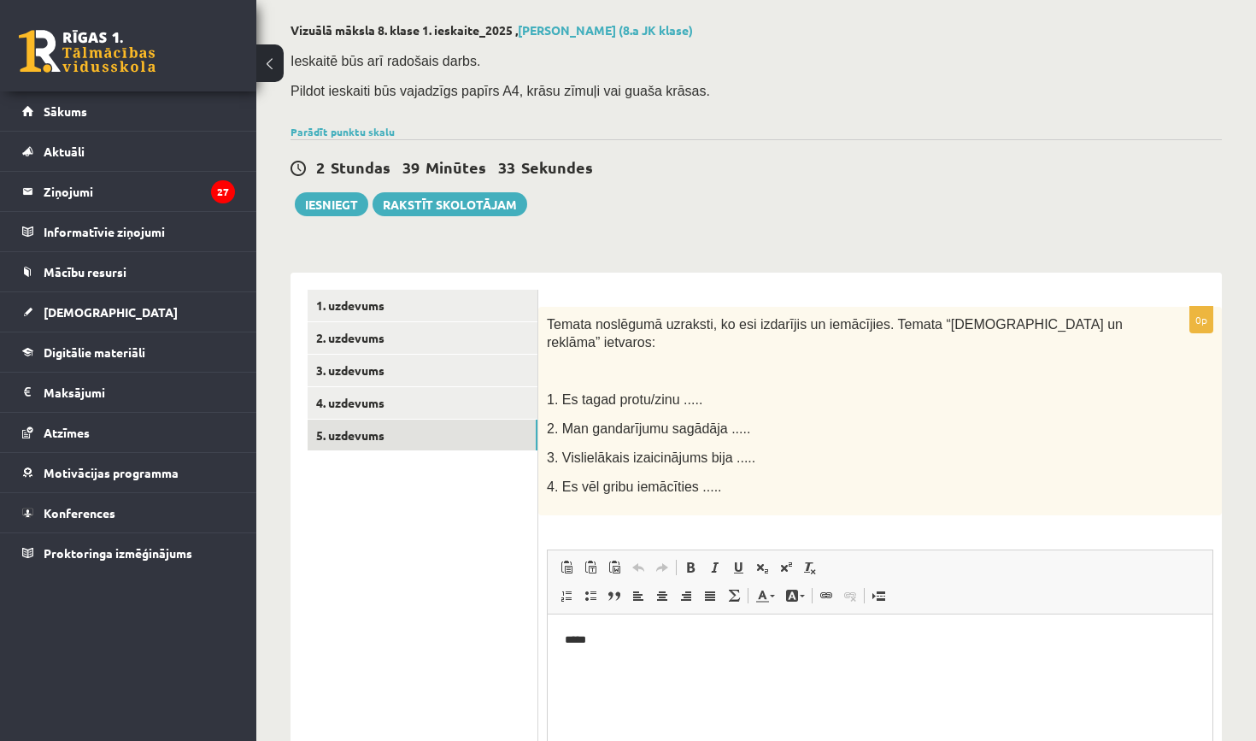
click at [339, 222] on div "**********" at bounding box center [756, 472] width 1000 height 967
click at [332, 200] on button "Iesniegt" at bounding box center [331, 204] width 73 height 24
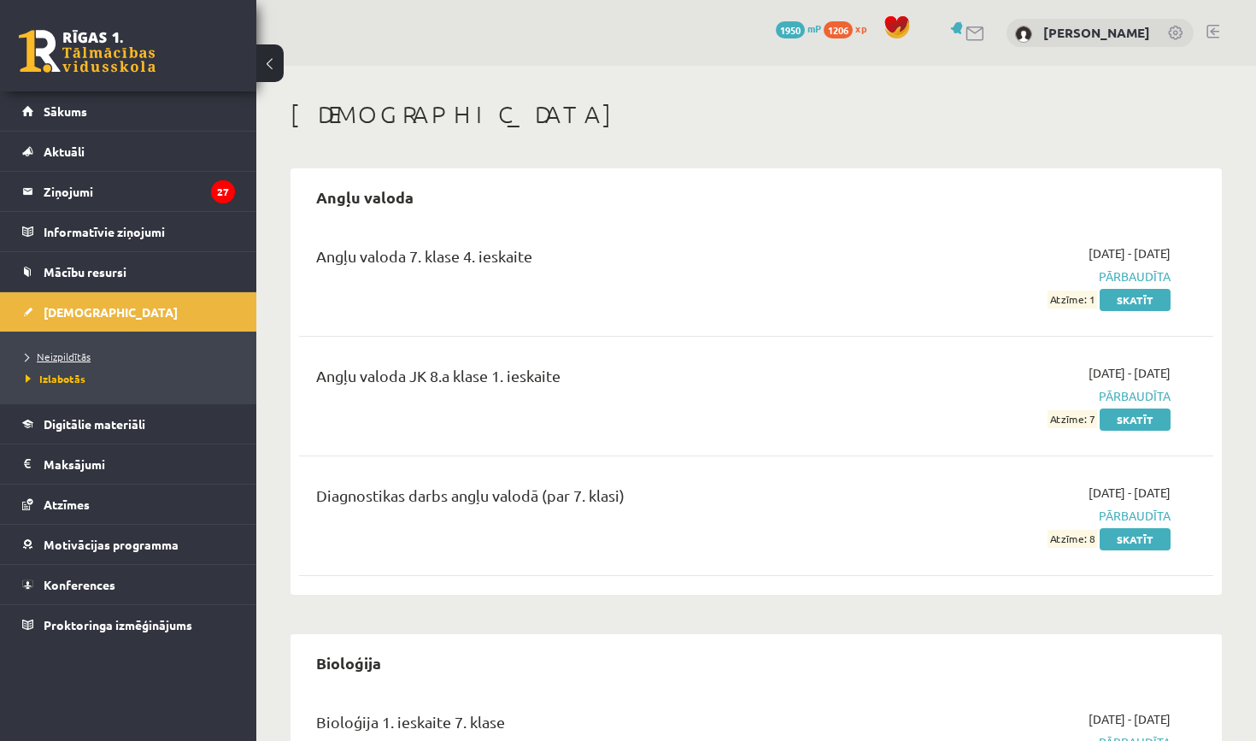
click at [50, 361] on span "Neizpildītās" at bounding box center [58, 356] width 65 height 14
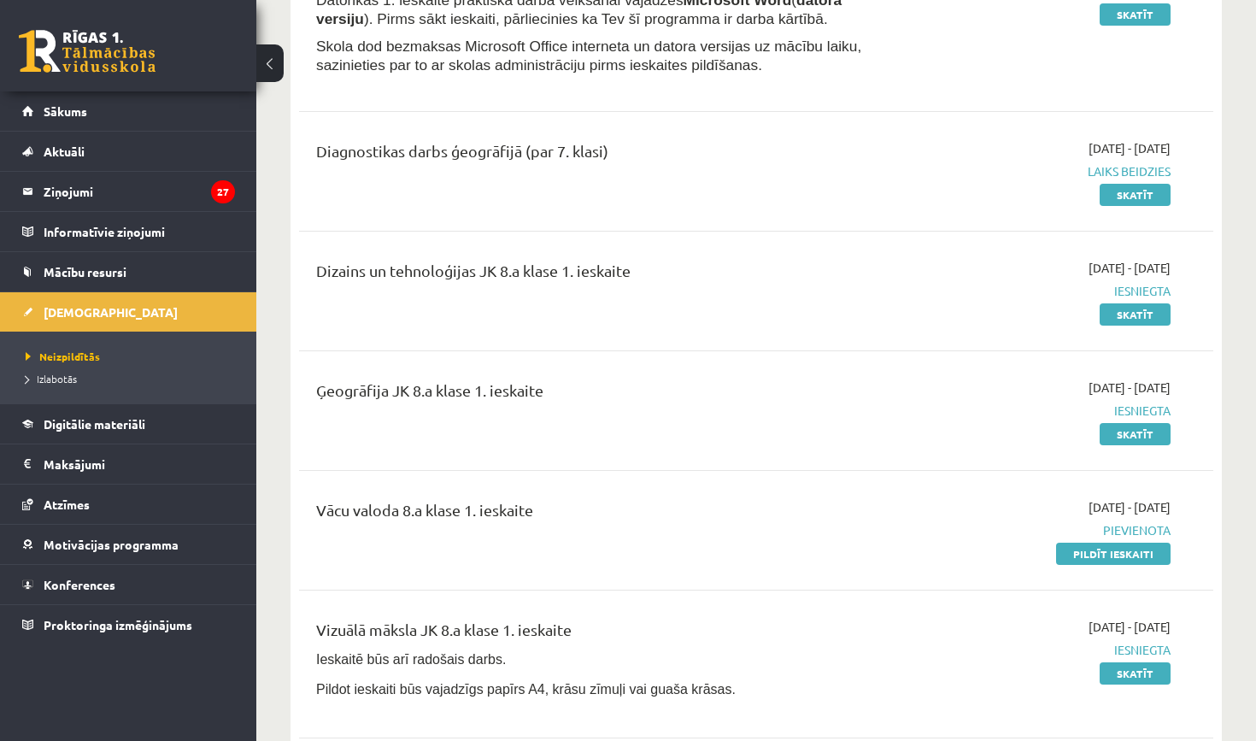
scroll to position [290, 0]
